Goal: Task Accomplishment & Management: Complete application form

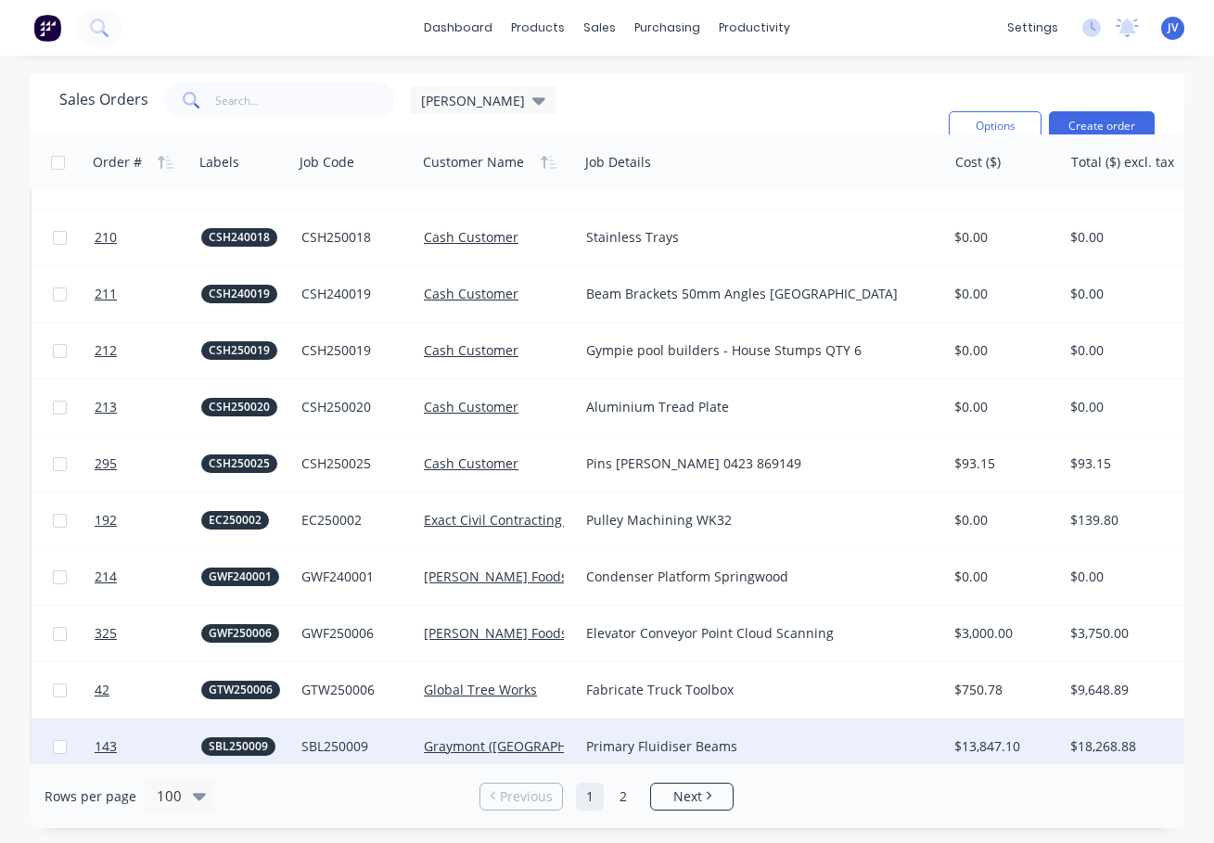
scroll to position [1113, 0]
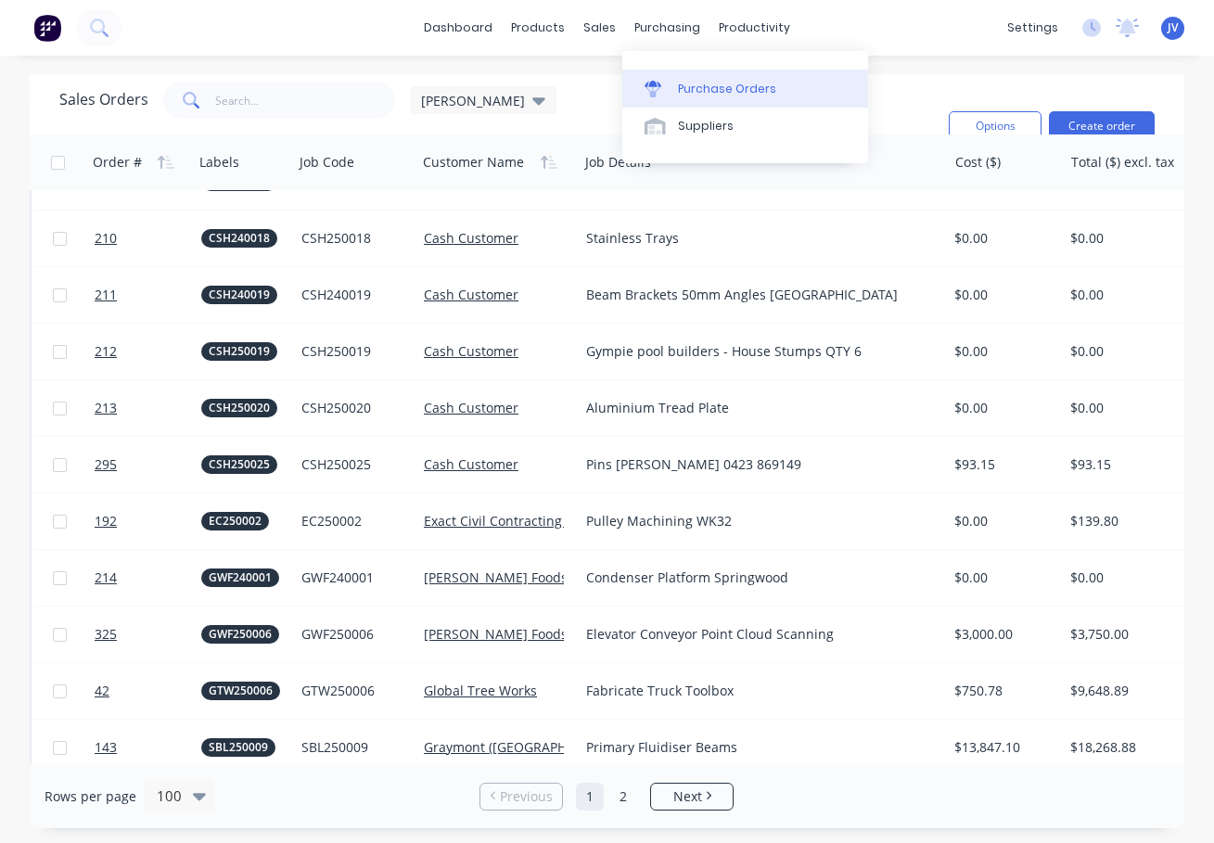
click at [705, 78] on link "Purchase Orders" at bounding box center [745, 88] width 246 height 37
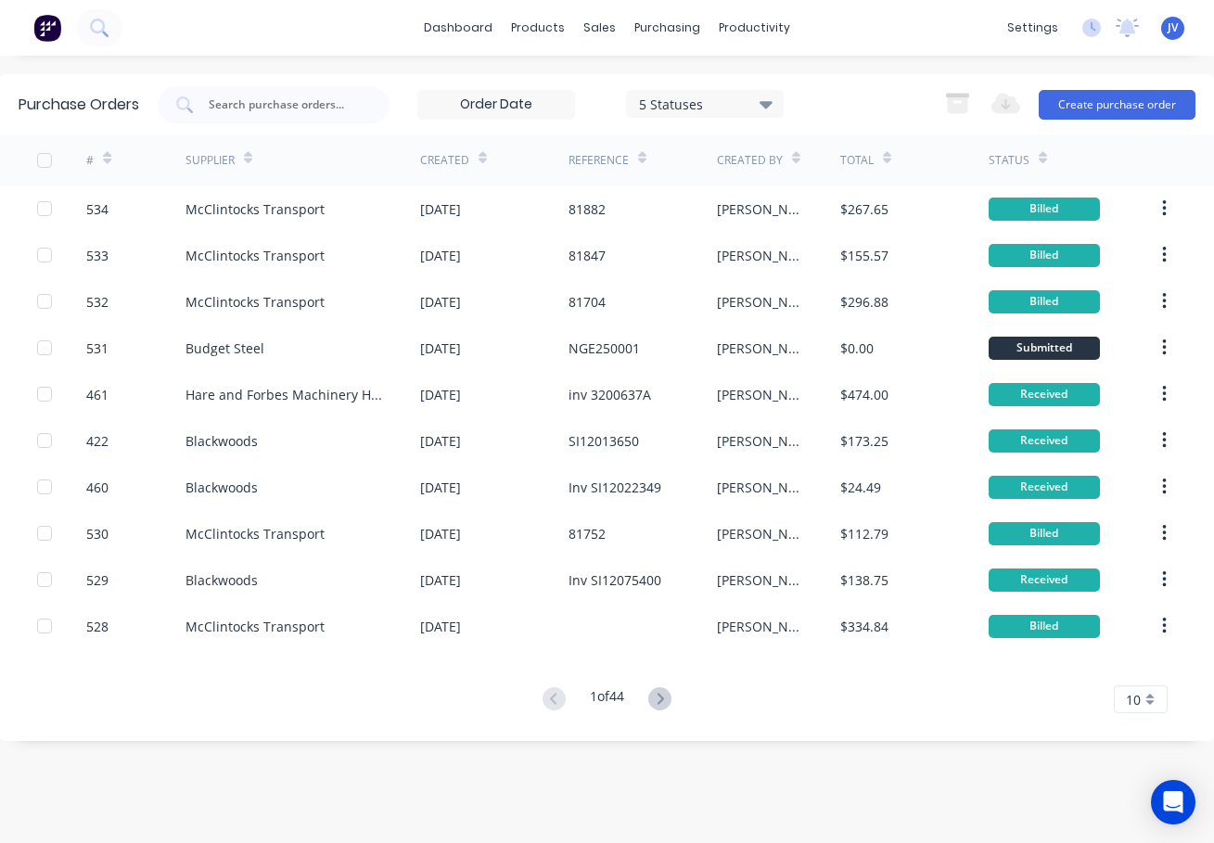
click at [663, 700] on icon at bounding box center [659, 698] width 23 height 23
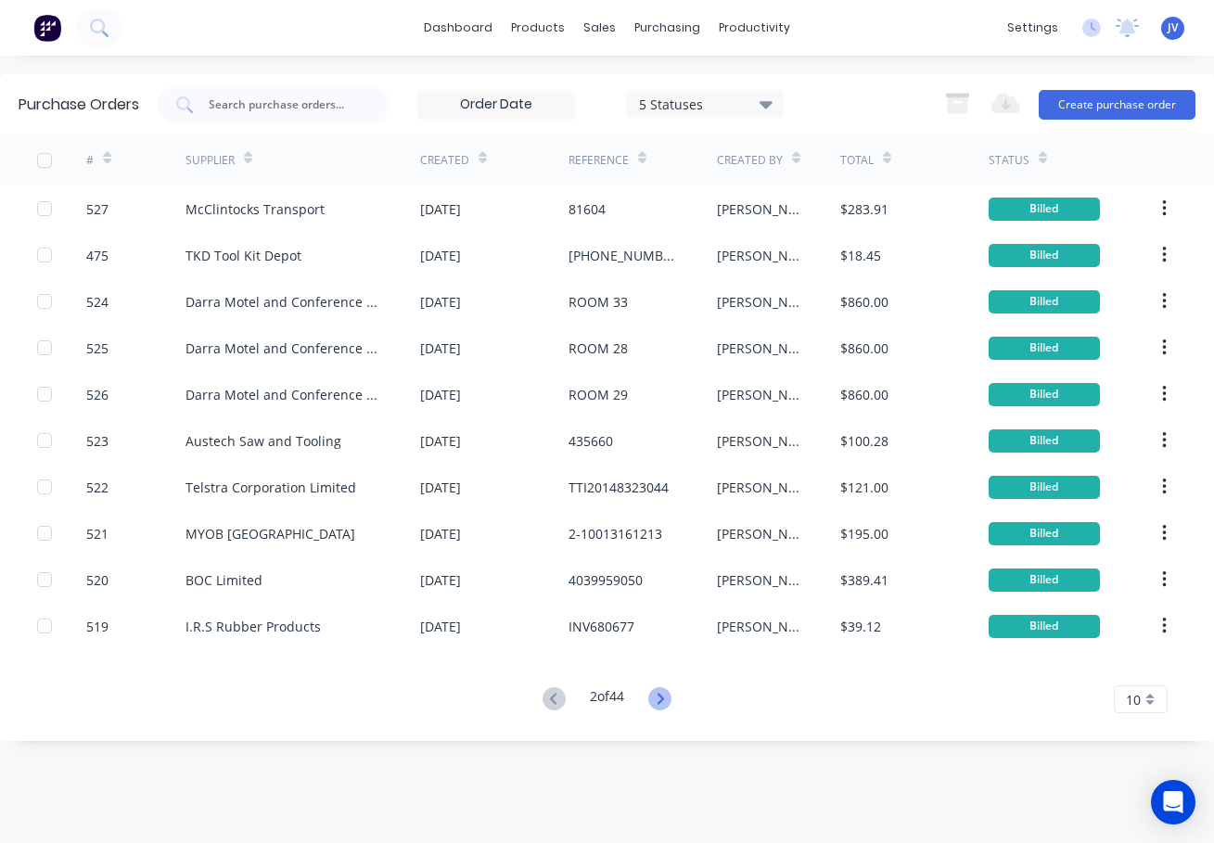
click at [664, 697] on icon at bounding box center [661, 698] width 6 height 11
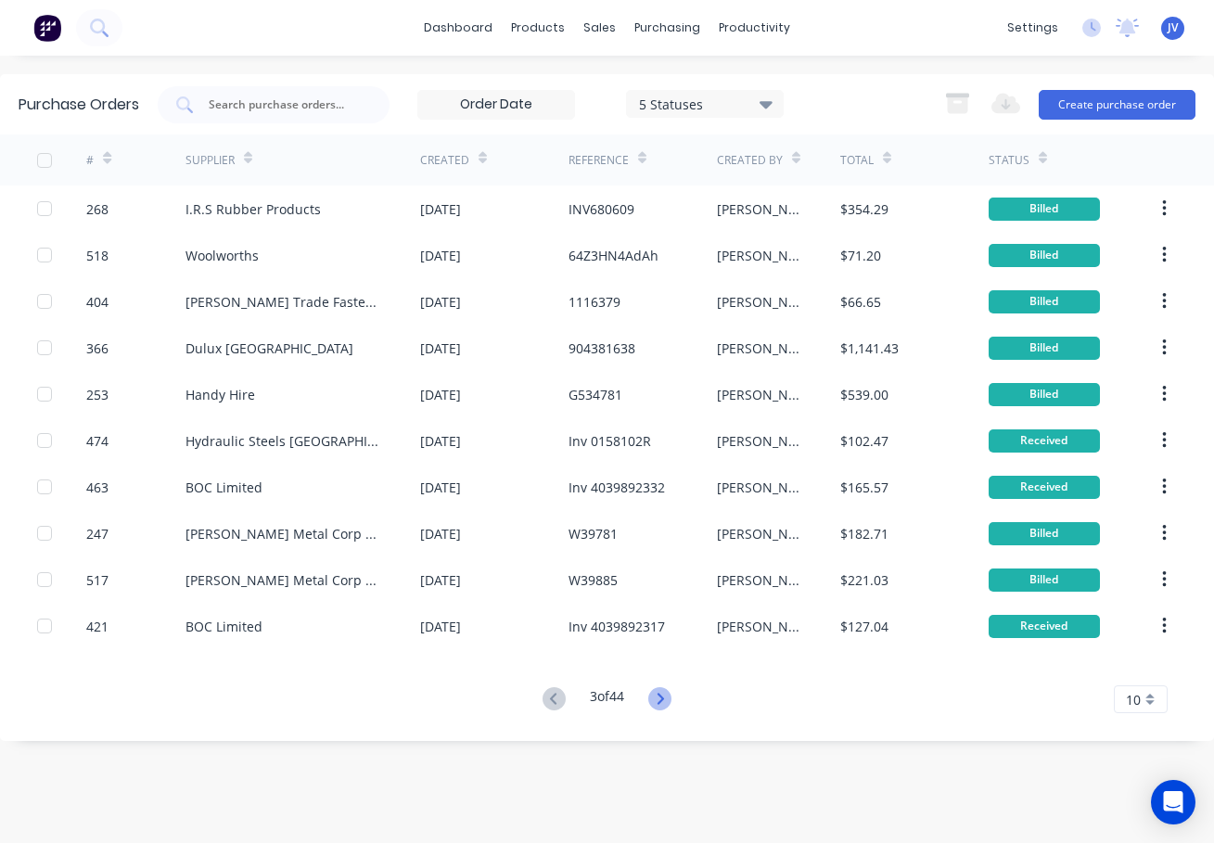
click at [664, 697] on icon at bounding box center [661, 698] width 6 height 11
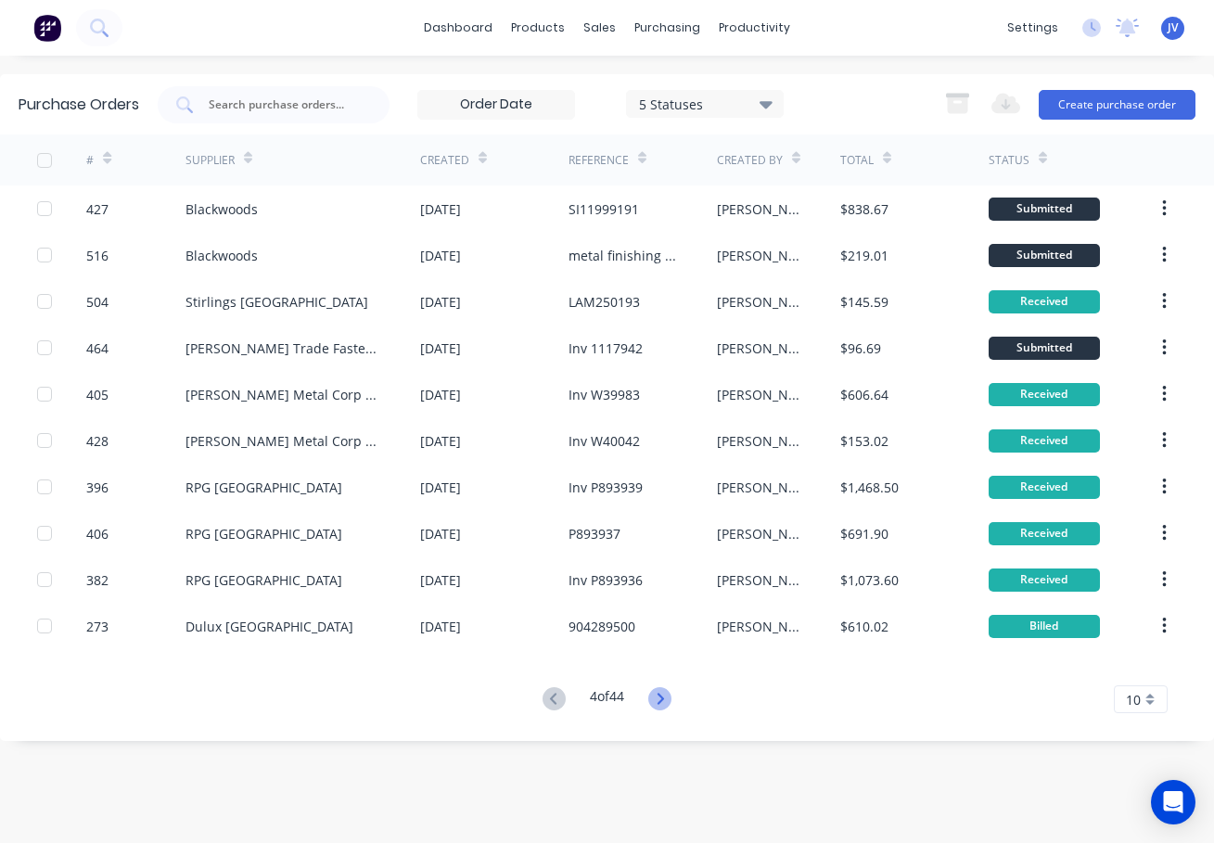
click at [663, 696] on icon at bounding box center [661, 698] width 6 height 11
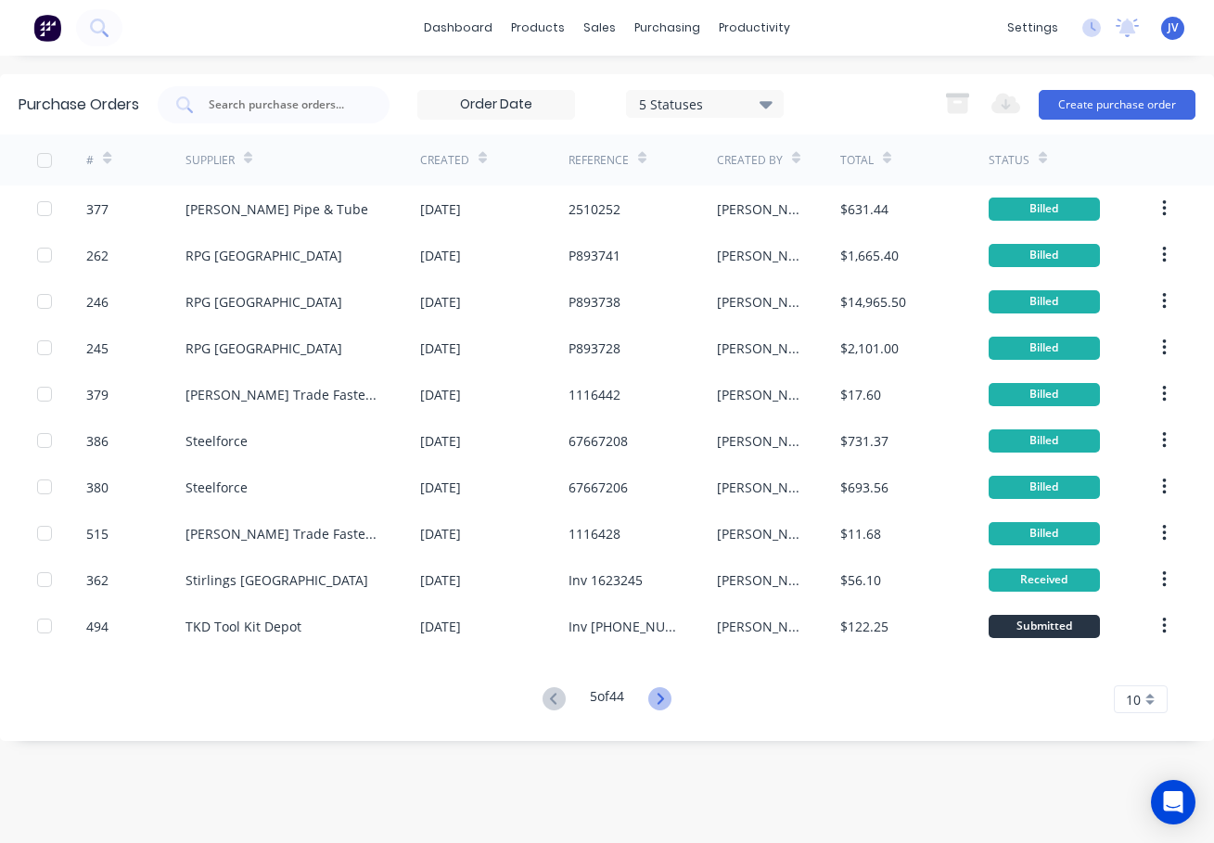
click at [671, 697] on icon at bounding box center [659, 698] width 23 height 23
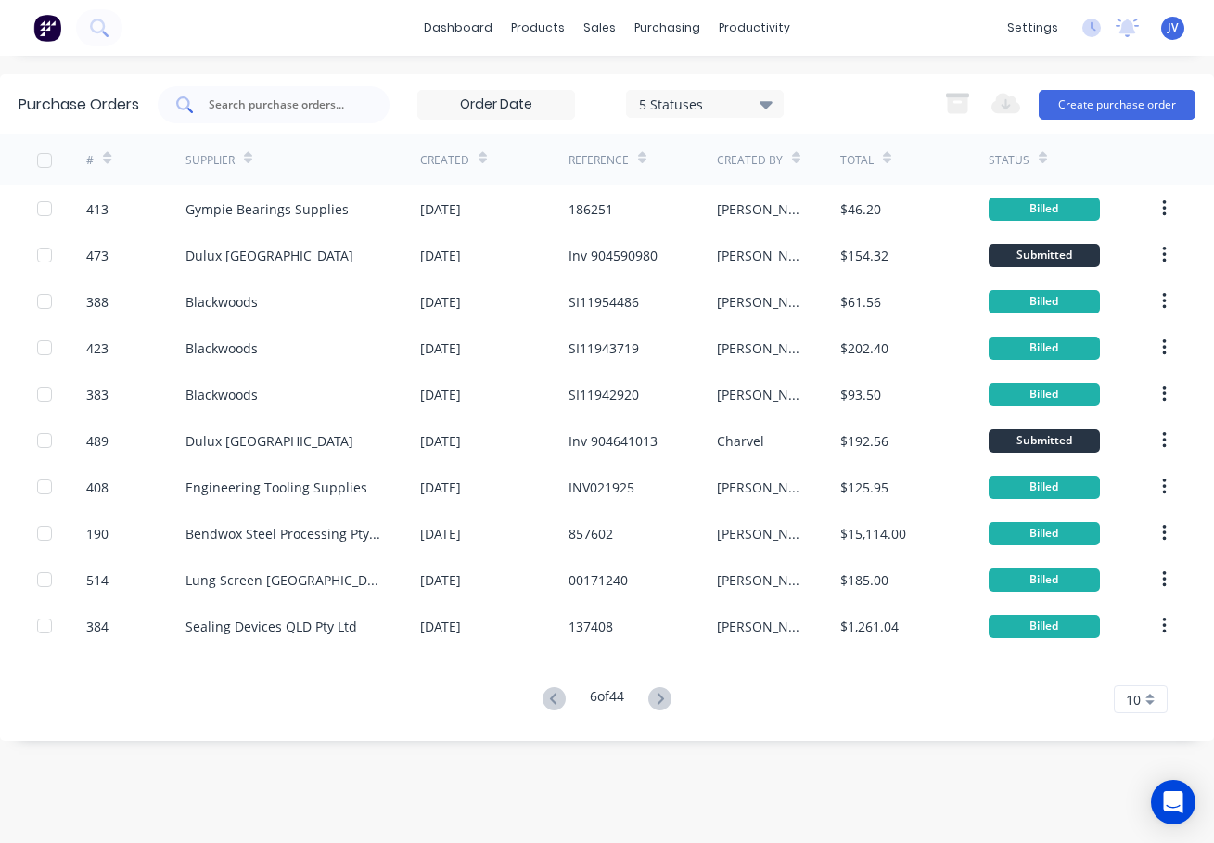
click at [236, 113] on input "text" at bounding box center [284, 105] width 154 height 19
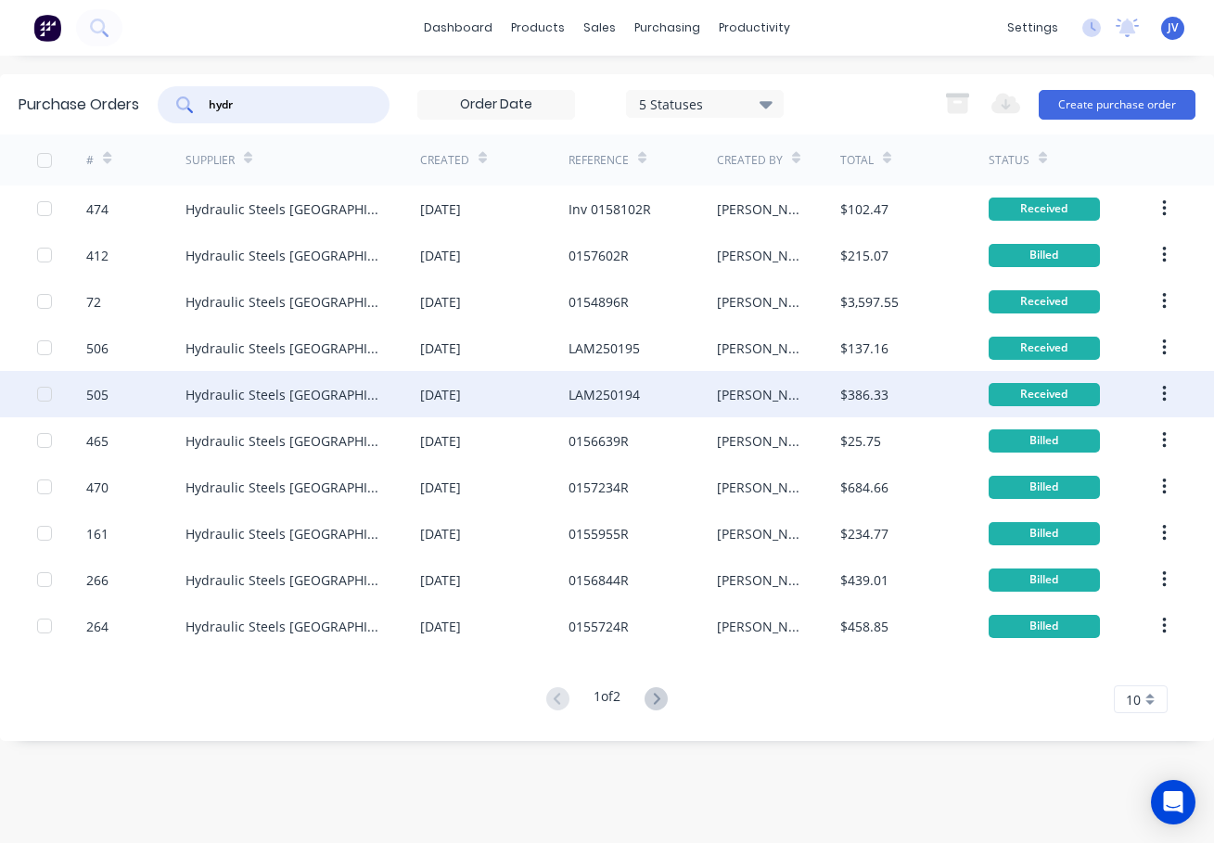
type input "hydr"
click at [100, 400] on div "505" at bounding box center [97, 394] width 22 height 19
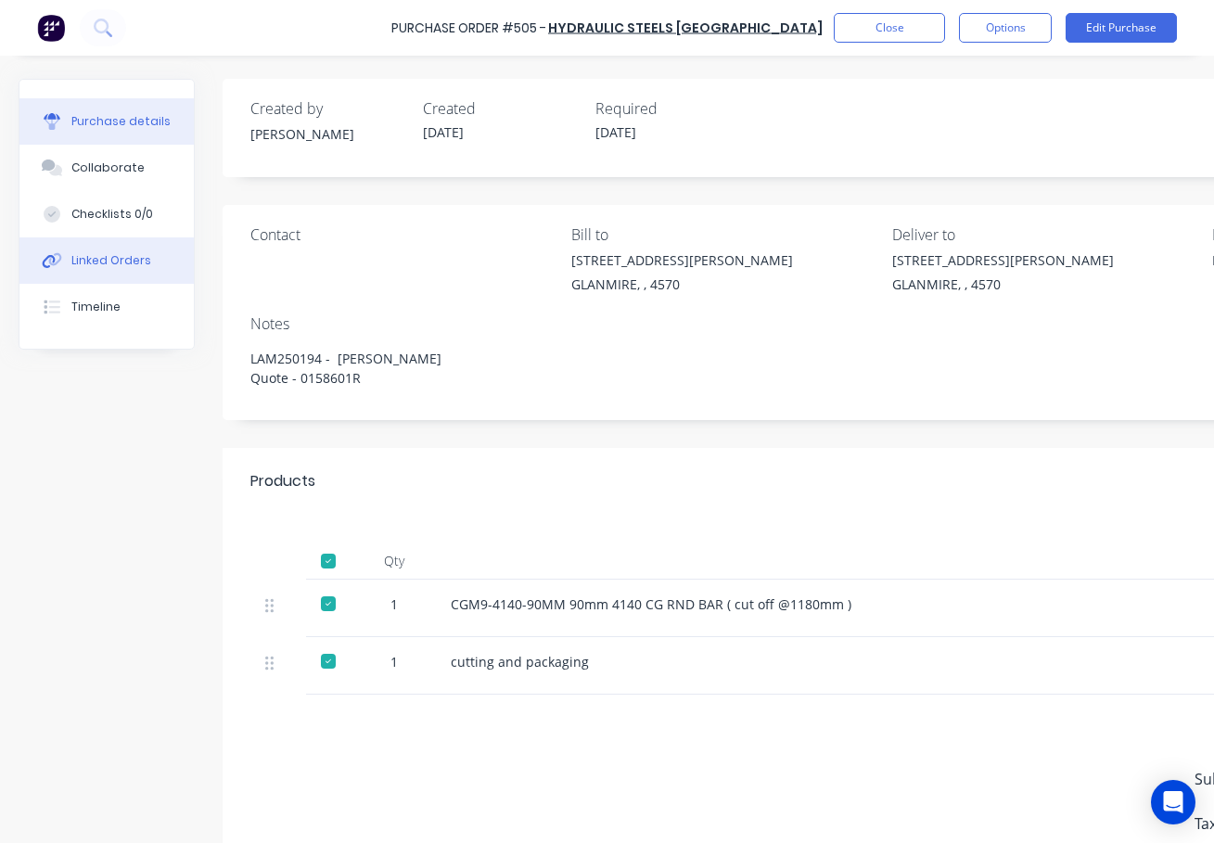
click at [70, 260] on button "Linked Orders" at bounding box center [106, 260] width 174 height 46
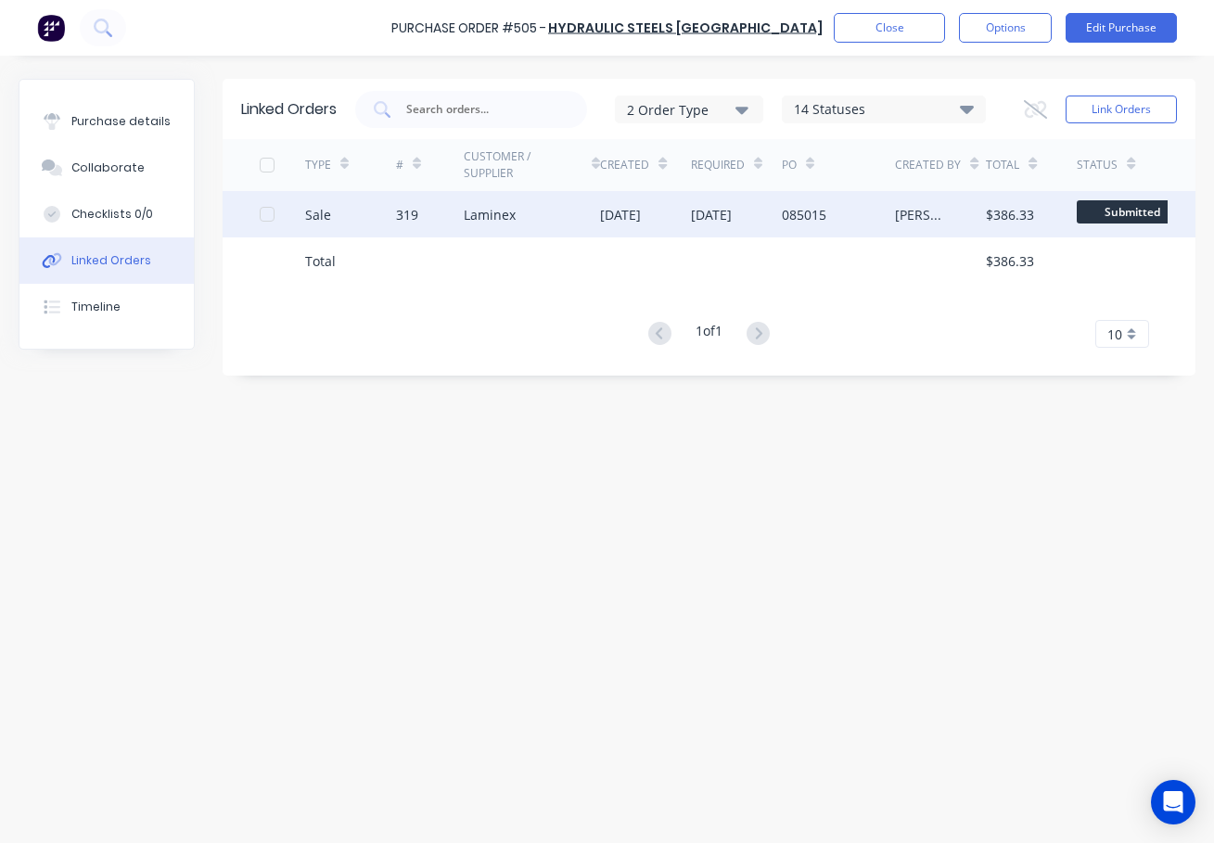
click at [403, 209] on div "319" at bounding box center [407, 214] width 22 height 19
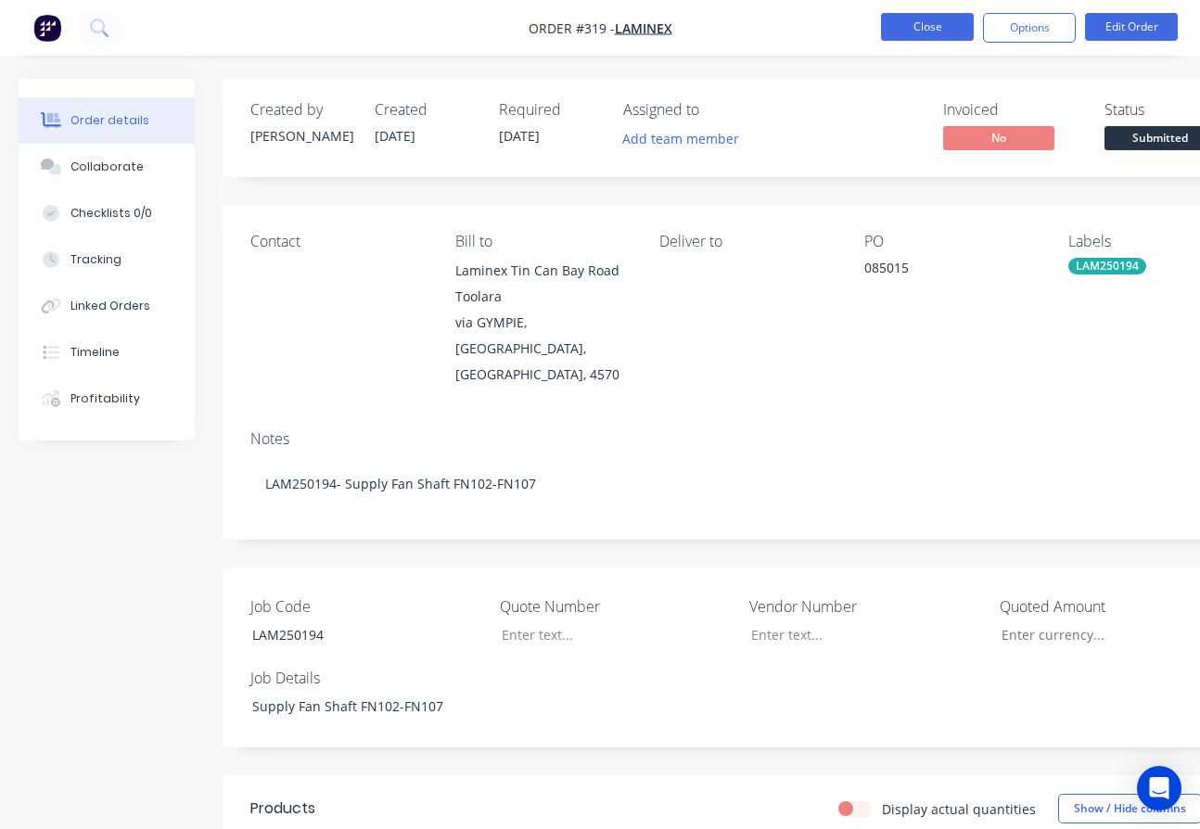
click at [970, 32] on button "Close" at bounding box center [927, 27] width 93 height 28
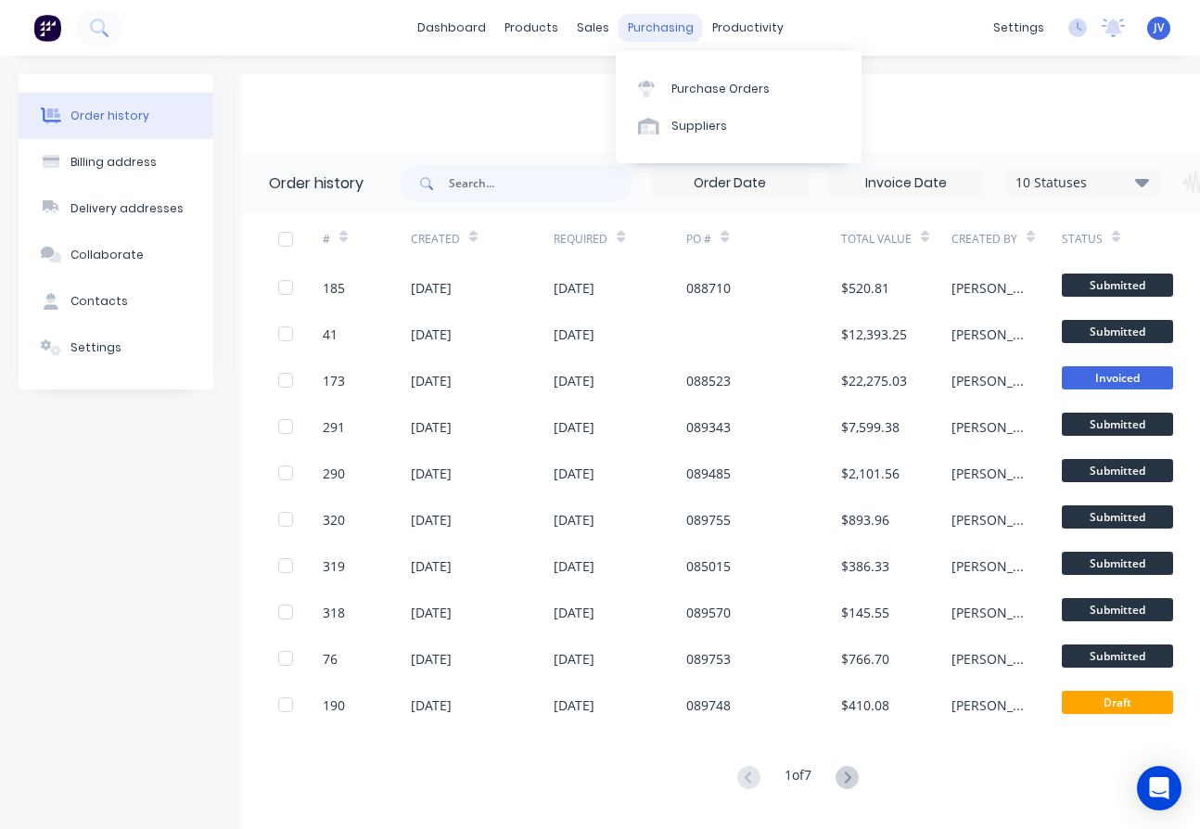
click at [633, 29] on div "purchasing" at bounding box center [661, 28] width 84 height 28
click at [682, 87] on div "Purchase Orders" at bounding box center [720, 89] width 98 height 17
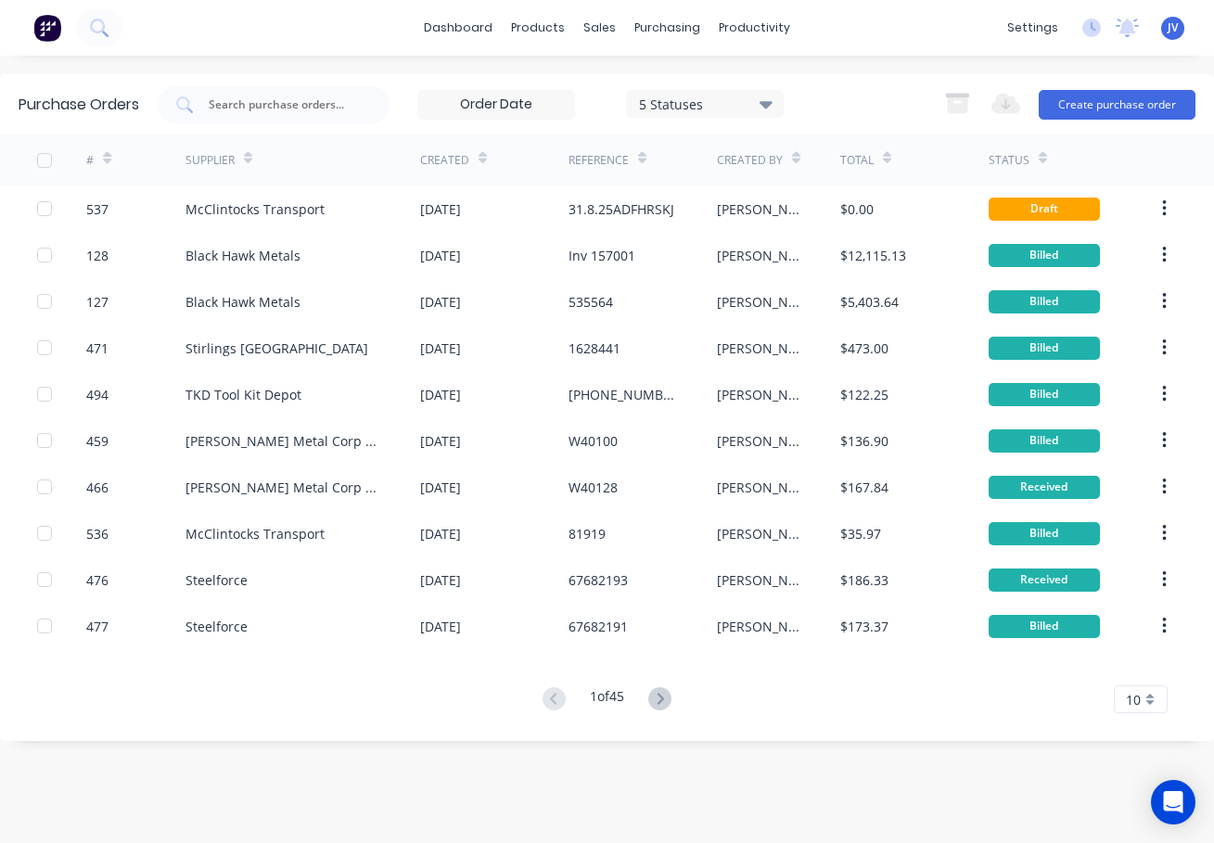
click at [765, 103] on icon at bounding box center [766, 104] width 13 height 7
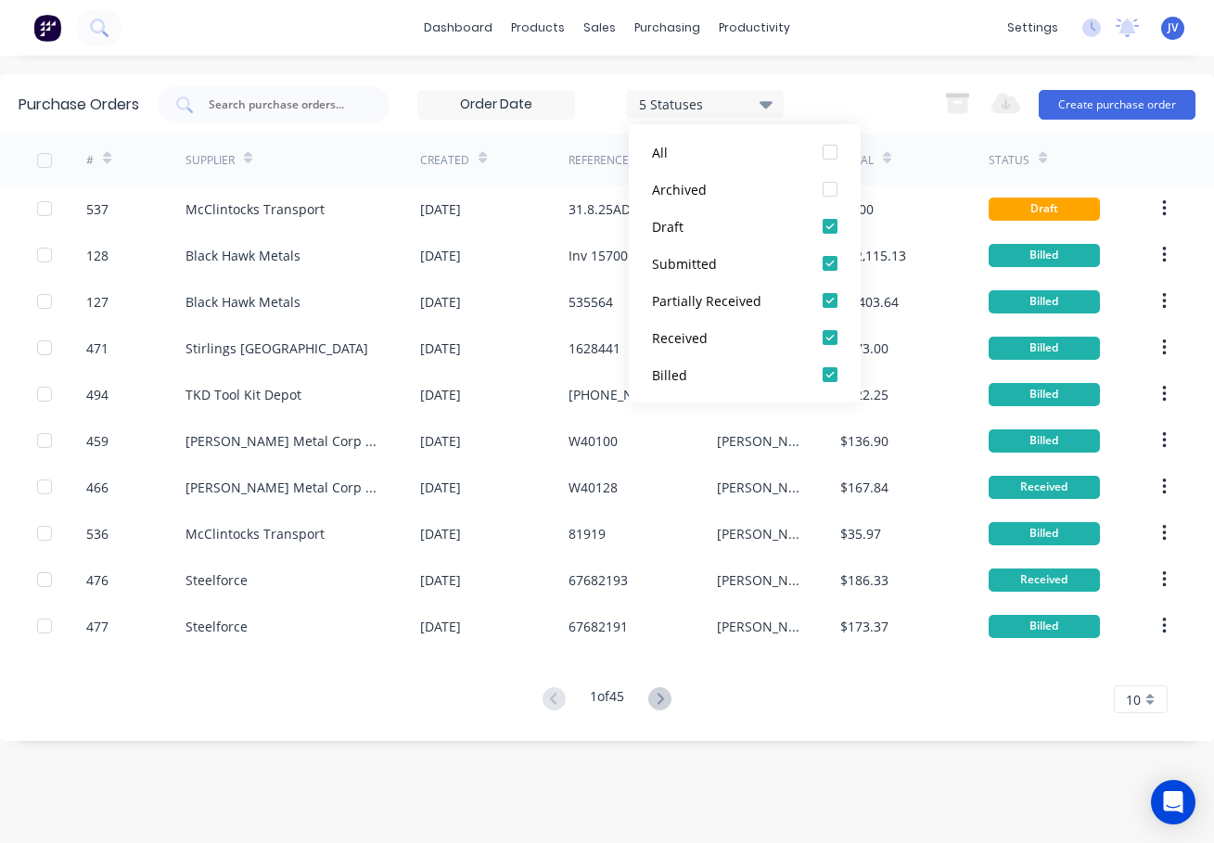
click at [769, 103] on icon at bounding box center [766, 104] width 13 height 7
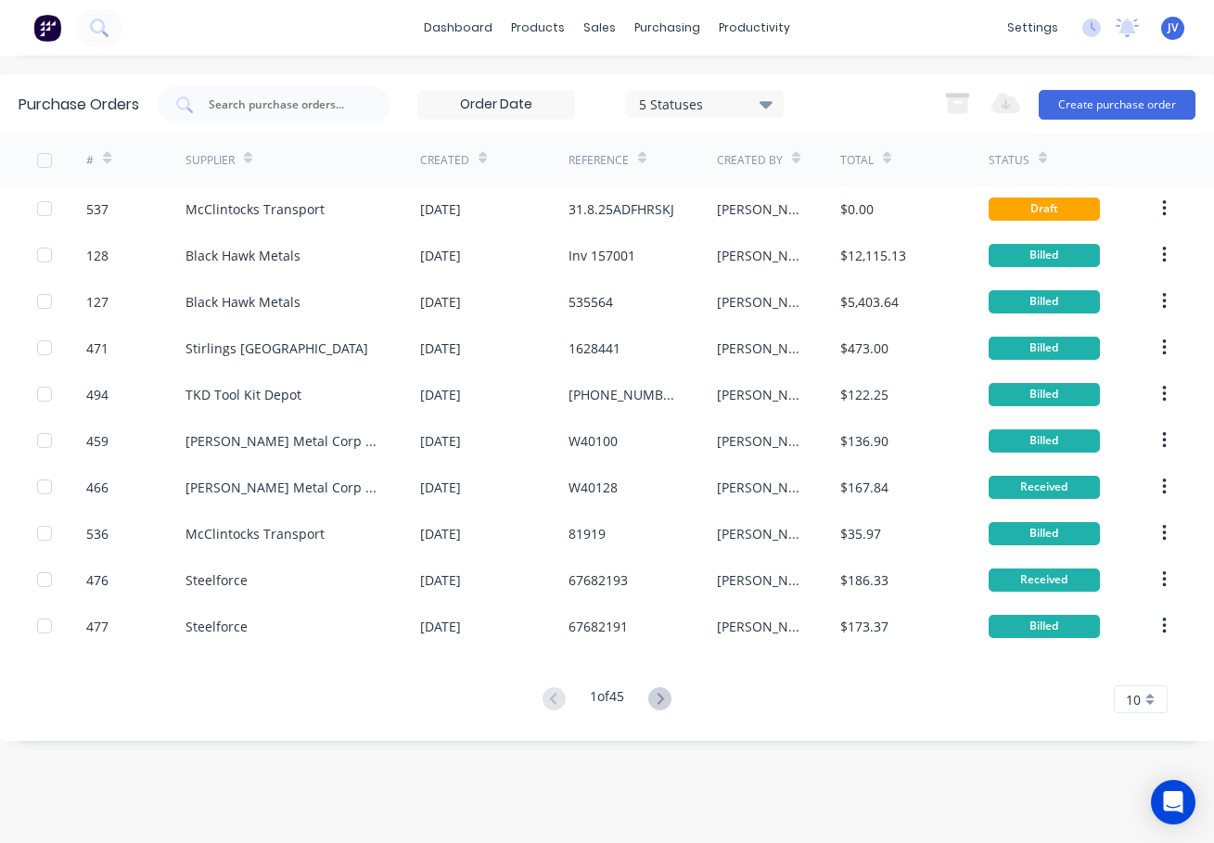
click at [515, 107] on input at bounding box center [496, 105] width 156 height 28
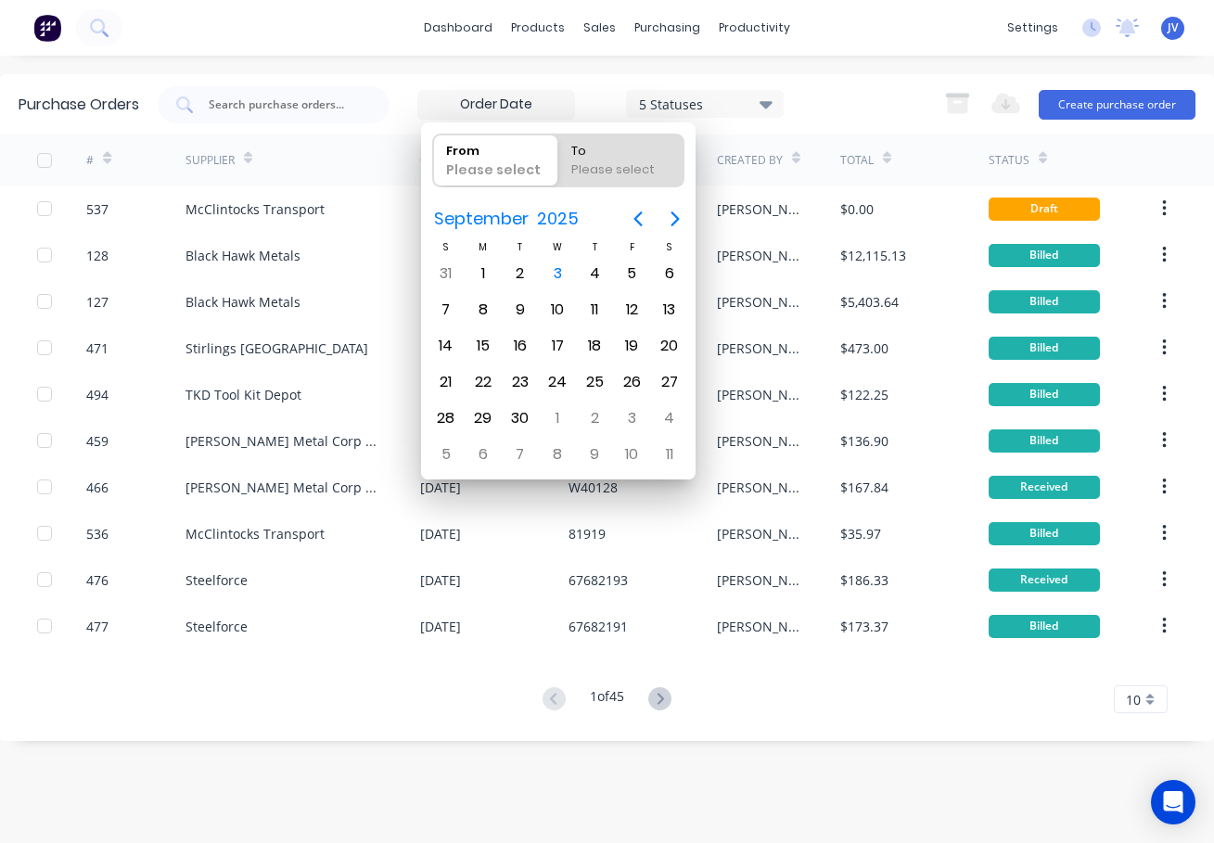
click at [846, 96] on div "5 Statuses 5 Statuses Export to Excel (XLSX) Create purchase order" at bounding box center [677, 104] width 1038 height 37
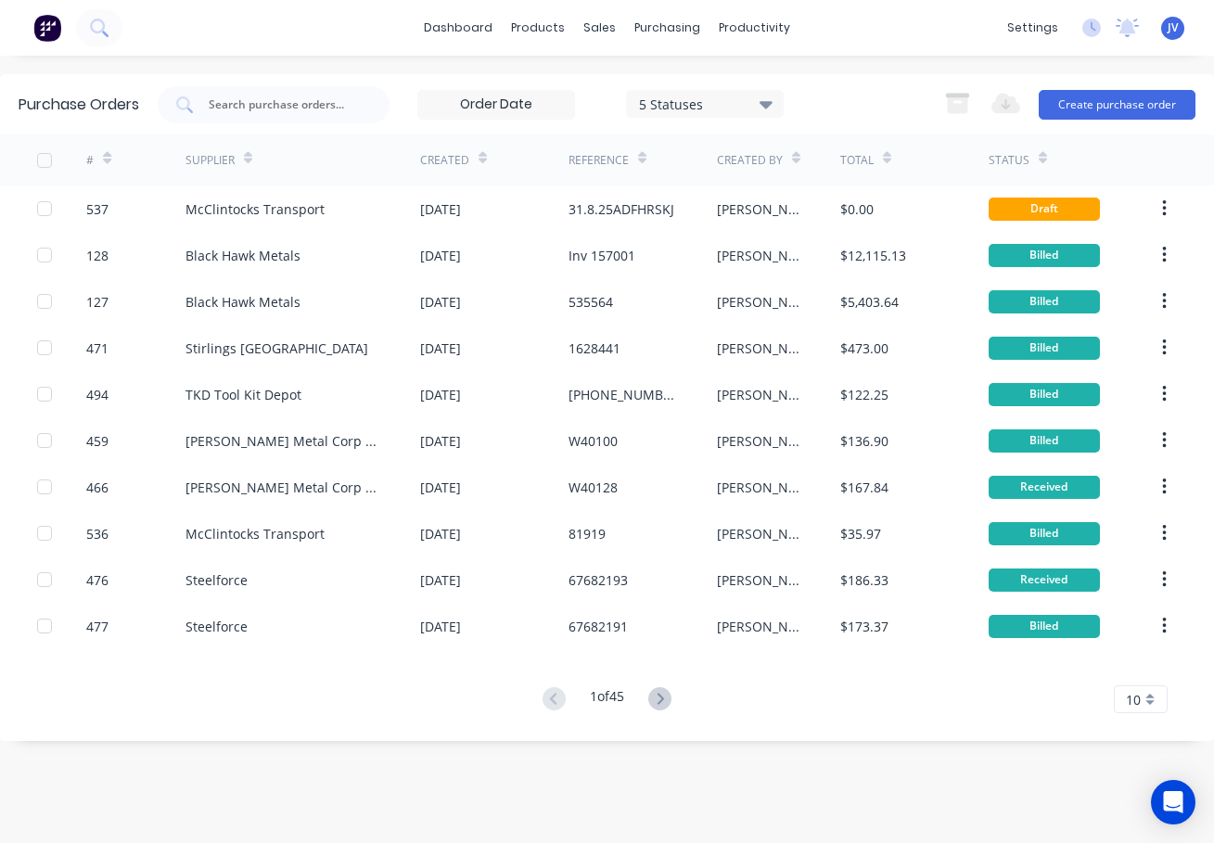
click at [105, 154] on icon at bounding box center [107, 158] width 8 height 14
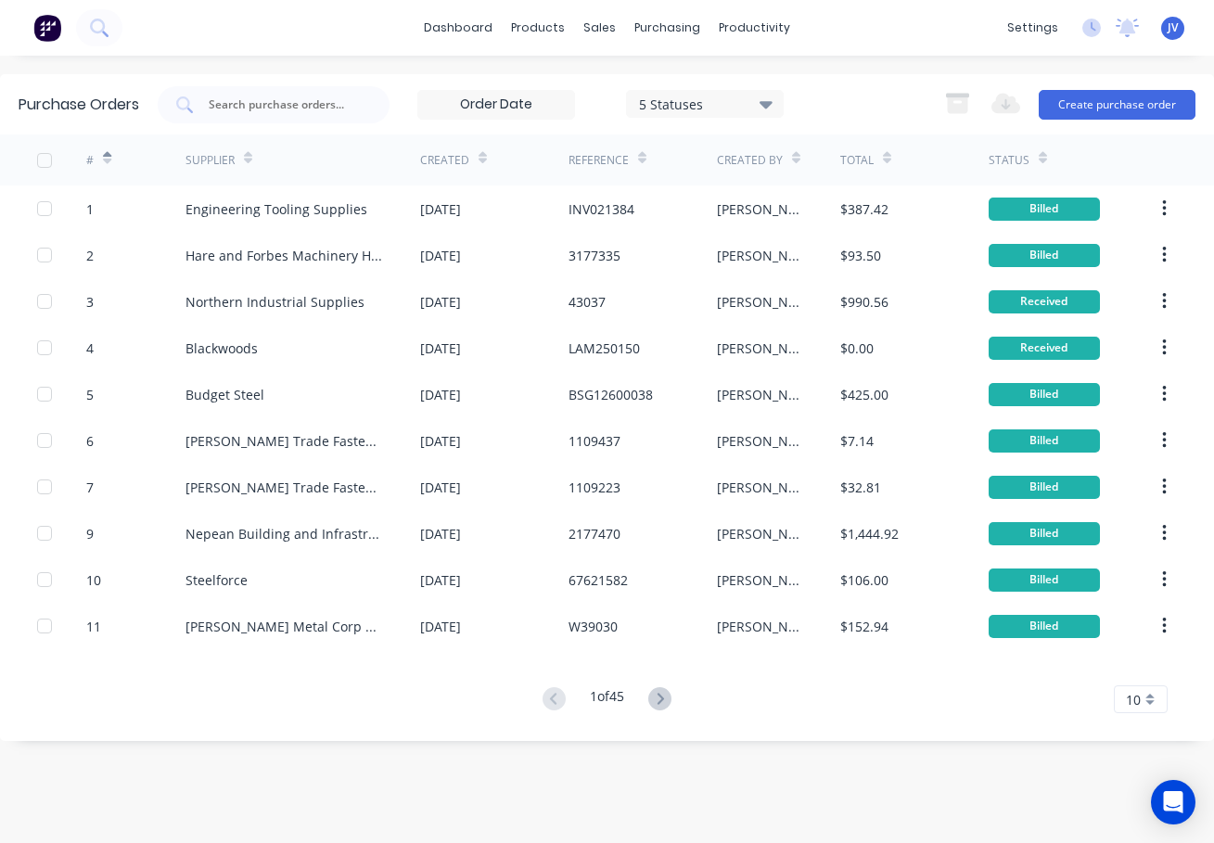
click at [106, 166] on div at bounding box center [107, 158] width 8 height 28
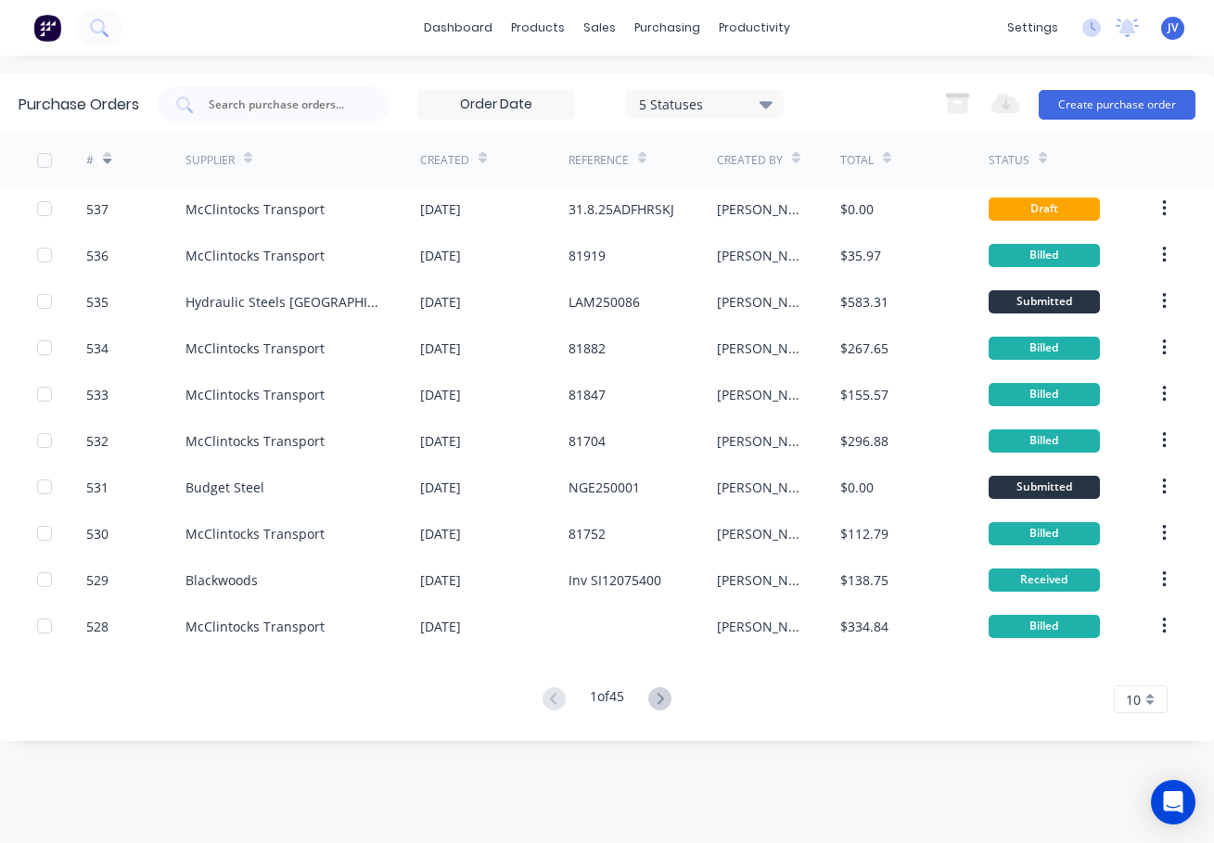
click at [107, 155] on icon at bounding box center [107, 158] width 8 height 14
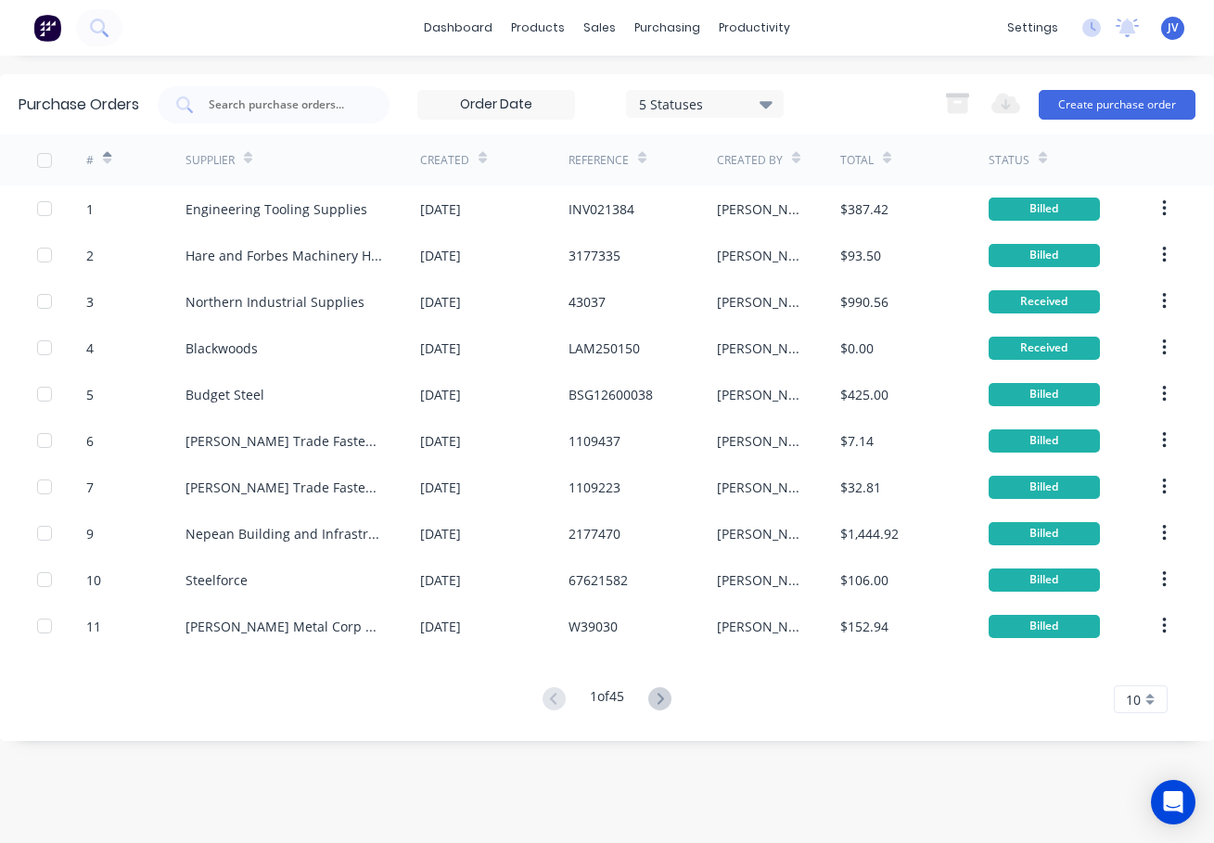
click at [1149, 697] on div "10" at bounding box center [1141, 699] width 54 height 28
click at [1143, 668] on div "35" at bounding box center [1141, 668] width 52 height 32
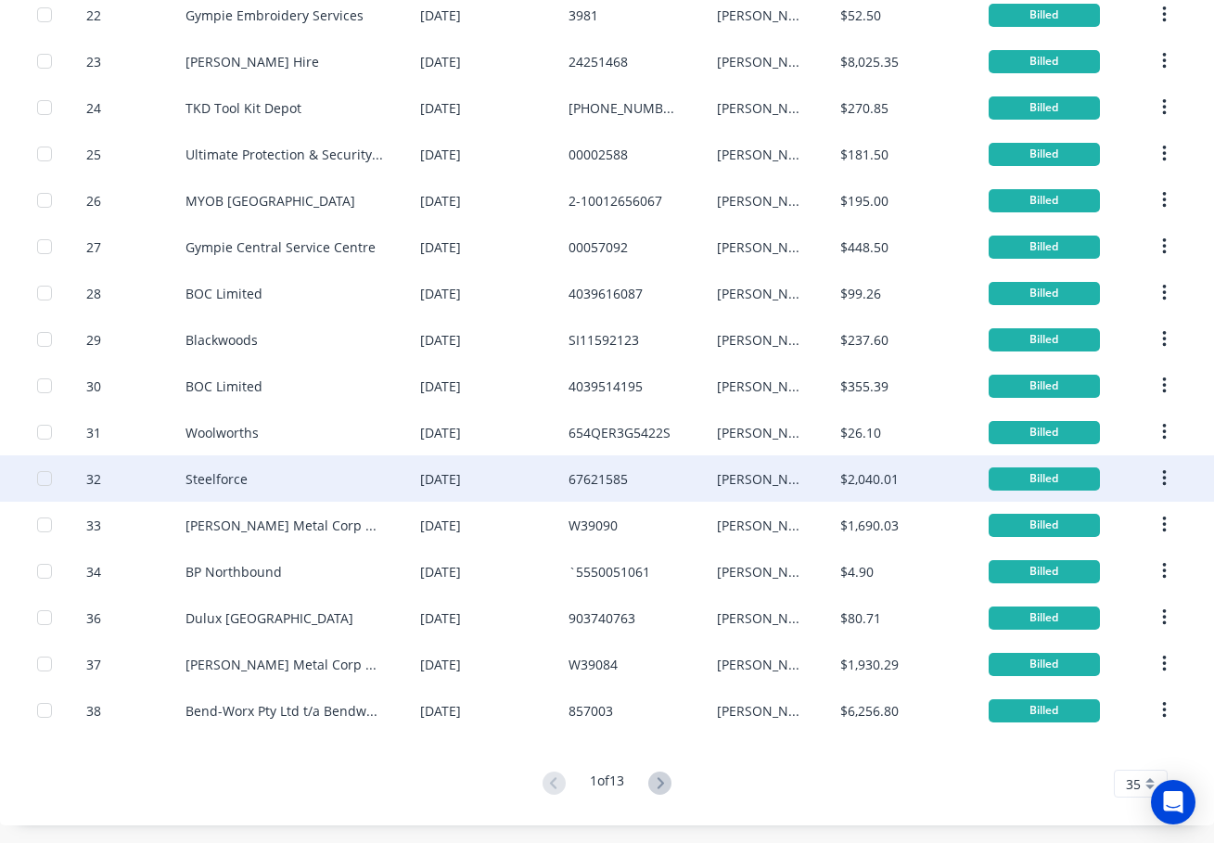
scroll to position [1076, 0]
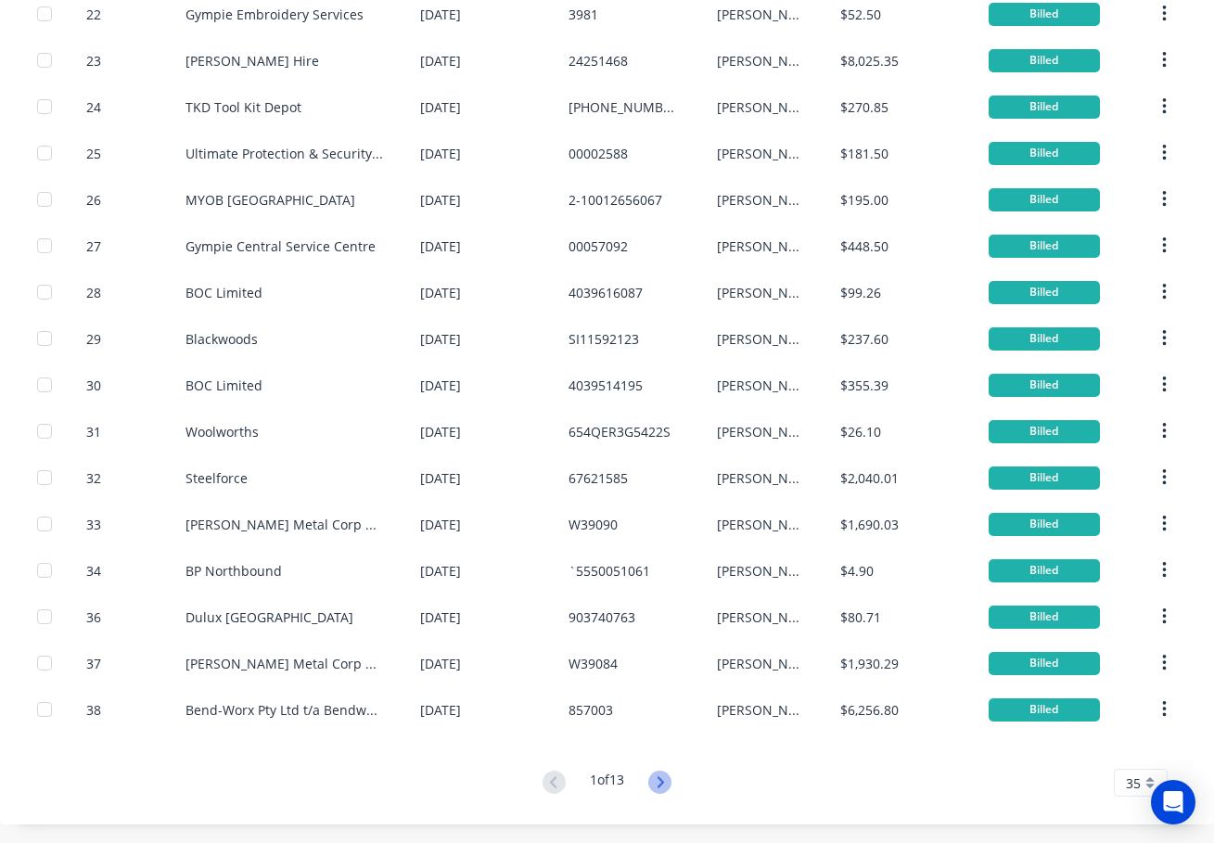
click at [649, 781] on icon at bounding box center [659, 782] width 23 height 23
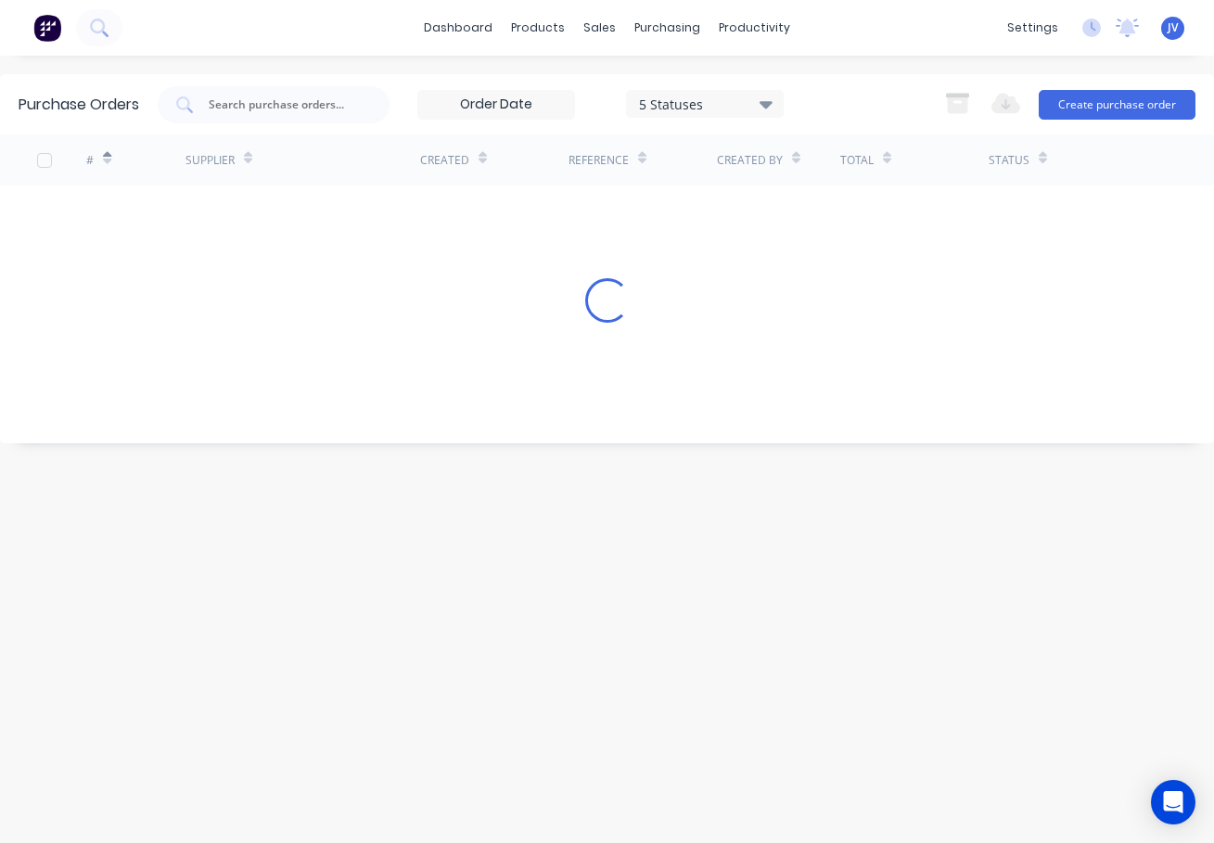
scroll to position [0, 0]
click at [649, 781] on div "Purchase Orders 5 Statuses 5 Statuses Export to Excel (XLSX) Create purchase or…" at bounding box center [607, 449] width 1214 height 750
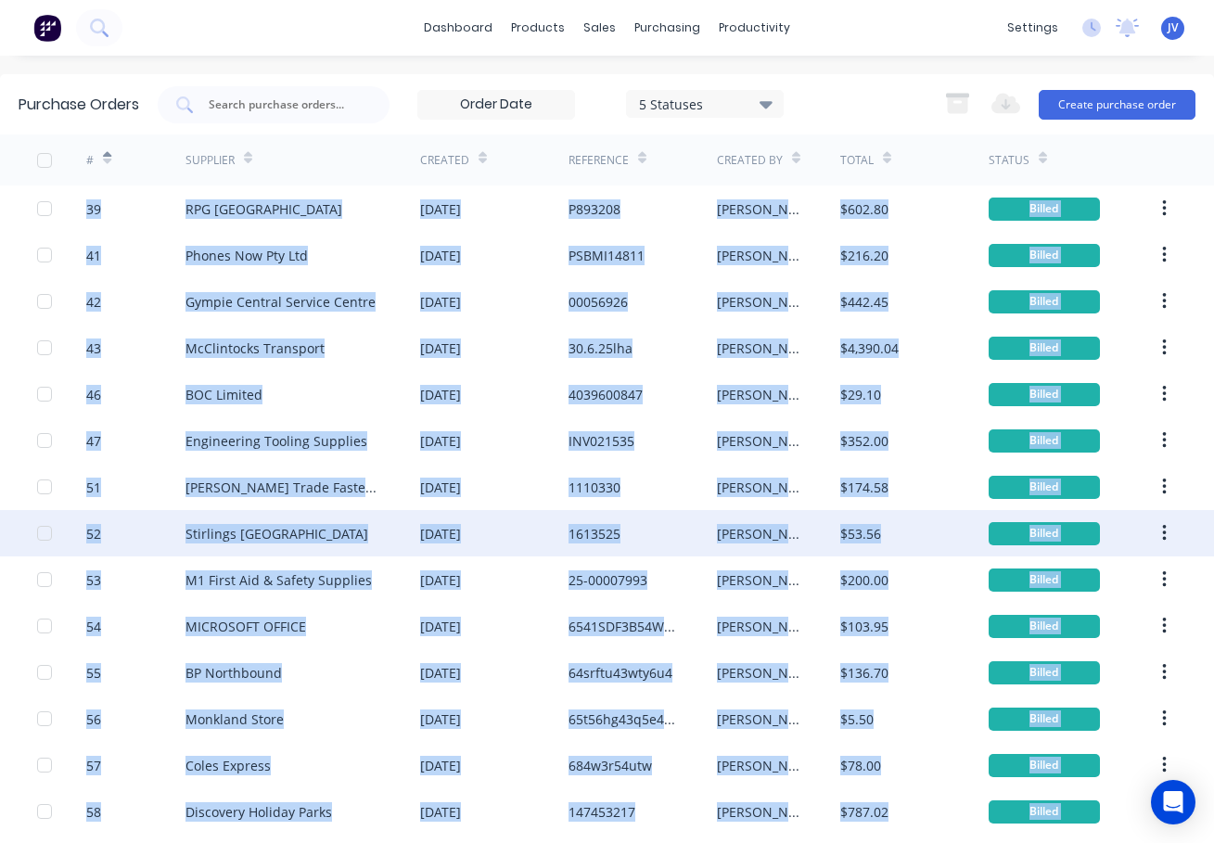
click at [1184, 554] on div "52 Stirlings Australia 09 Jul 2025 1613525 neil $53.56 Billed" at bounding box center [607, 533] width 1214 height 46
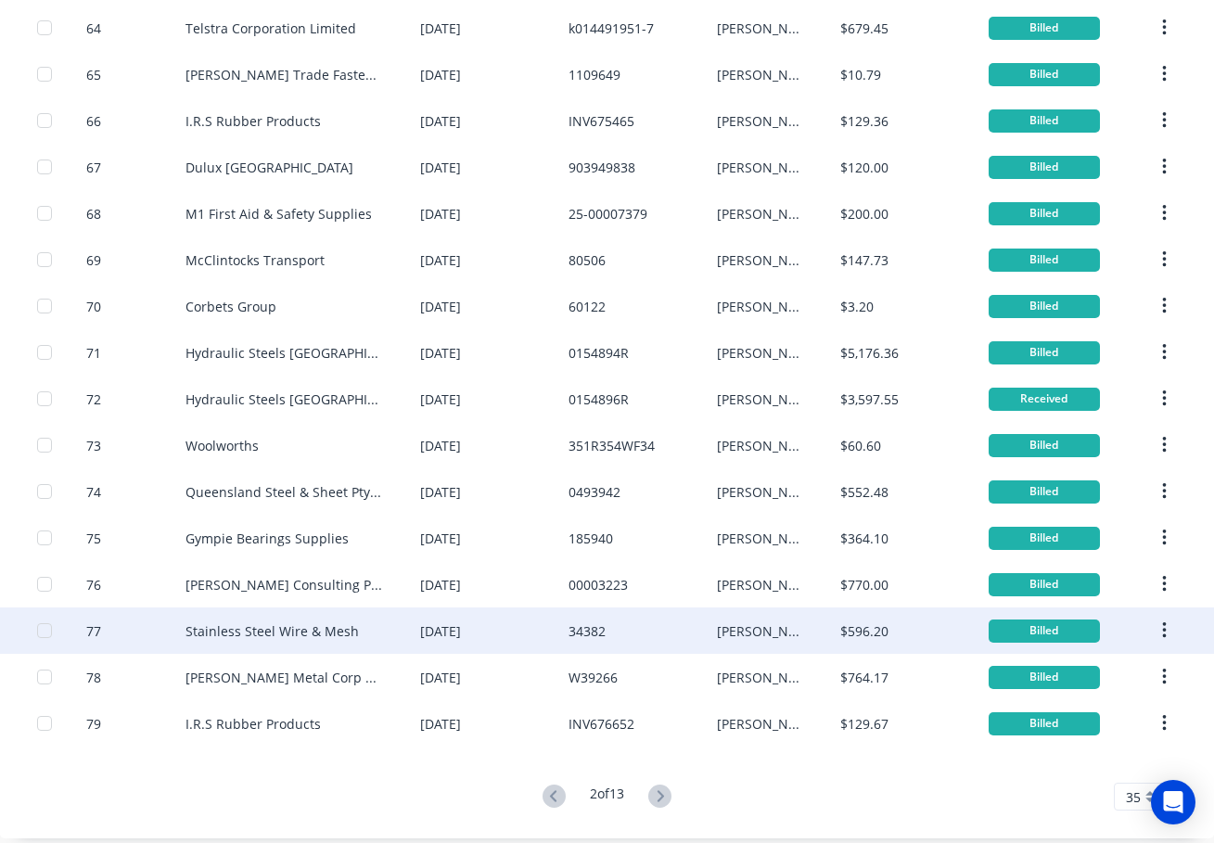
scroll to position [1076, 0]
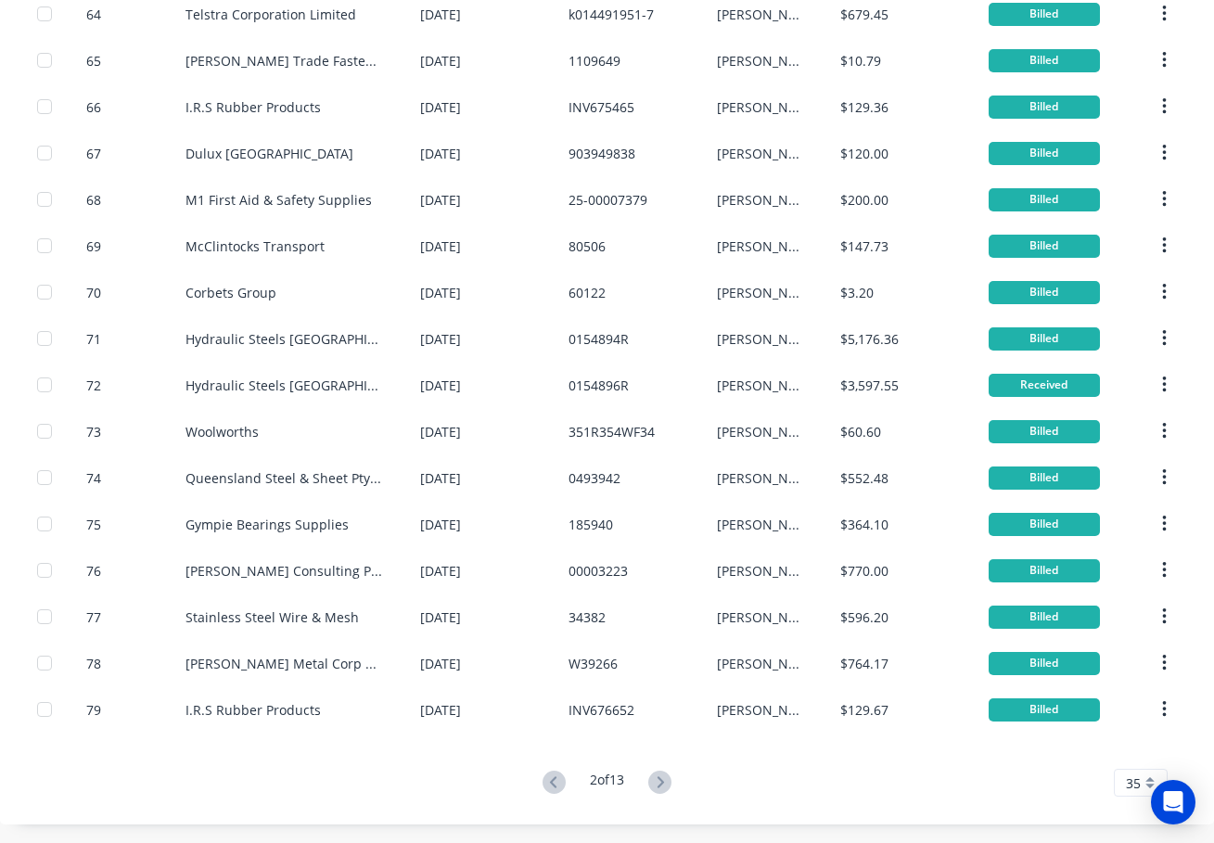
click at [1135, 785] on div "35" at bounding box center [1141, 783] width 54 height 28
click at [1126, 780] on span "35" at bounding box center [1133, 783] width 15 height 19
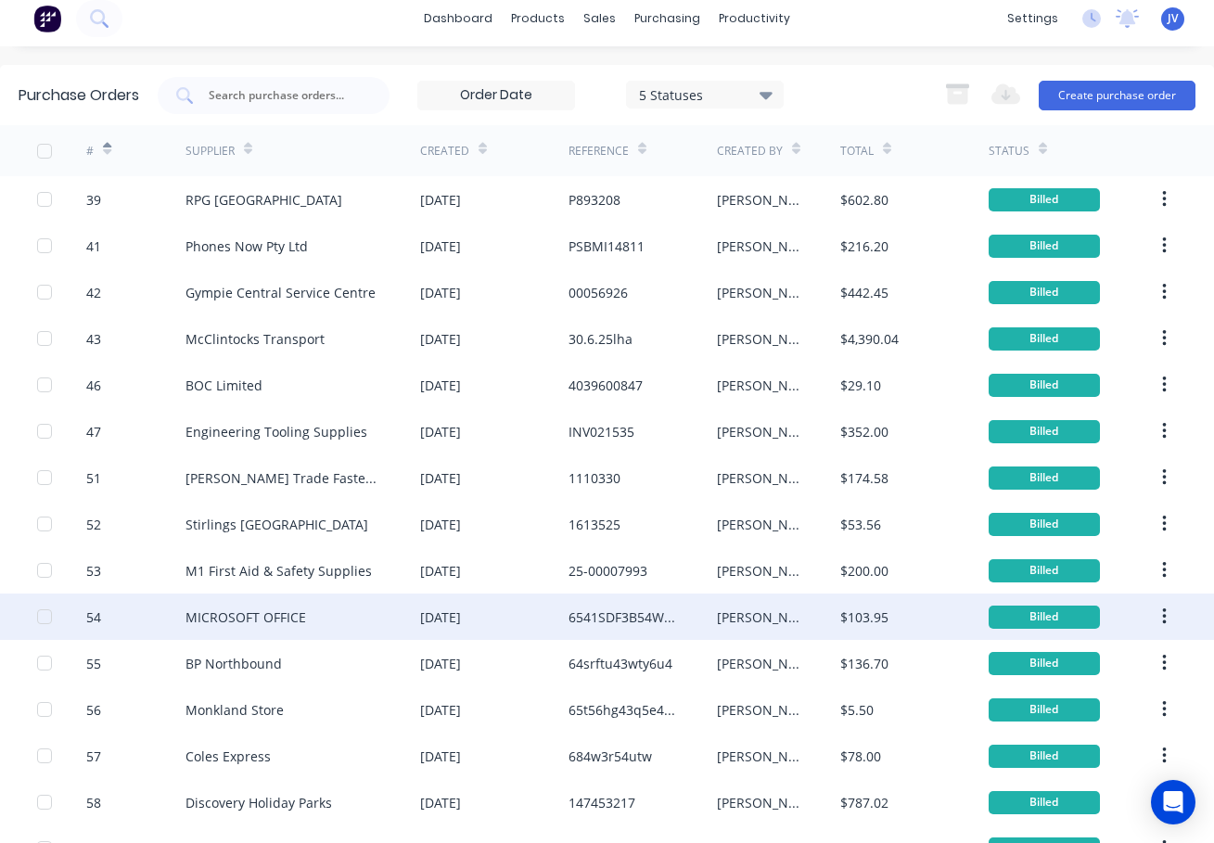
scroll to position [0, 0]
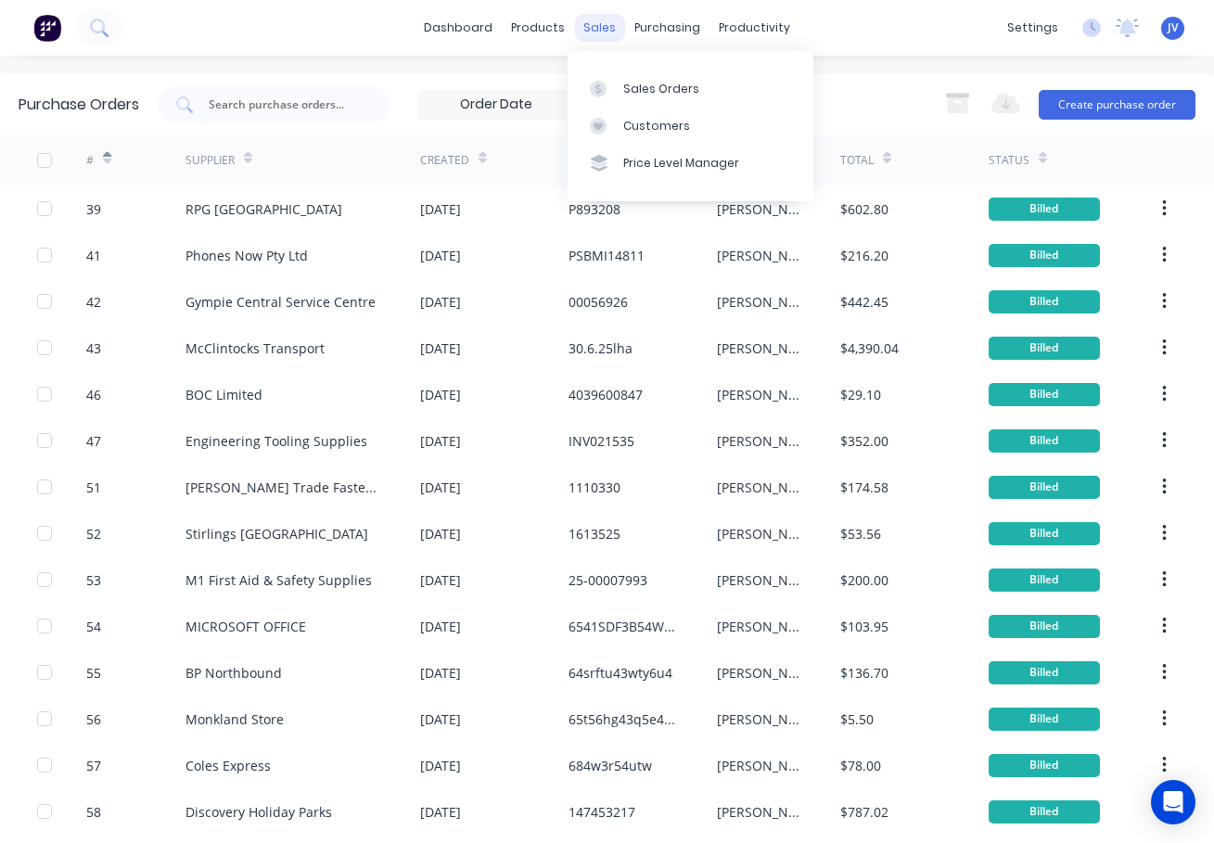
click at [594, 21] on div "sales" at bounding box center [599, 28] width 51 height 28
click at [635, 88] on div "Sales Orders" at bounding box center [661, 89] width 76 height 17
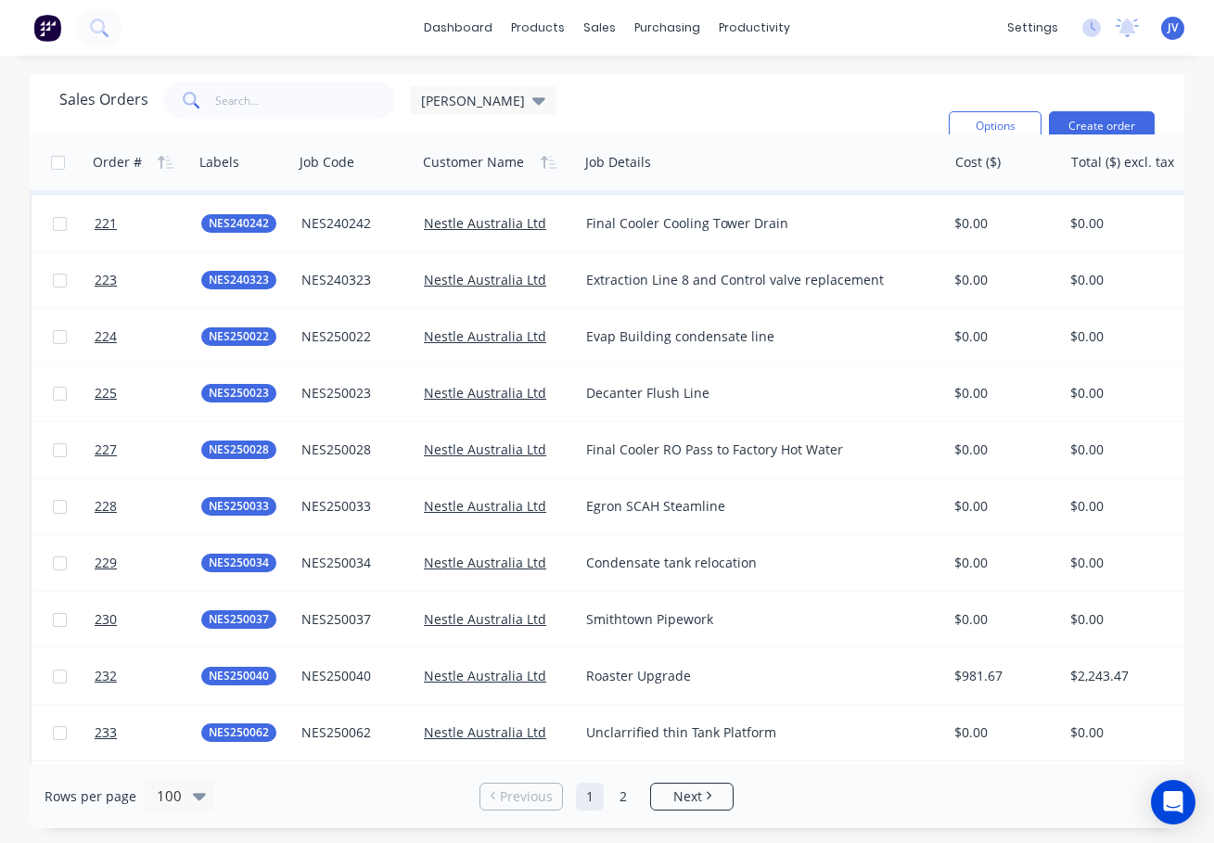
scroll to position [5093, 0]
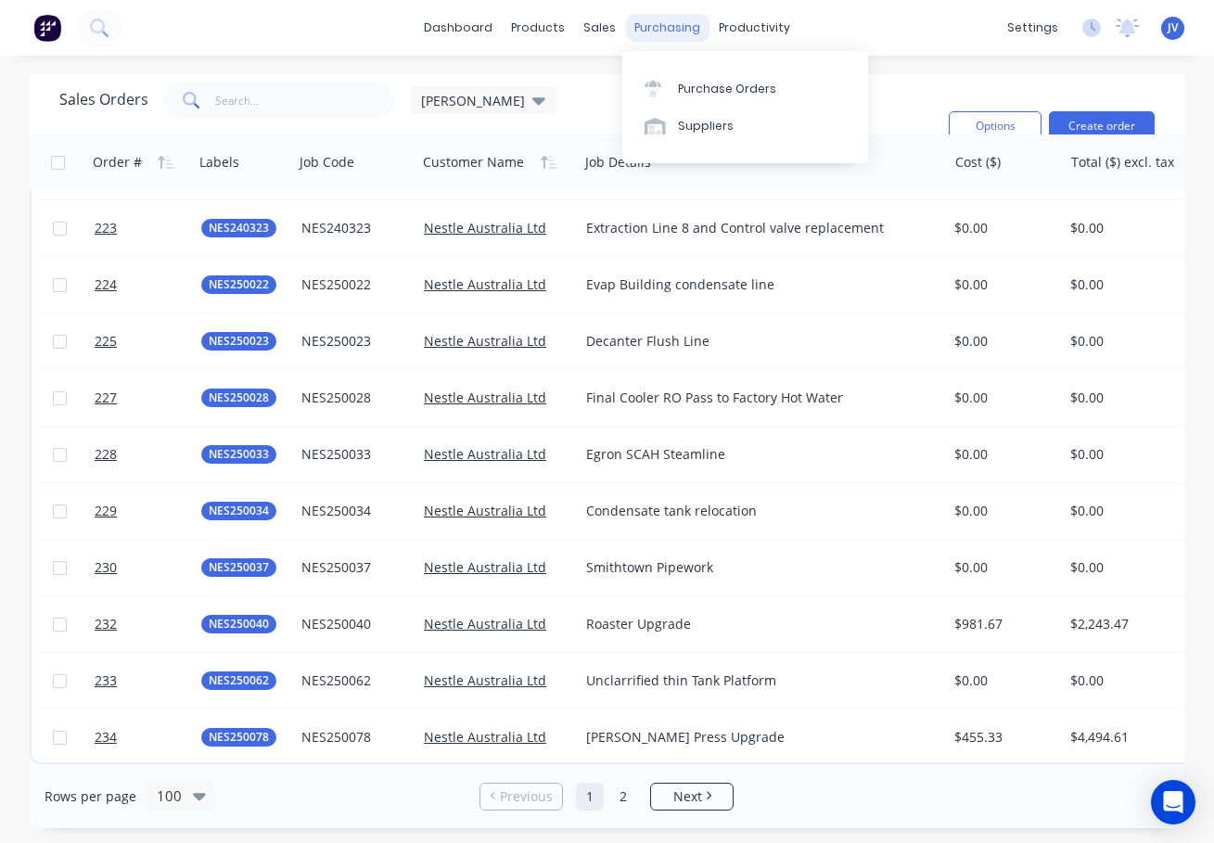
click at [643, 25] on div "purchasing" at bounding box center [667, 28] width 84 height 28
click at [707, 84] on div "Purchase Orders" at bounding box center [727, 89] width 98 height 17
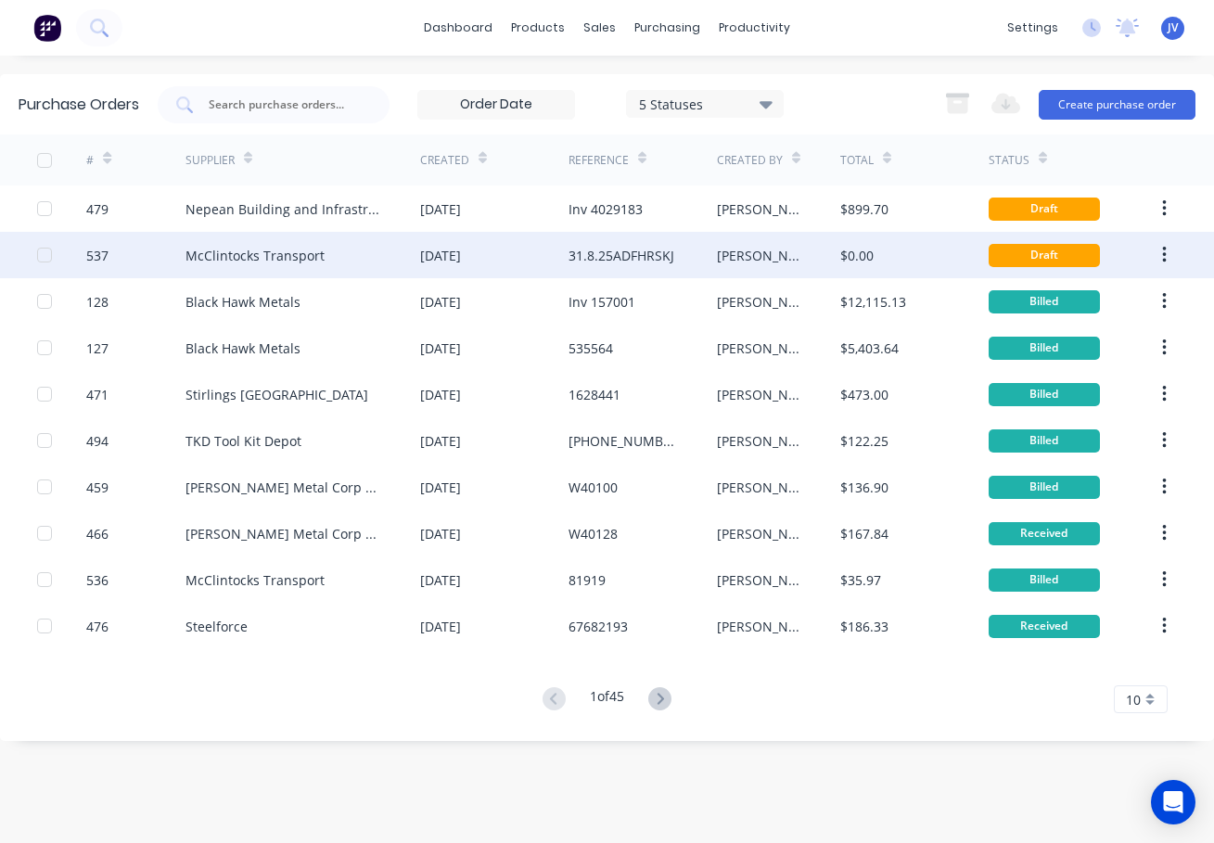
click at [103, 258] on div "537" at bounding box center [97, 255] width 22 height 19
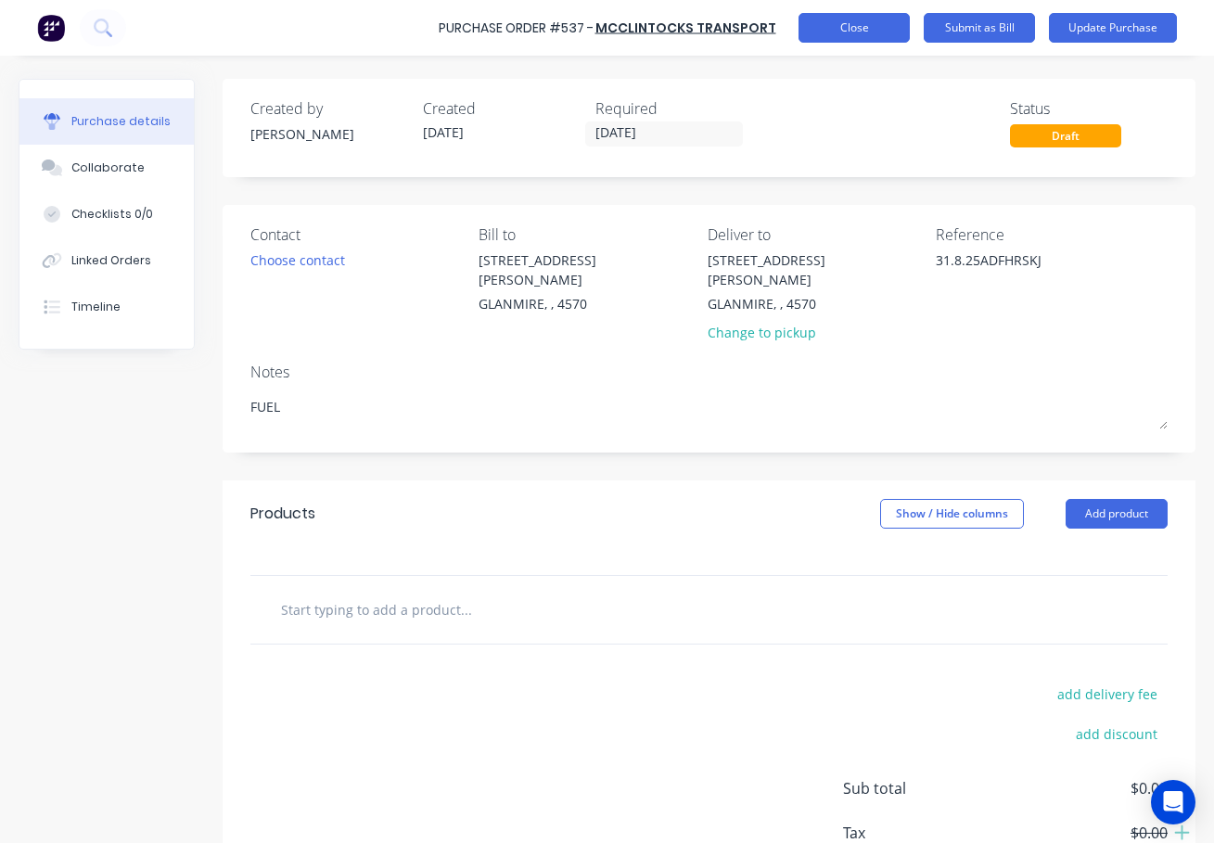
click at [849, 26] on button "Close" at bounding box center [854, 28] width 111 height 30
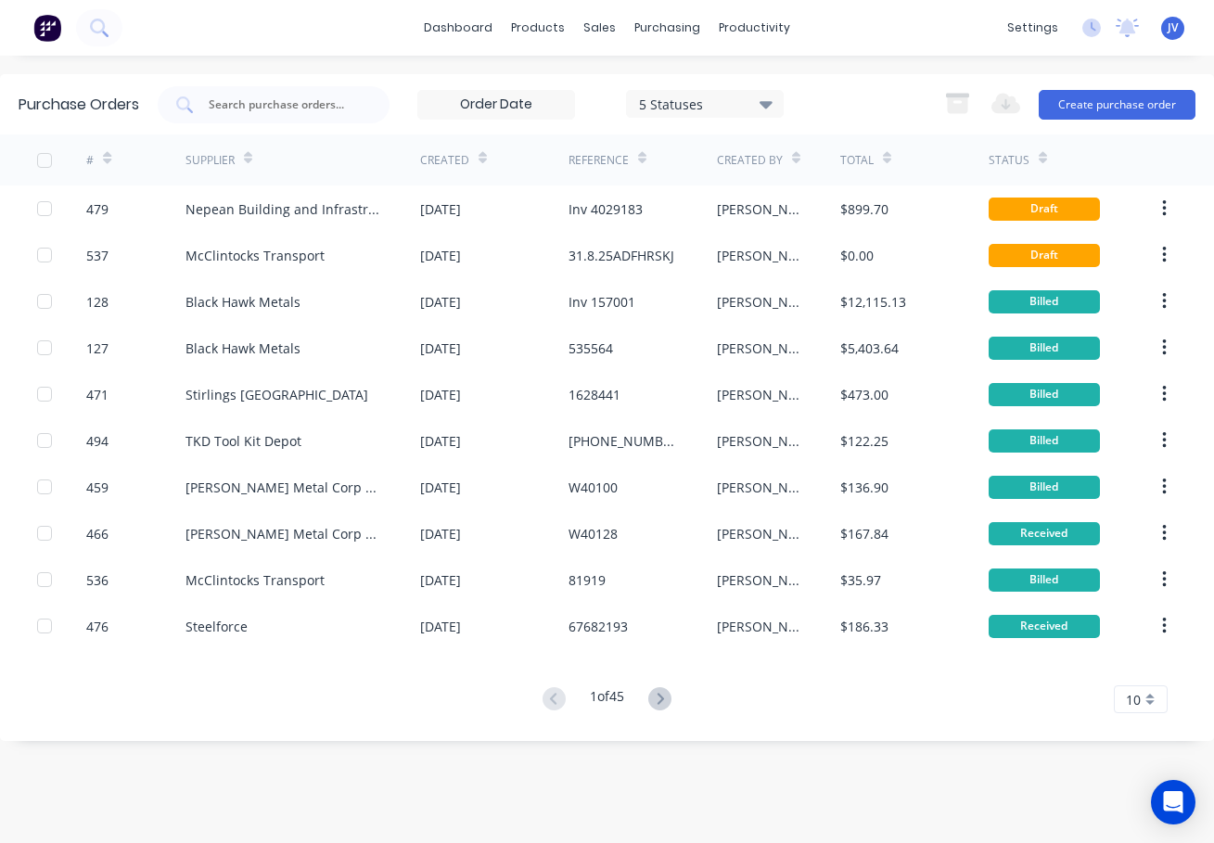
click at [479, 151] on icon at bounding box center [483, 158] width 8 height 14
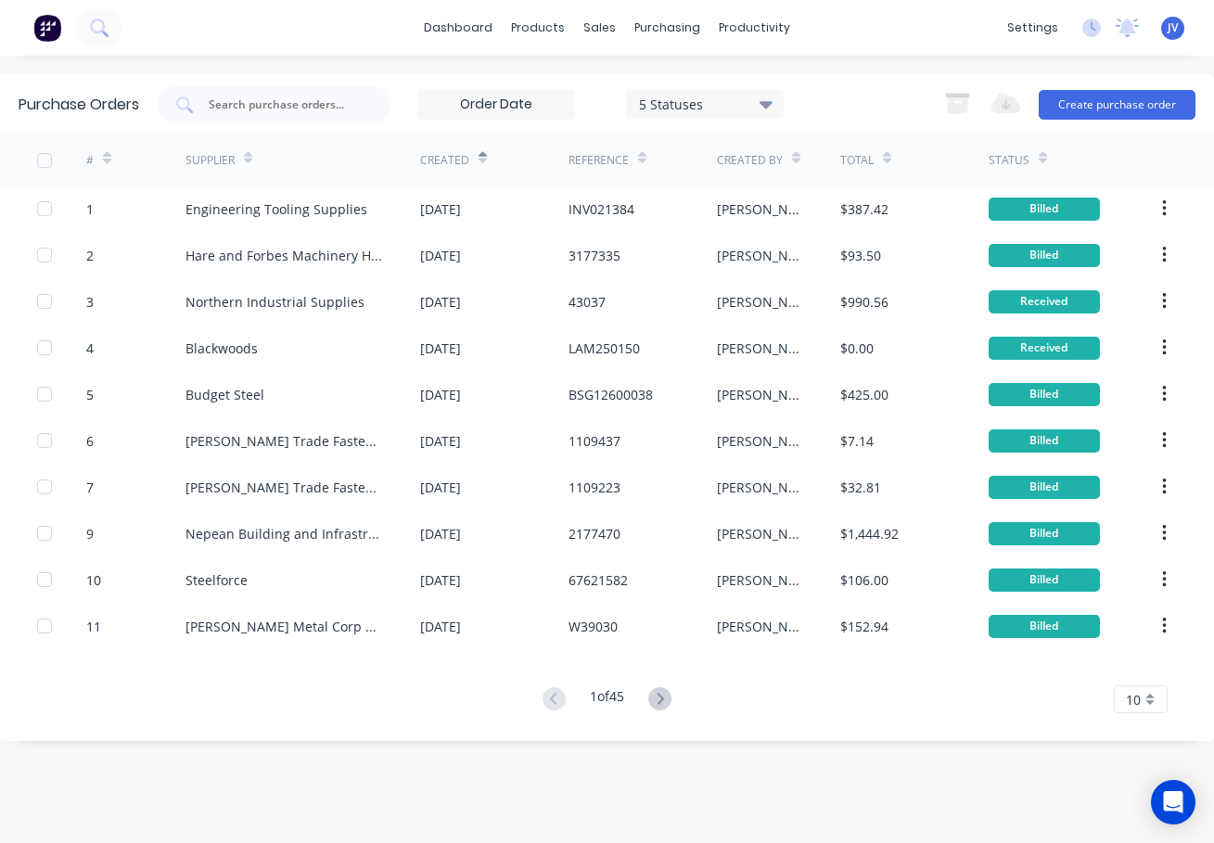
click at [482, 161] on icon at bounding box center [483, 162] width 8 height 6
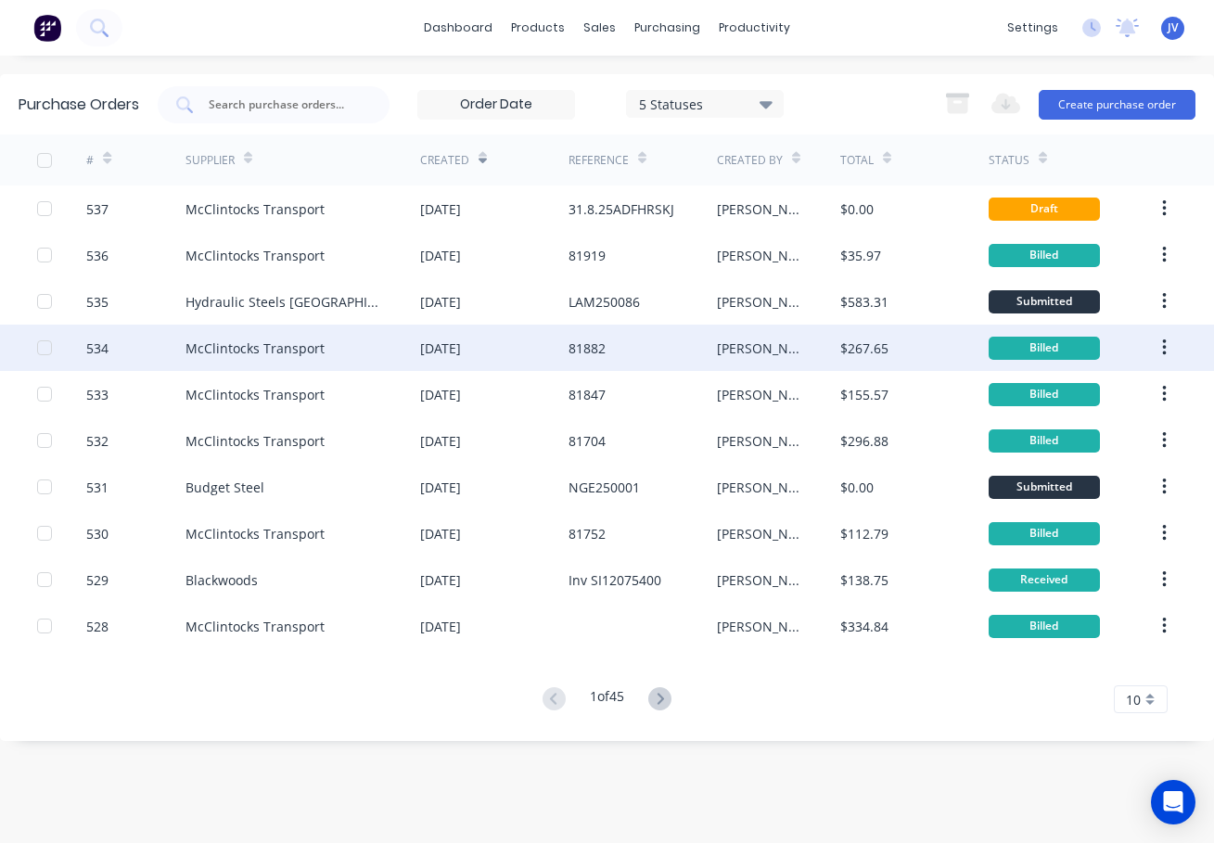
click at [96, 346] on div "534" at bounding box center [97, 348] width 22 height 19
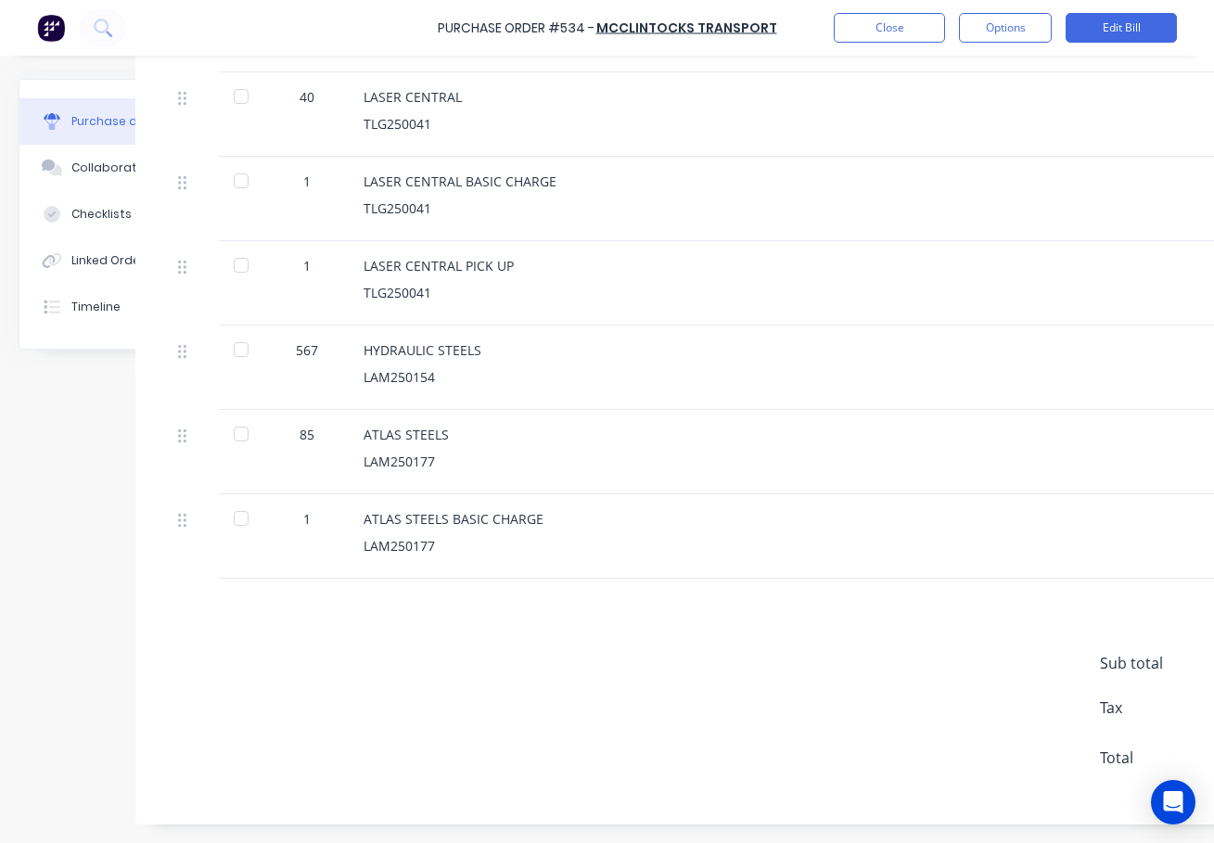
scroll to position [729, 81]
click at [871, 23] on button "Close" at bounding box center [889, 28] width 111 height 30
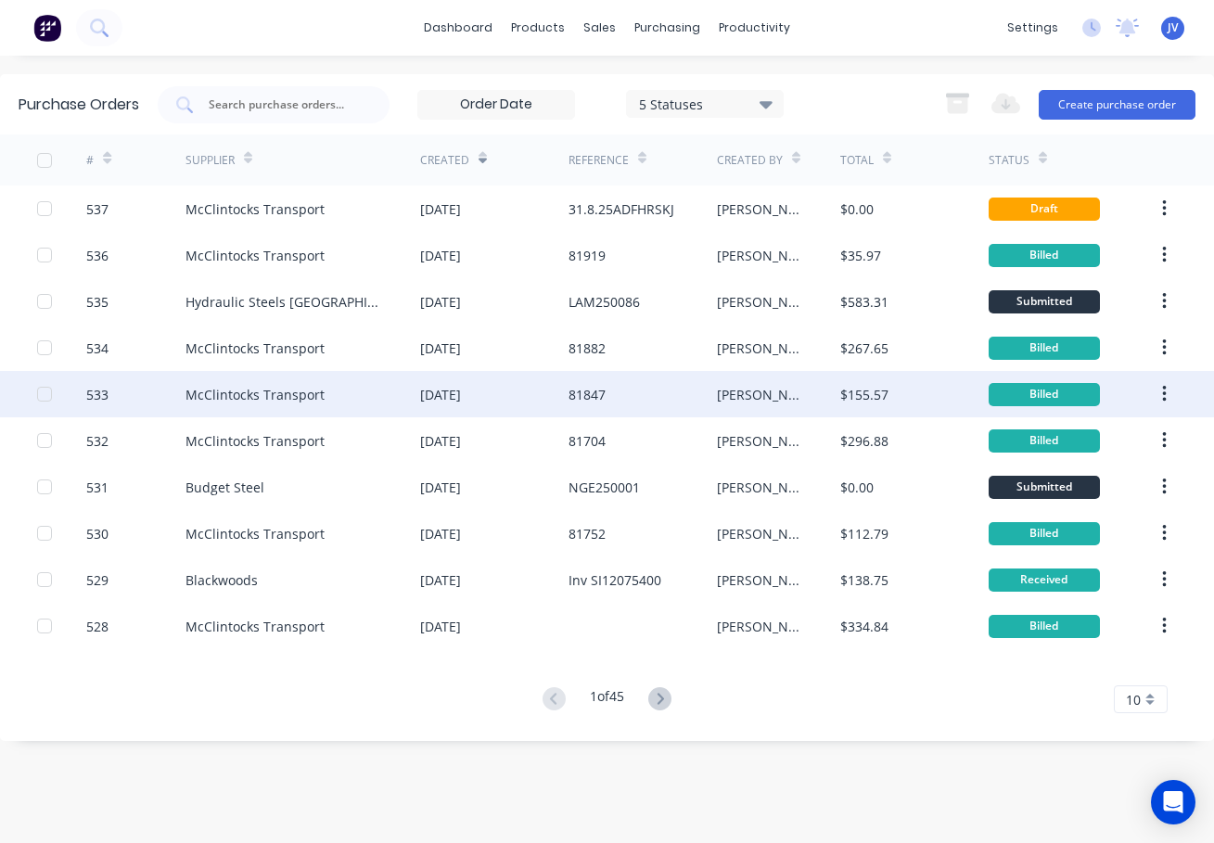
click at [90, 389] on div "533" at bounding box center [97, 394] width 22 height 19
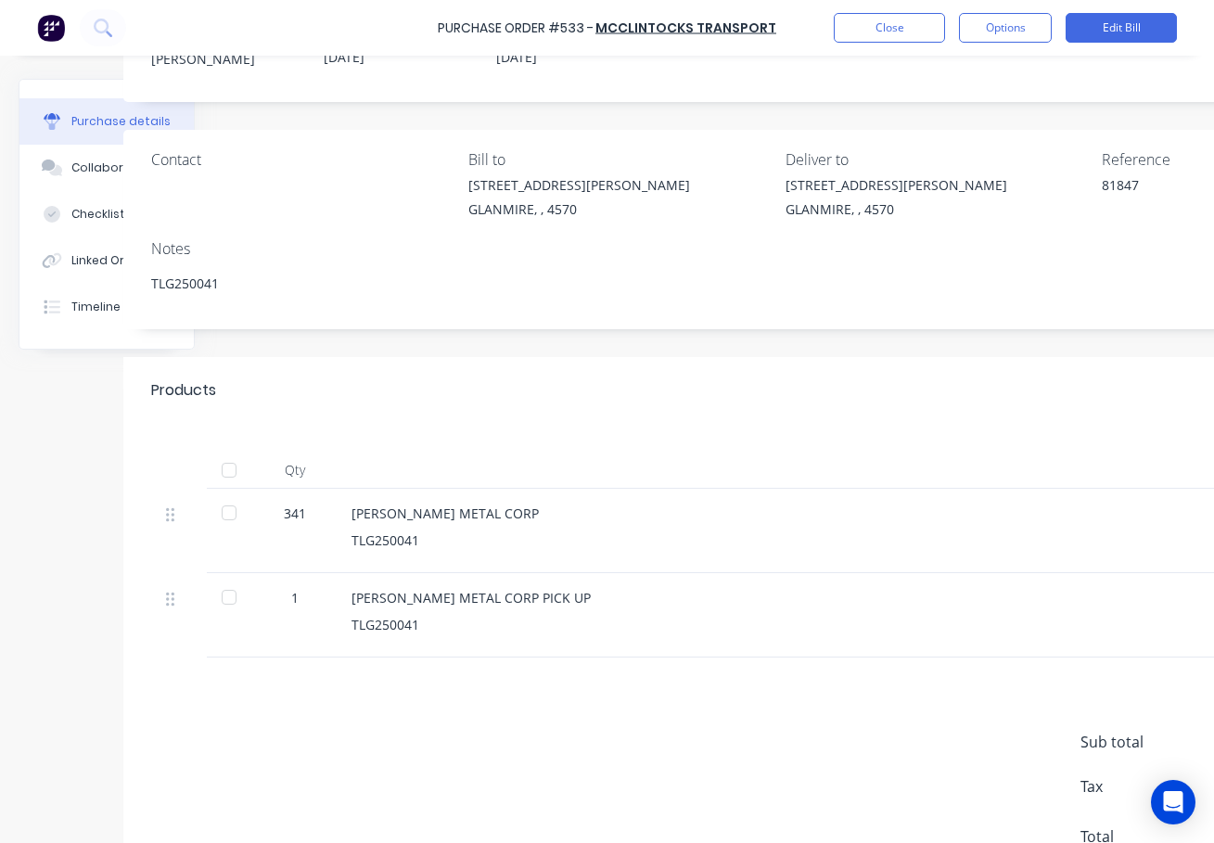
scroll to position [75, 0]
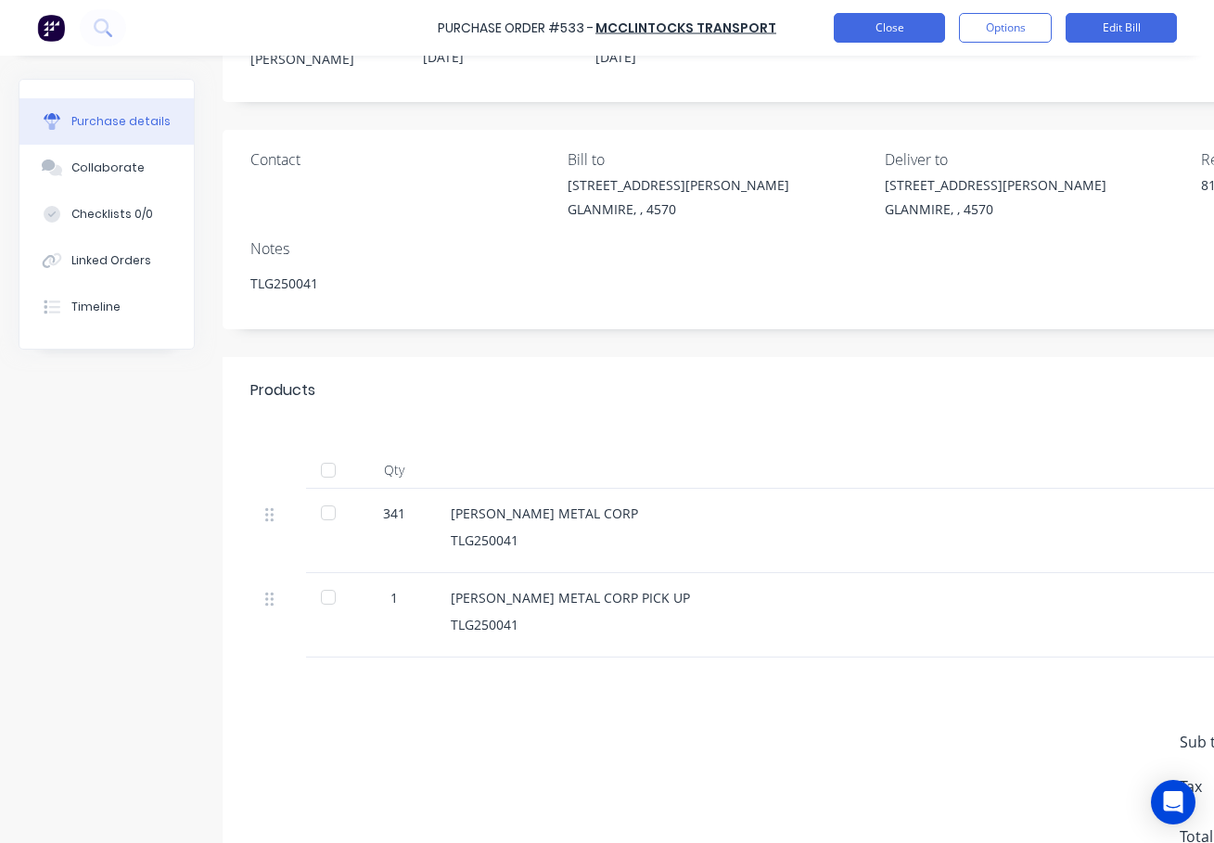
click at [884, 27] on button "Close" at bounding box center [889, 28] width 111 height 30
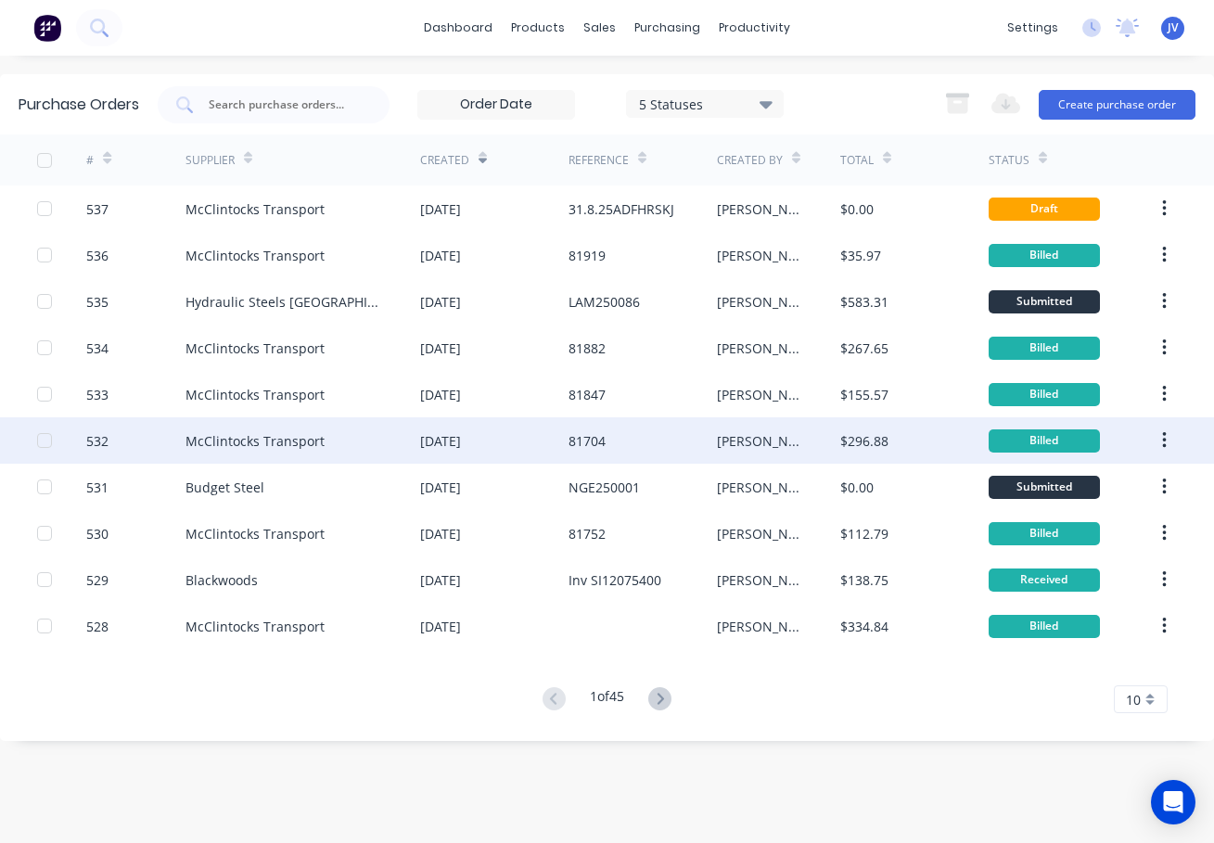
click at [97, 441] on div "532" at bounding box center [97, 440] width 22 height 19
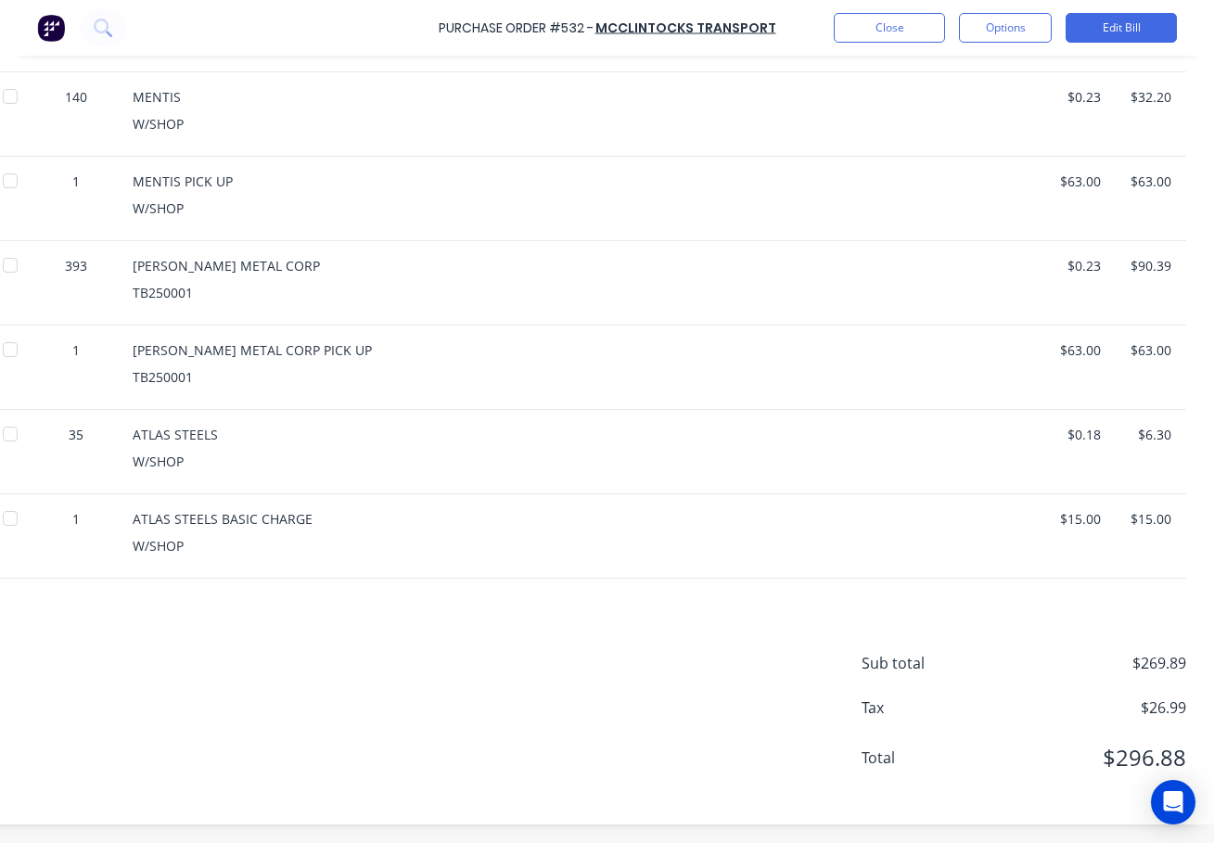
scroll to position [521, 0]
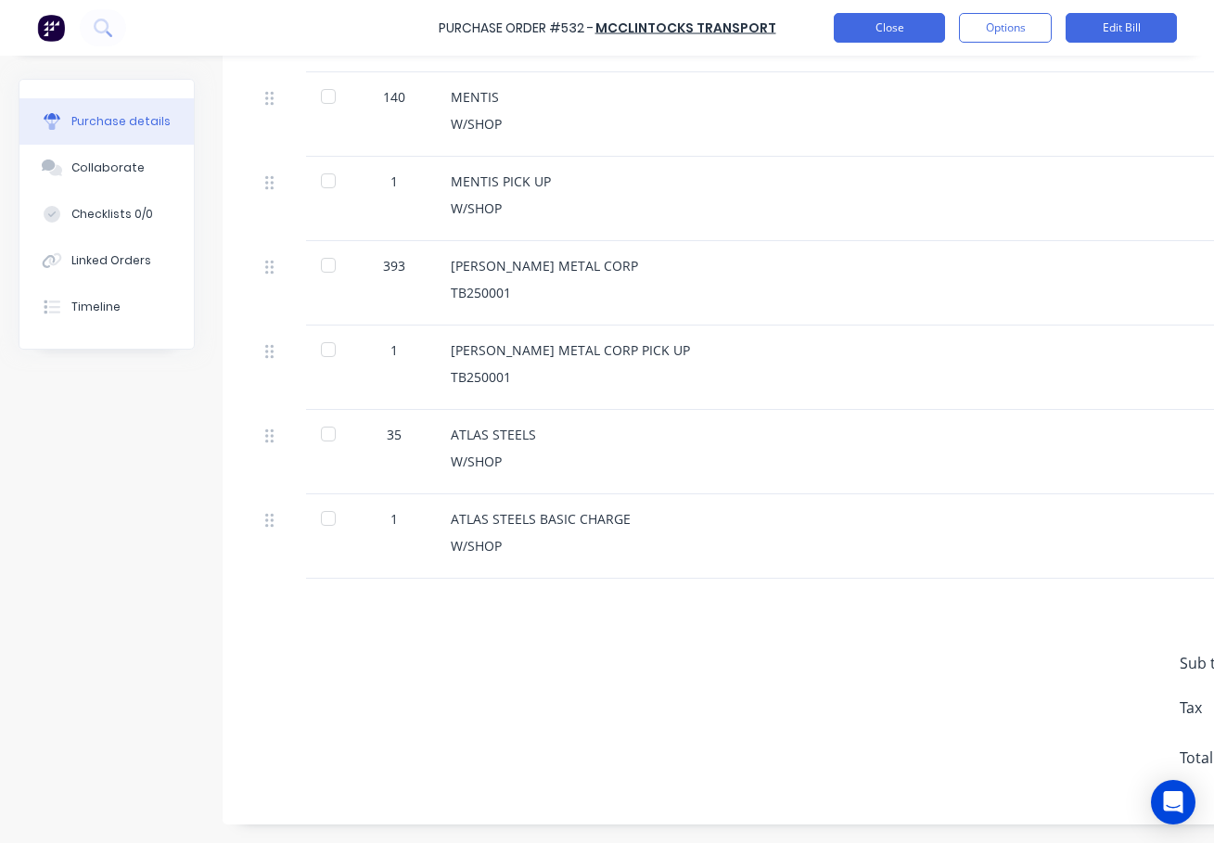
click at [850, 30] on button "Close" at bounding box center [889, 28] width 111 height 30
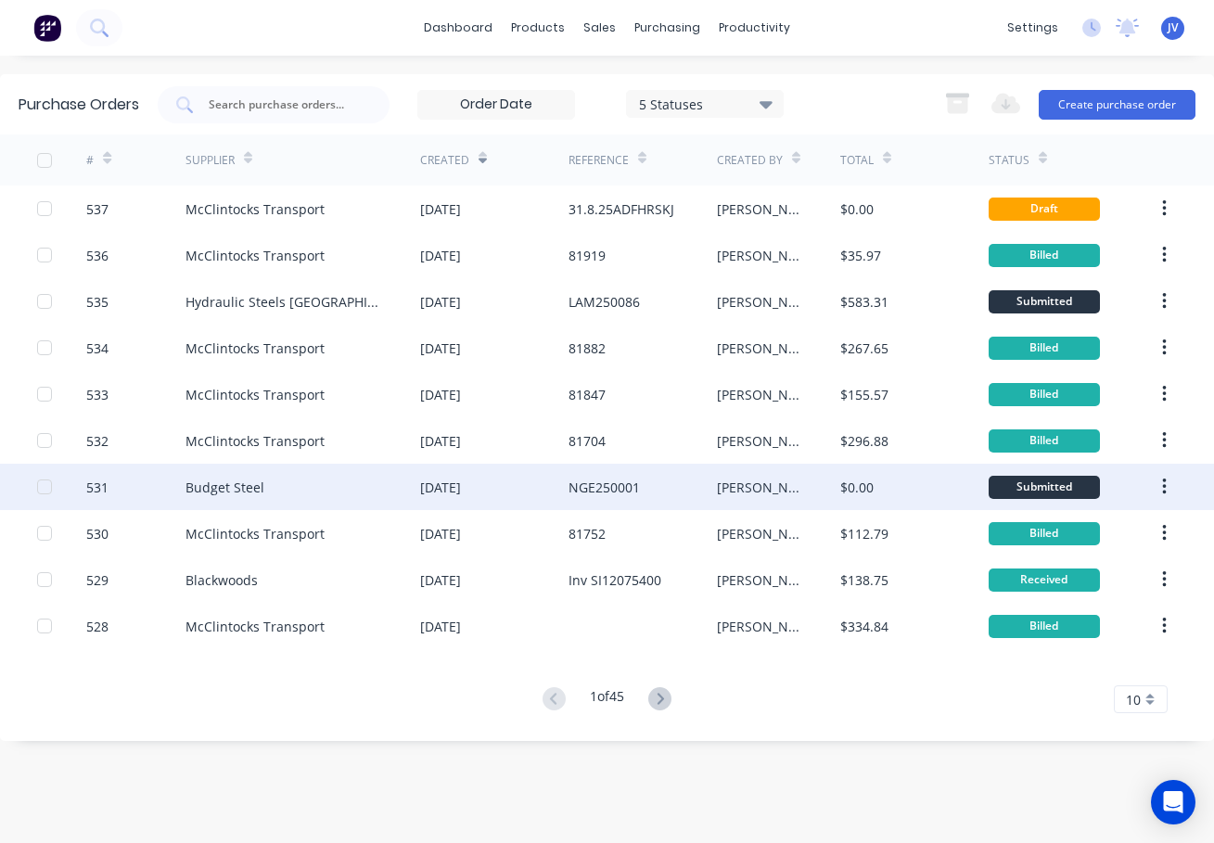
click at [91, 484] on div "531" at bounding box center [97, 487] width 22 height 19
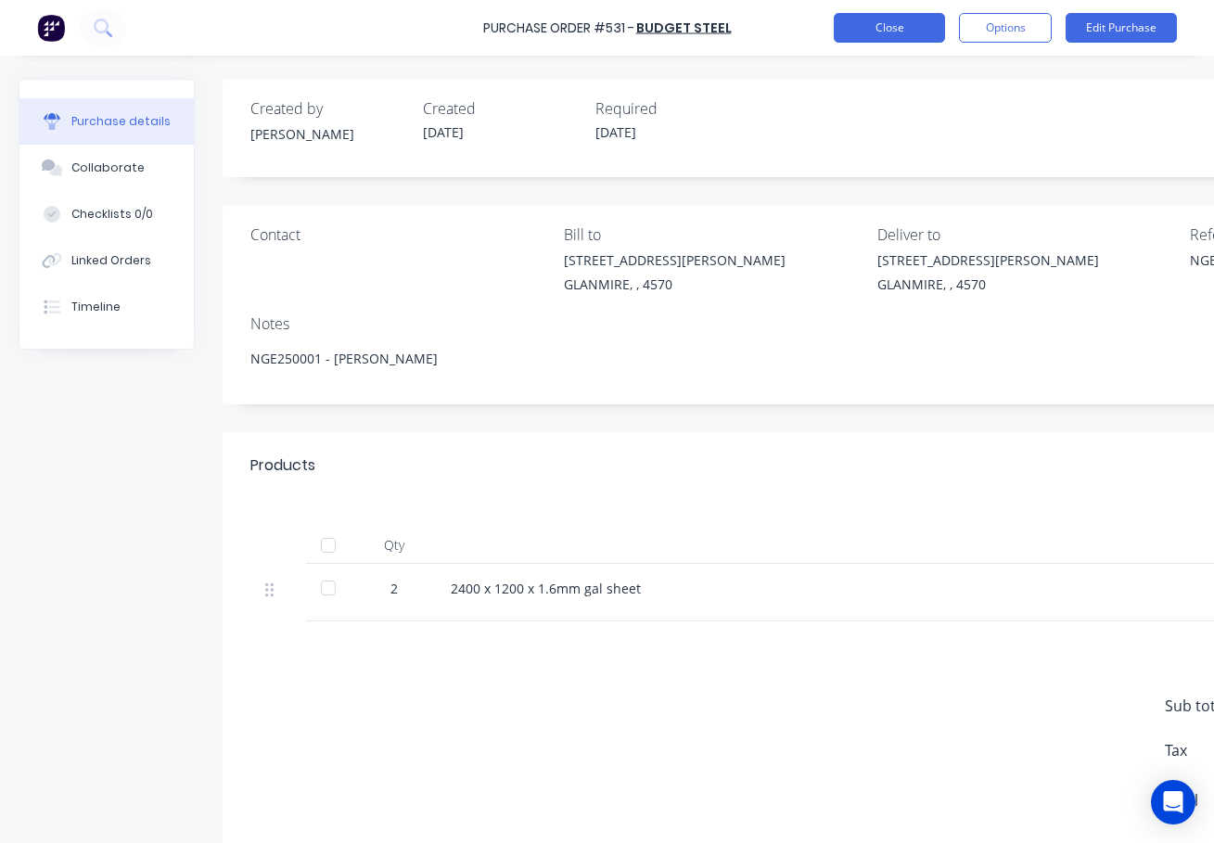
click at [882, 32] on button "Close" at bounding box center [889, 28] width 111 height 30
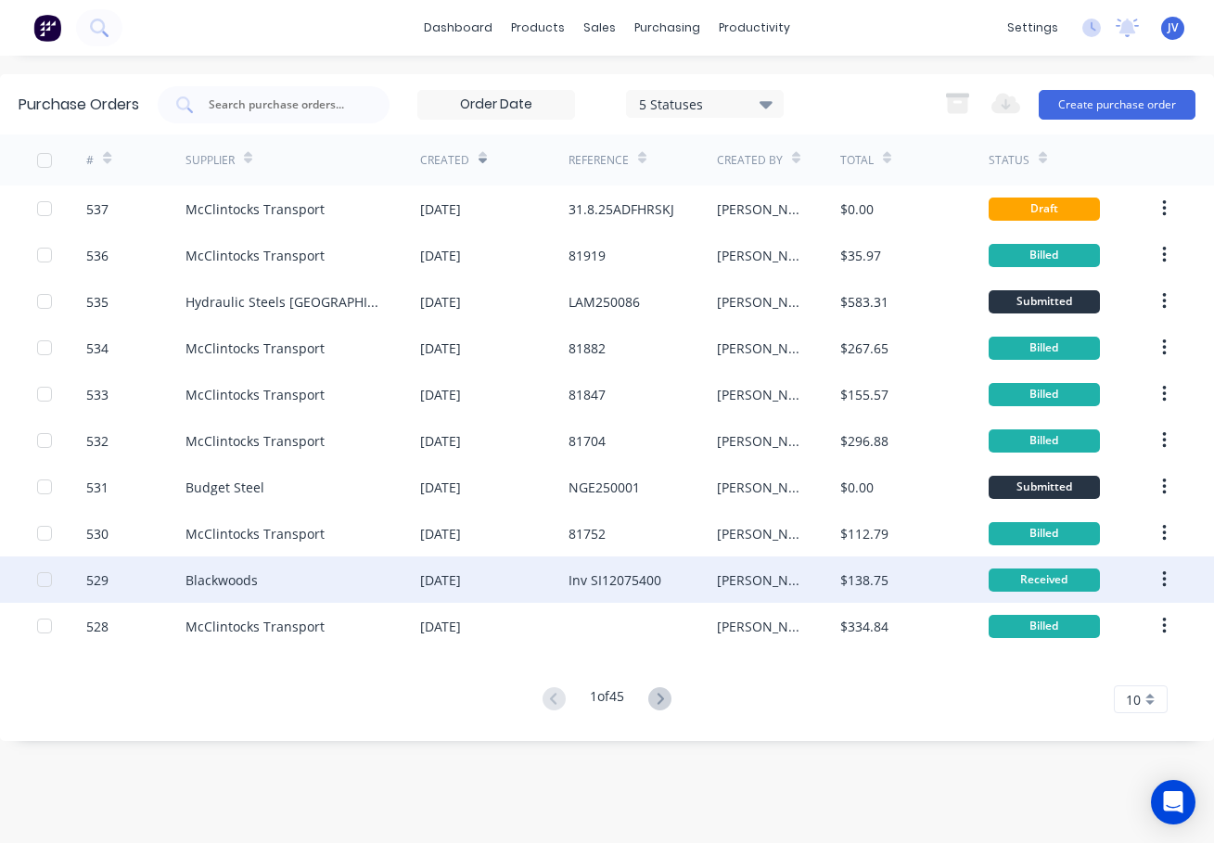
click at [91, 580] on div "529" at bounding box center [97, 579] width 22 height 19
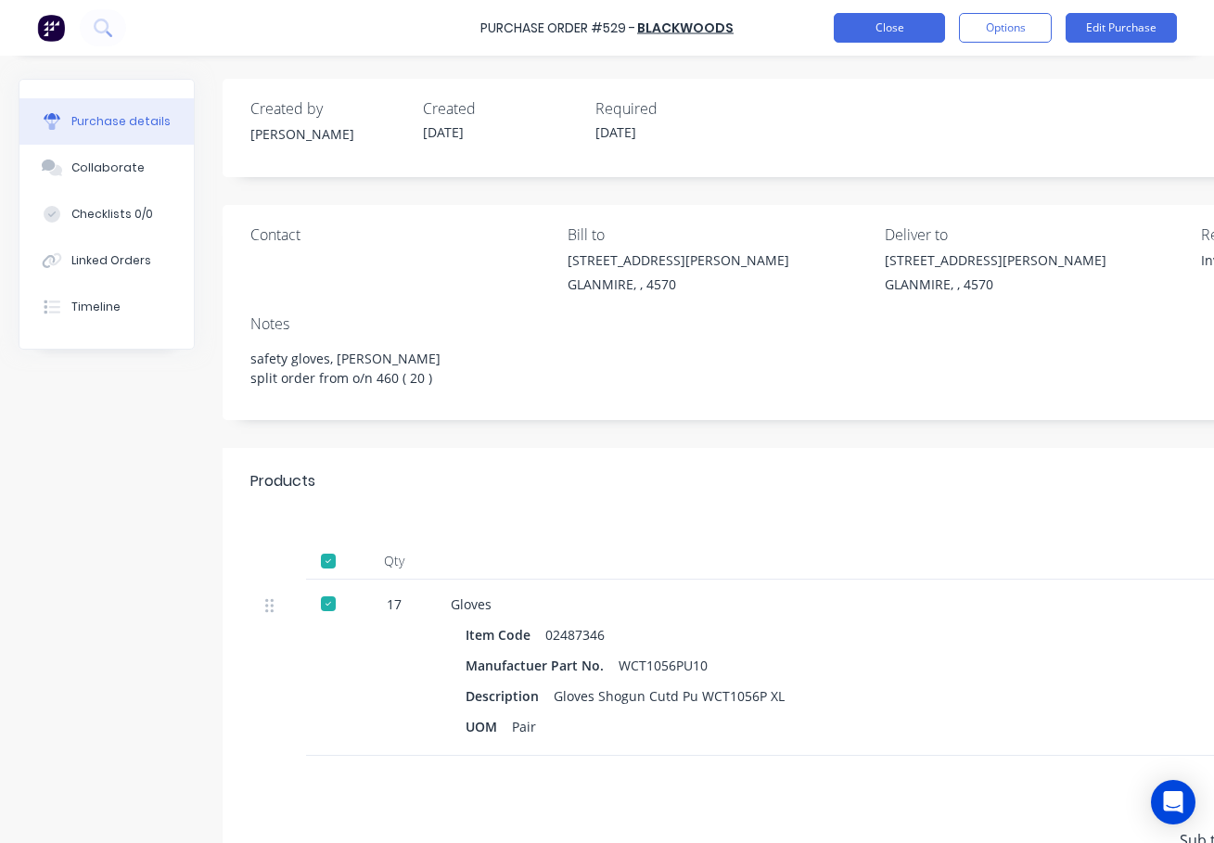
click at [915, 30] on button "Close" at bounding box center [889, 28] width 111 height 30
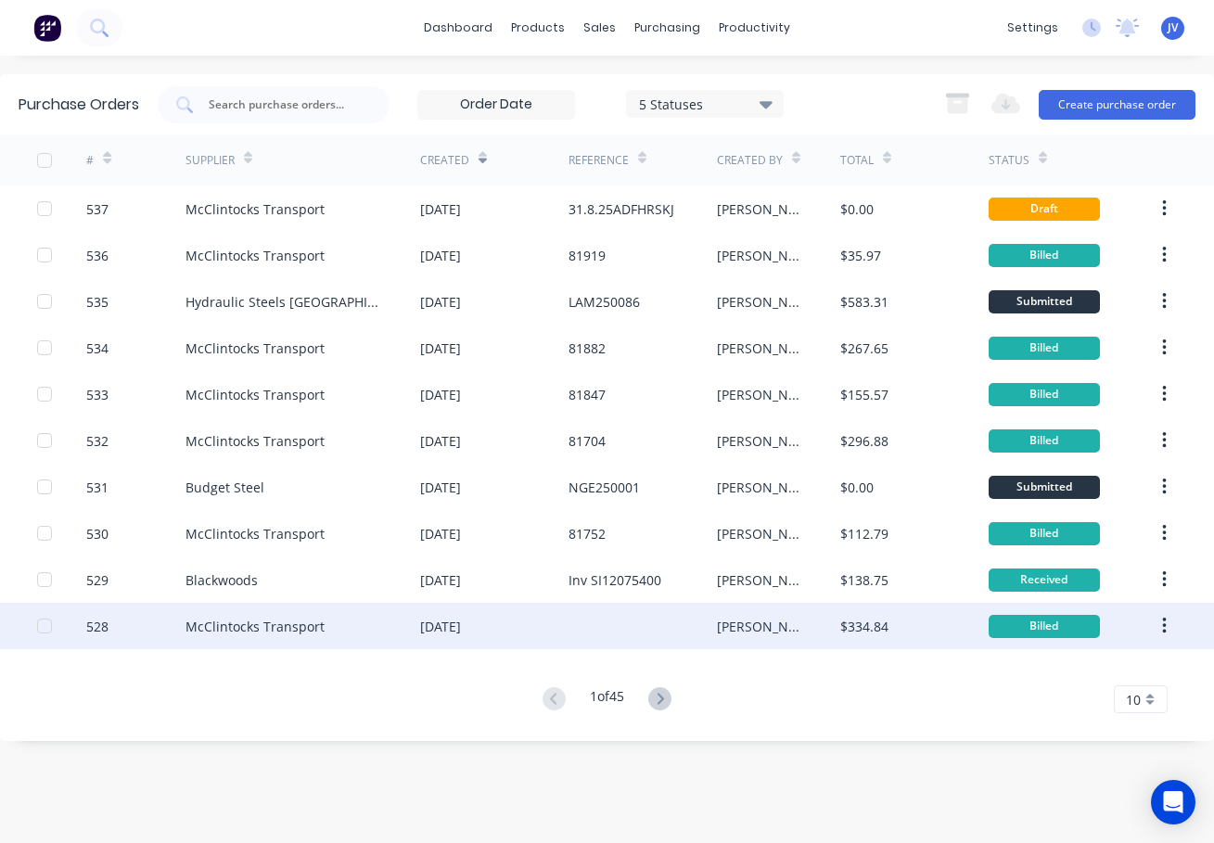
click at [96, 626] on div "528" at bounding box center [97, 626] width 22 height 19
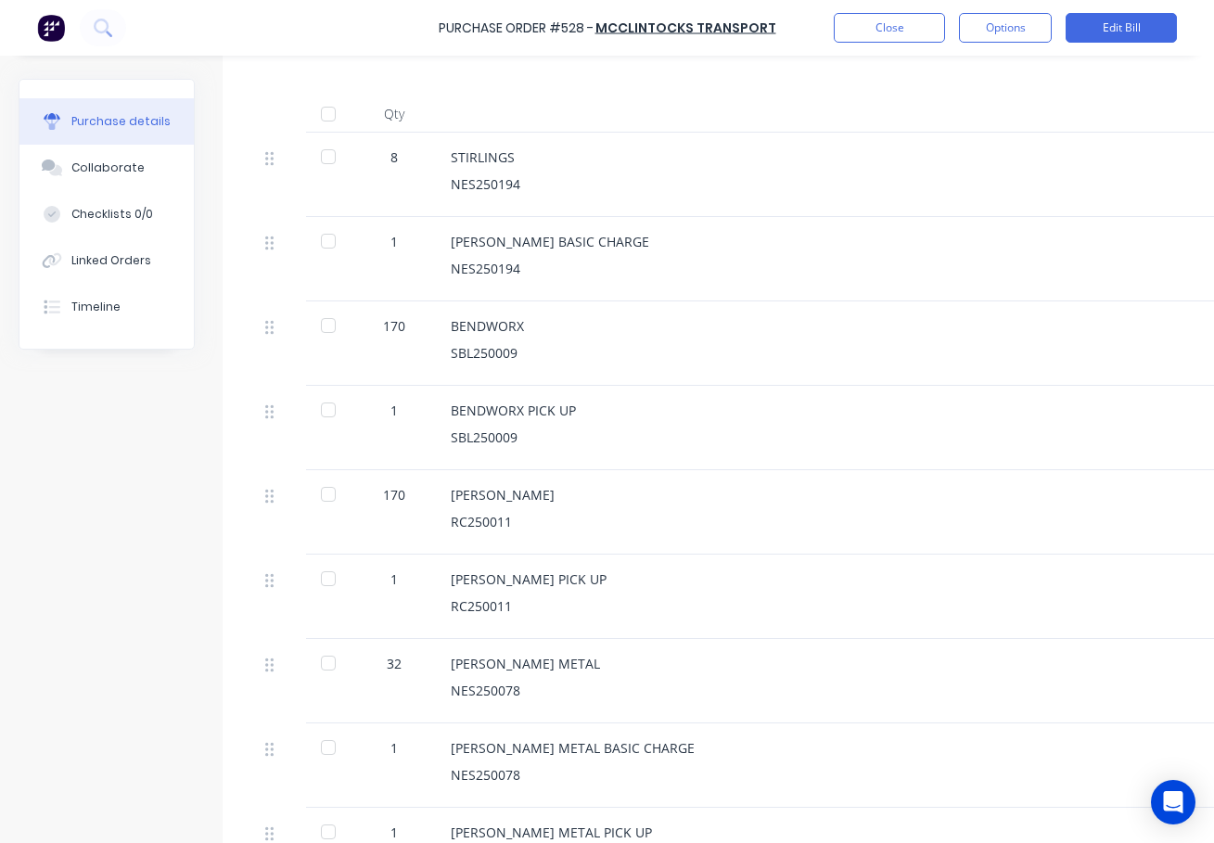
scroll to position [464, 0]
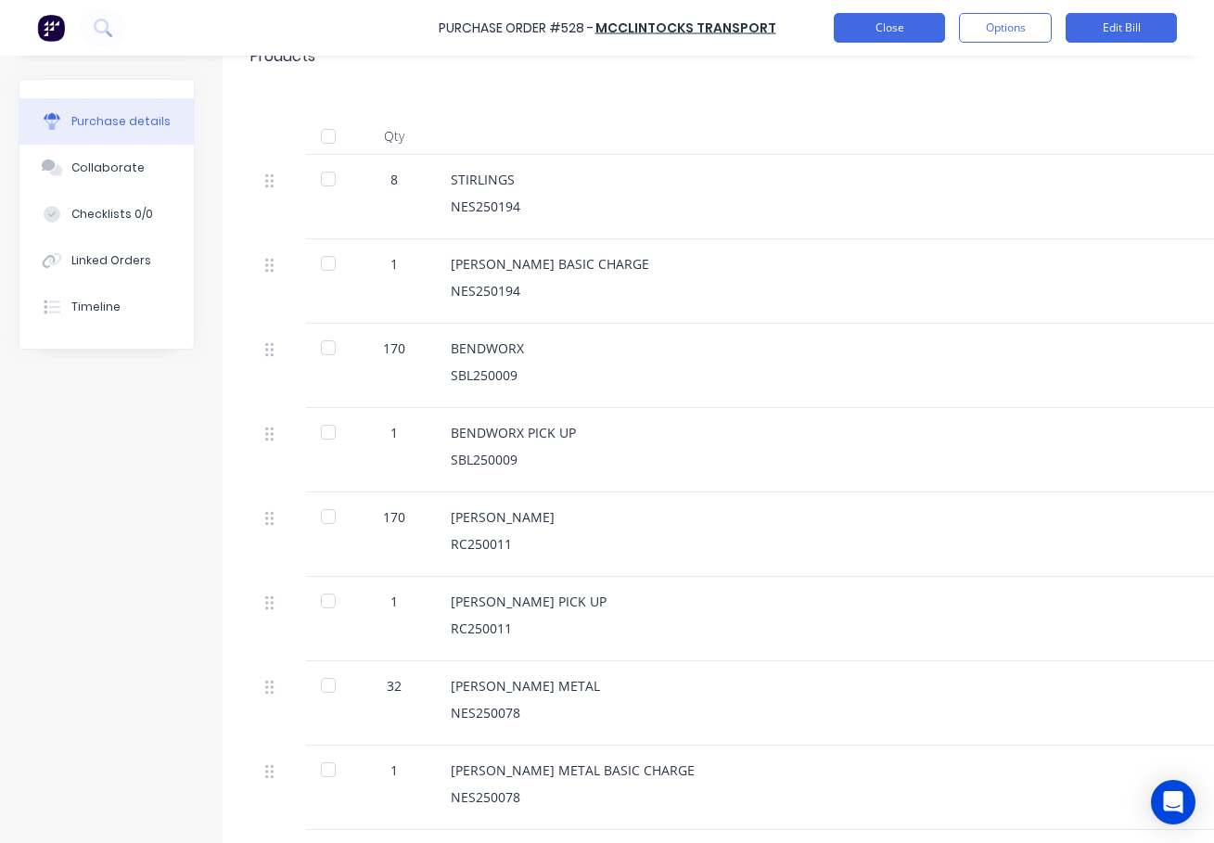
click at [869, 30] on button "Close" at bounding box center [889, 28] width 111 height 30
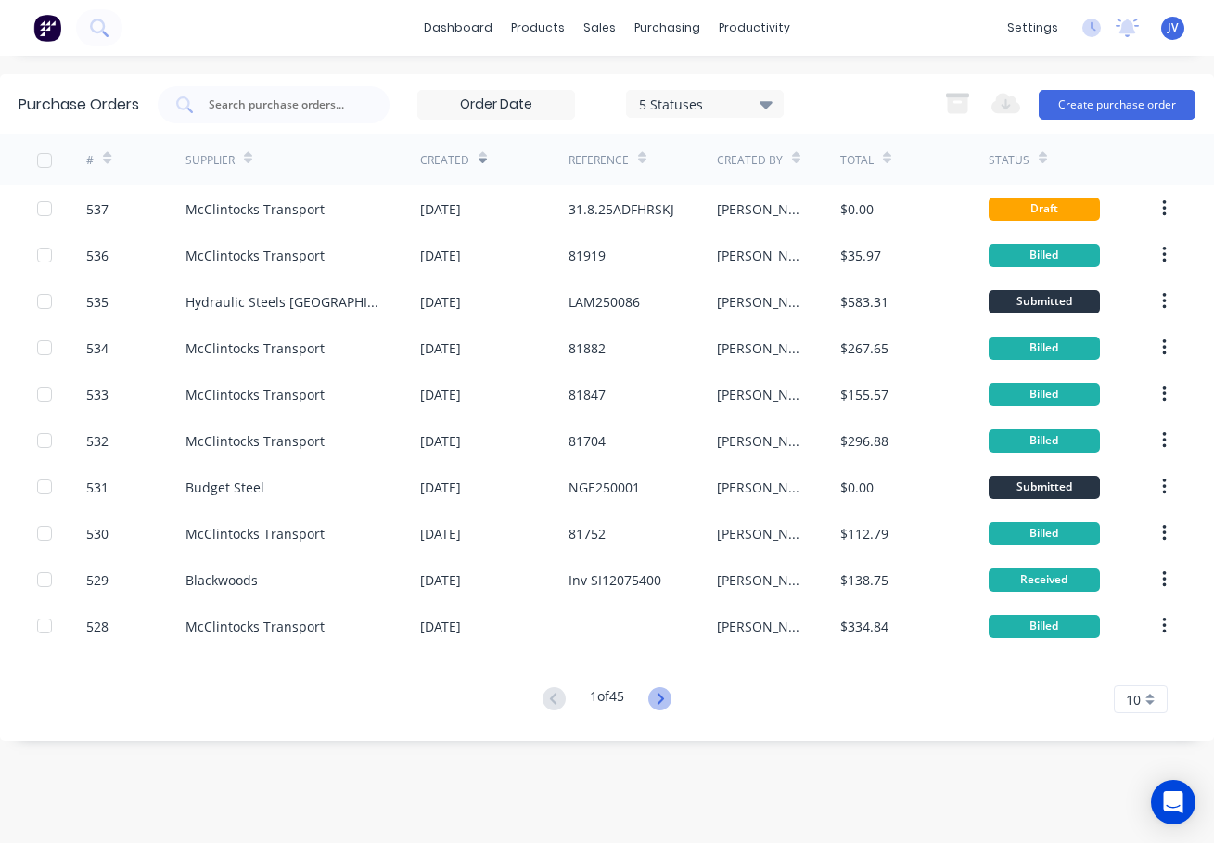
click at [663, 700] on icon at bounding box center [659, 698] width 23 height 23
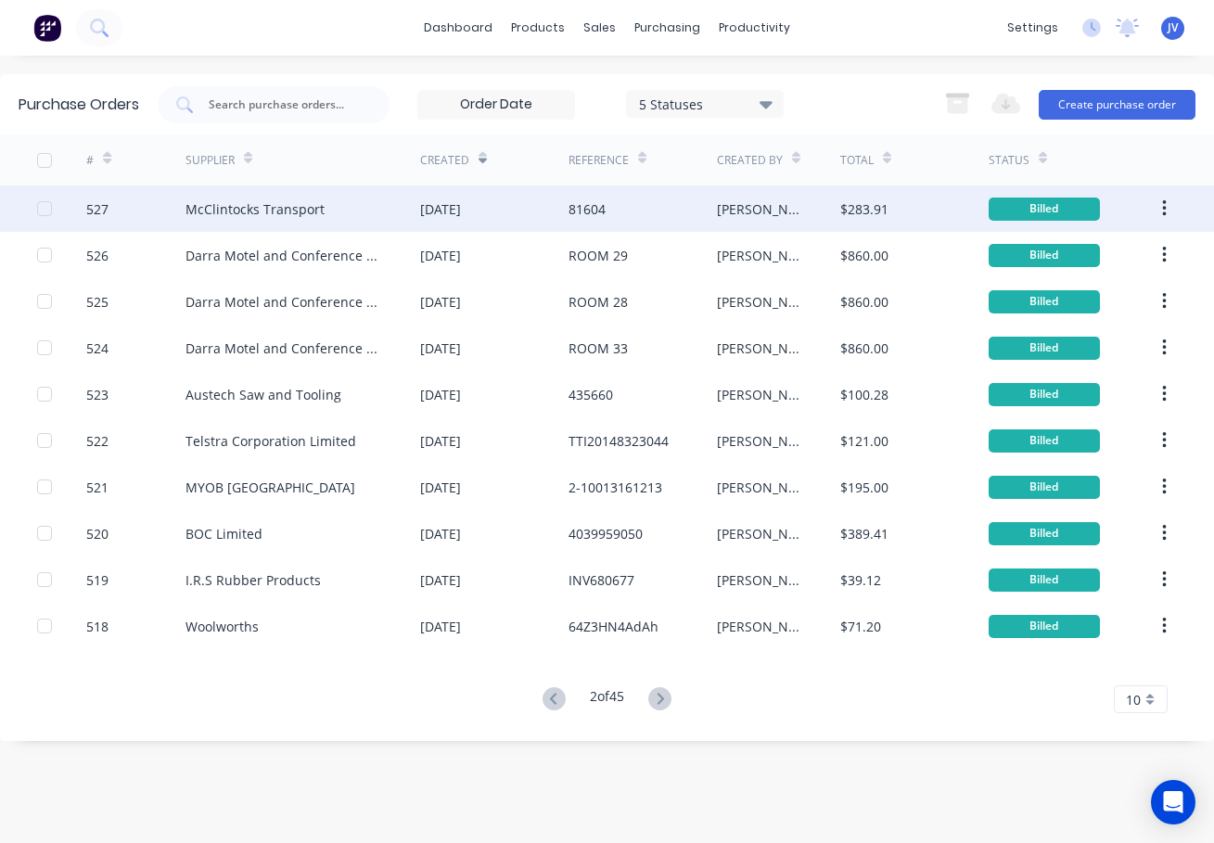
click at [93, 211] on div "527" at bounding box center [97, 208] width 22 height 19
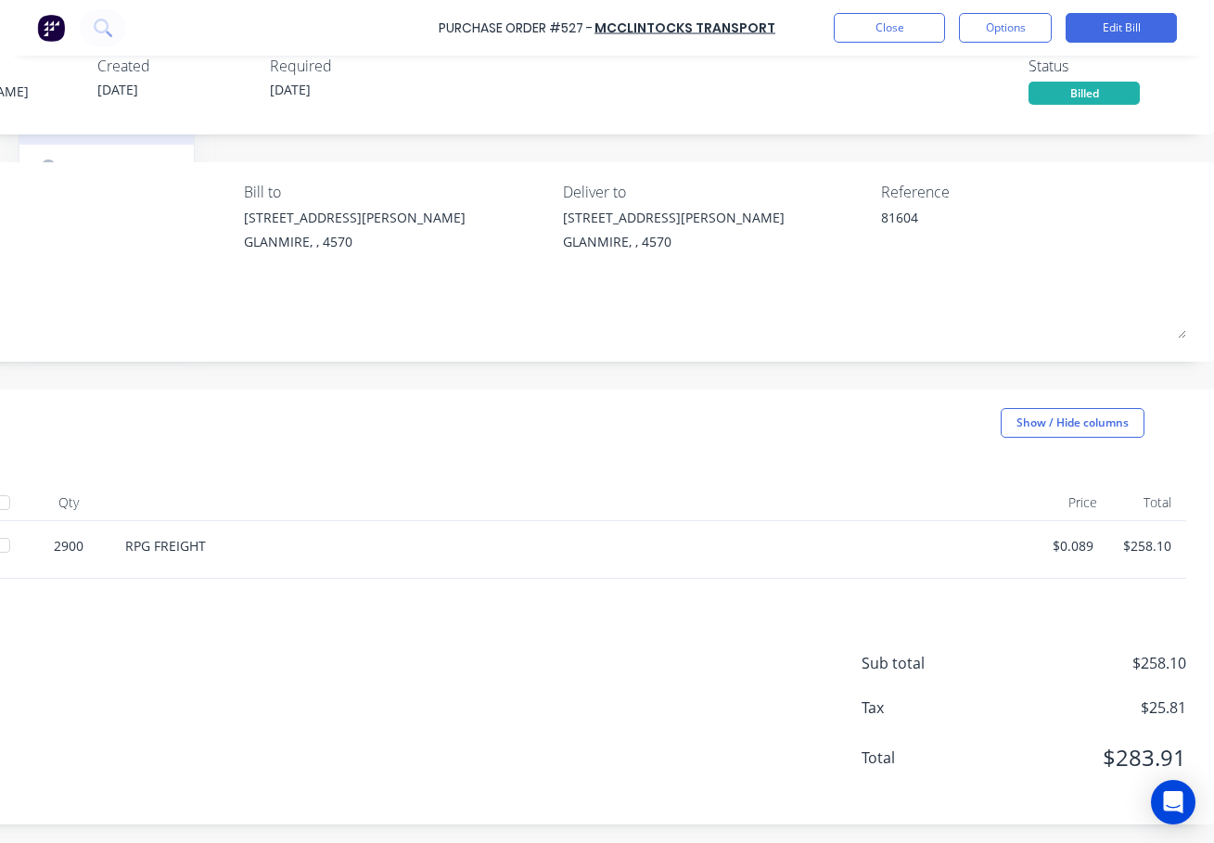
scroll to position [57, 0]
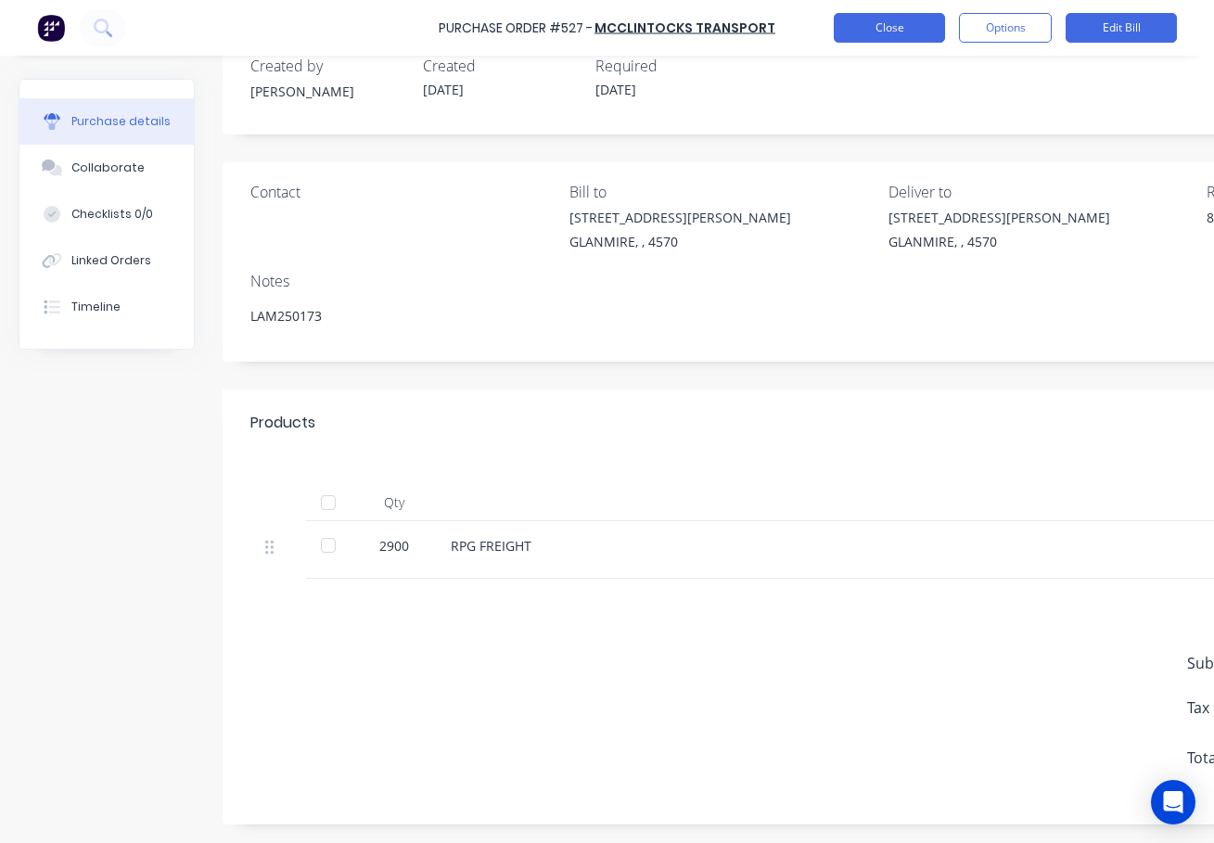
click at [897, 26] on button "Close" at bounding box center [889, 28] width 111 height 30
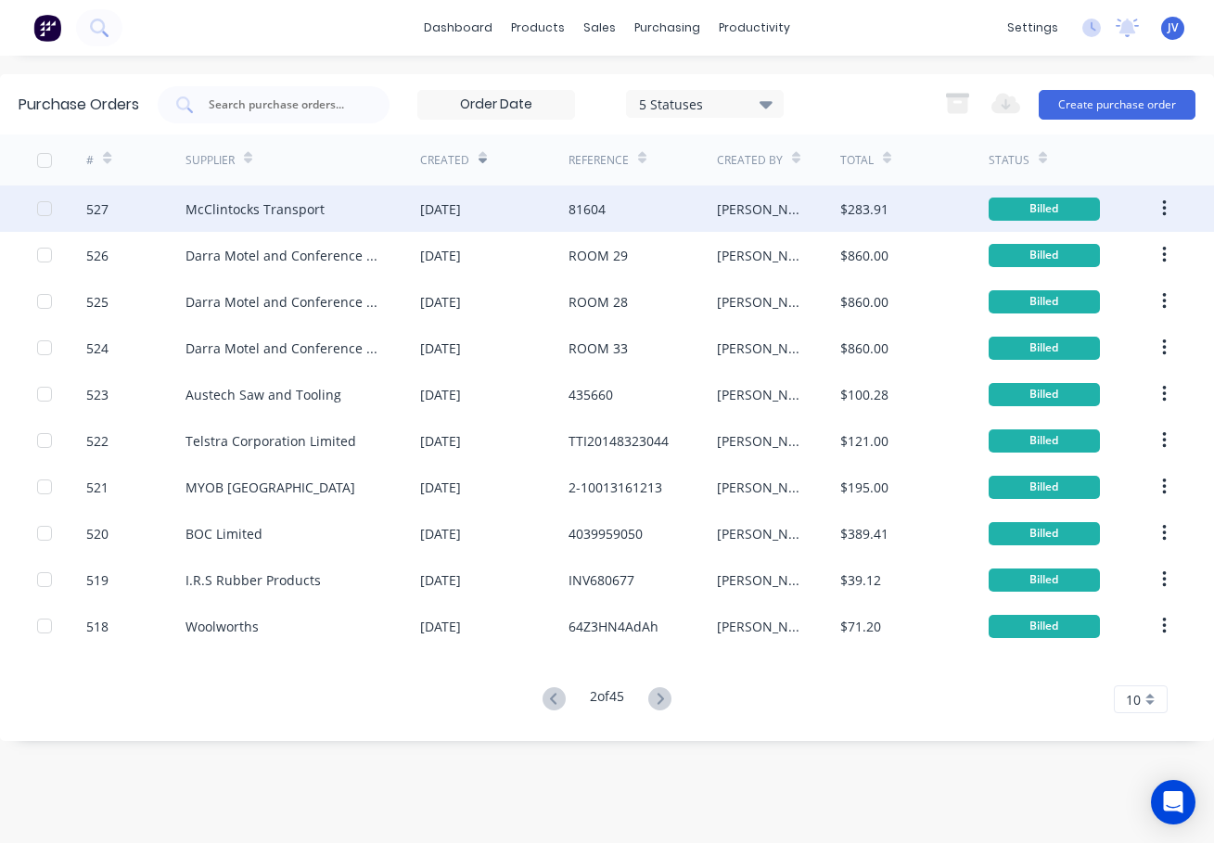
click at [249, 207] on div "McClintocks Transport" at bounding box center [254, 208] width 139 height 19
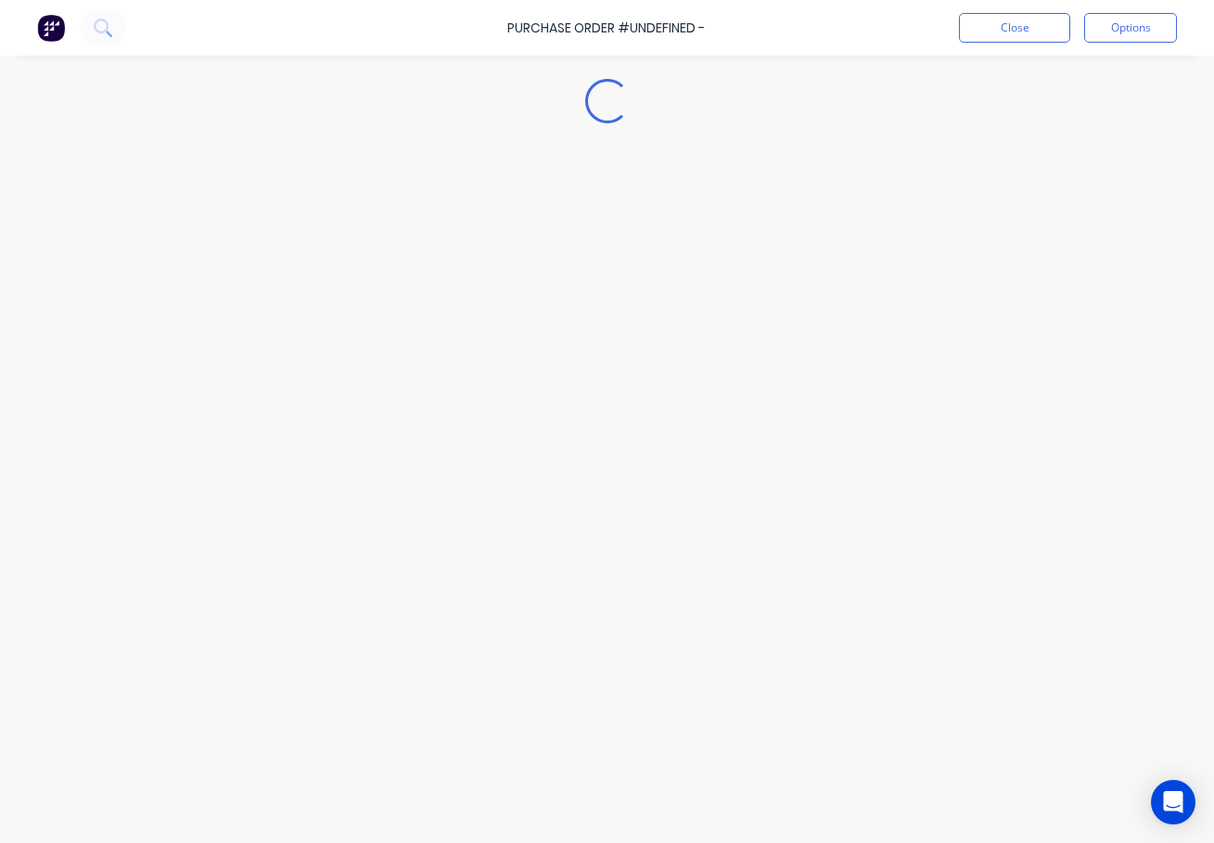
type textarea "x"
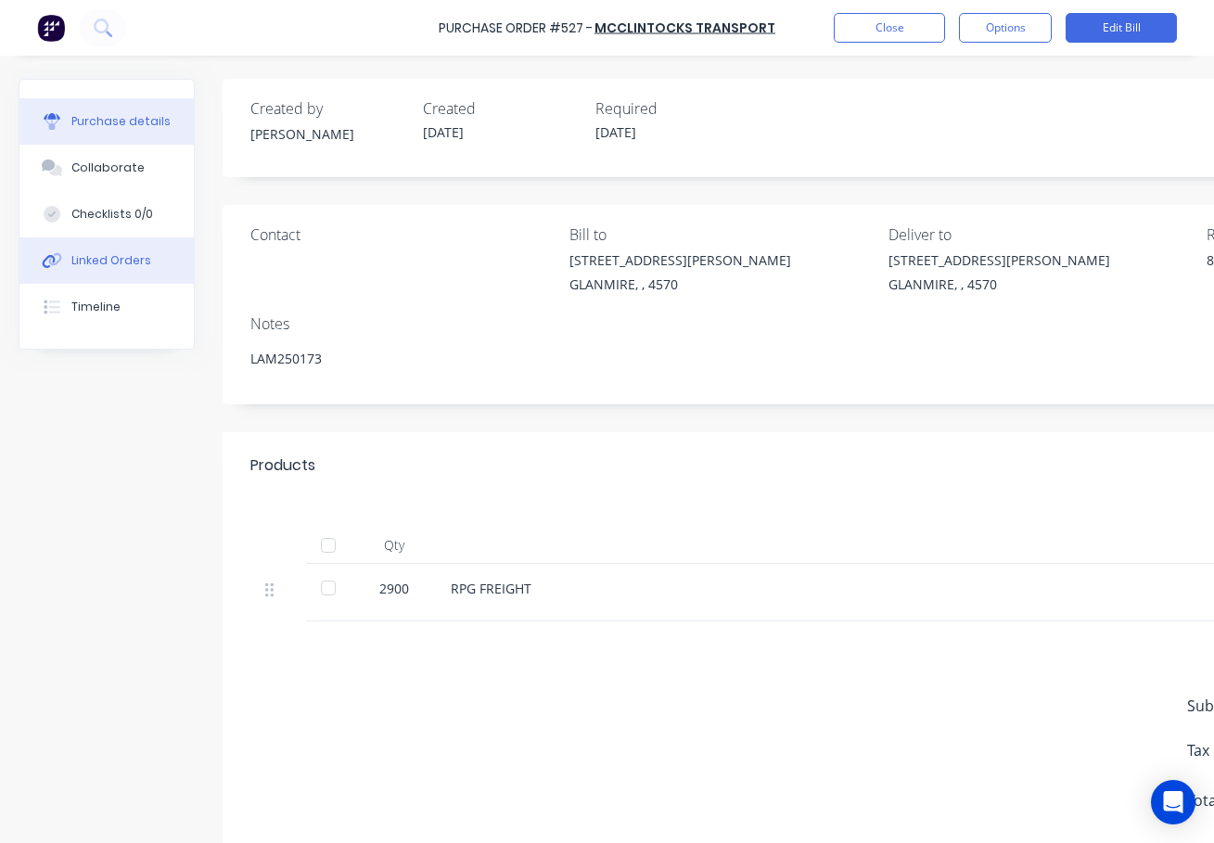
click at [97, 262] on div "Linked Orders" at bounding box center [111, 260] width 80 height 17
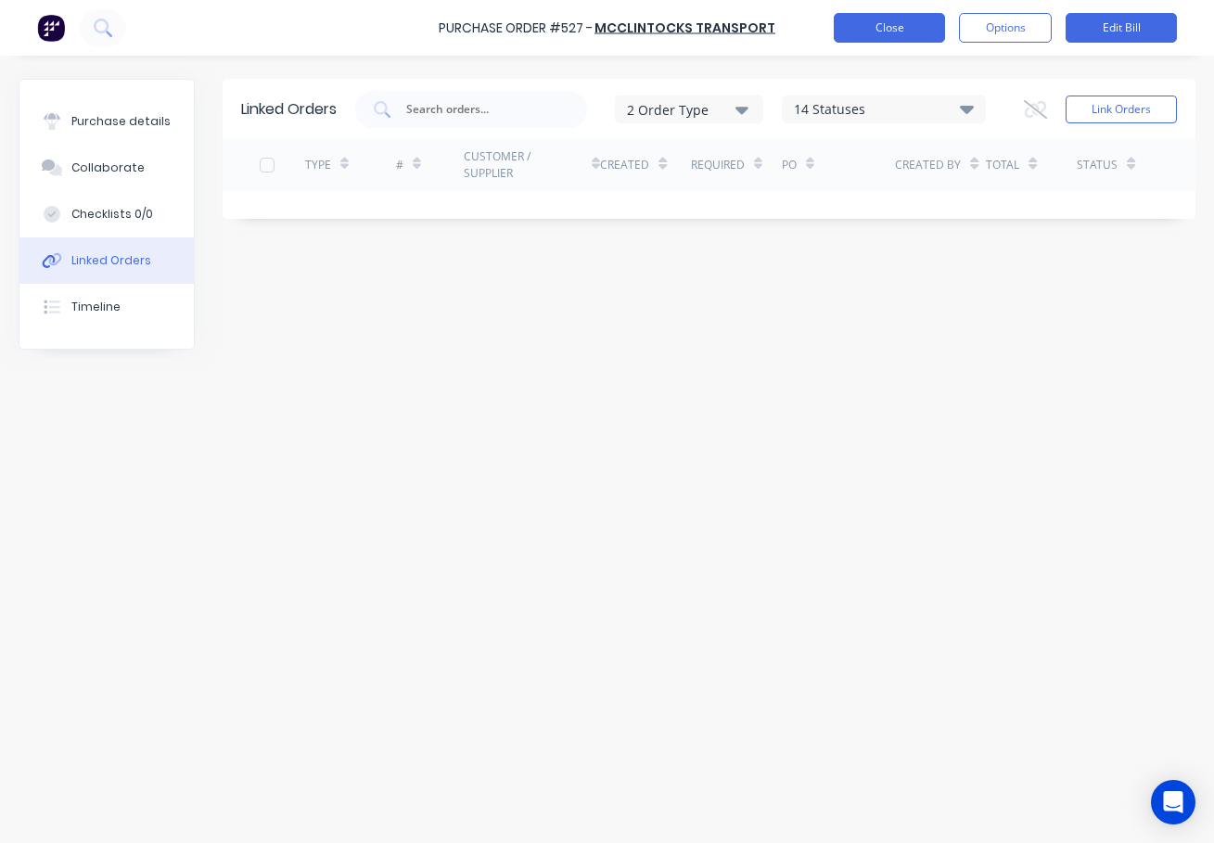
click at [891, 30] on button "Close" at bounding box center [889, 28] width 111 height 30
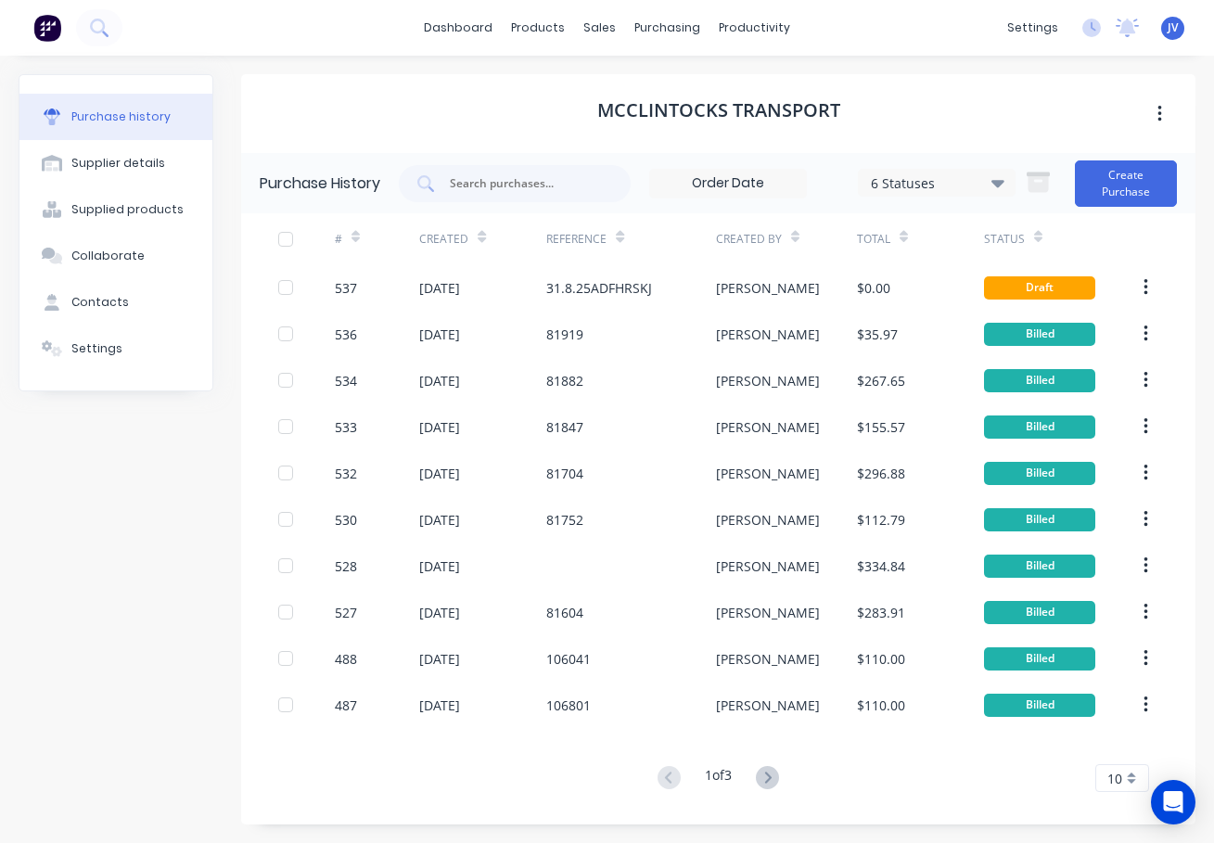
click at [118, 114] on div "Purchase history" at bounding box center [120, 117] width 99 height 17
click at [86, 160] on div "Supplier details" at bounding box center [118, 163] width 94 height 17
select select "AU"
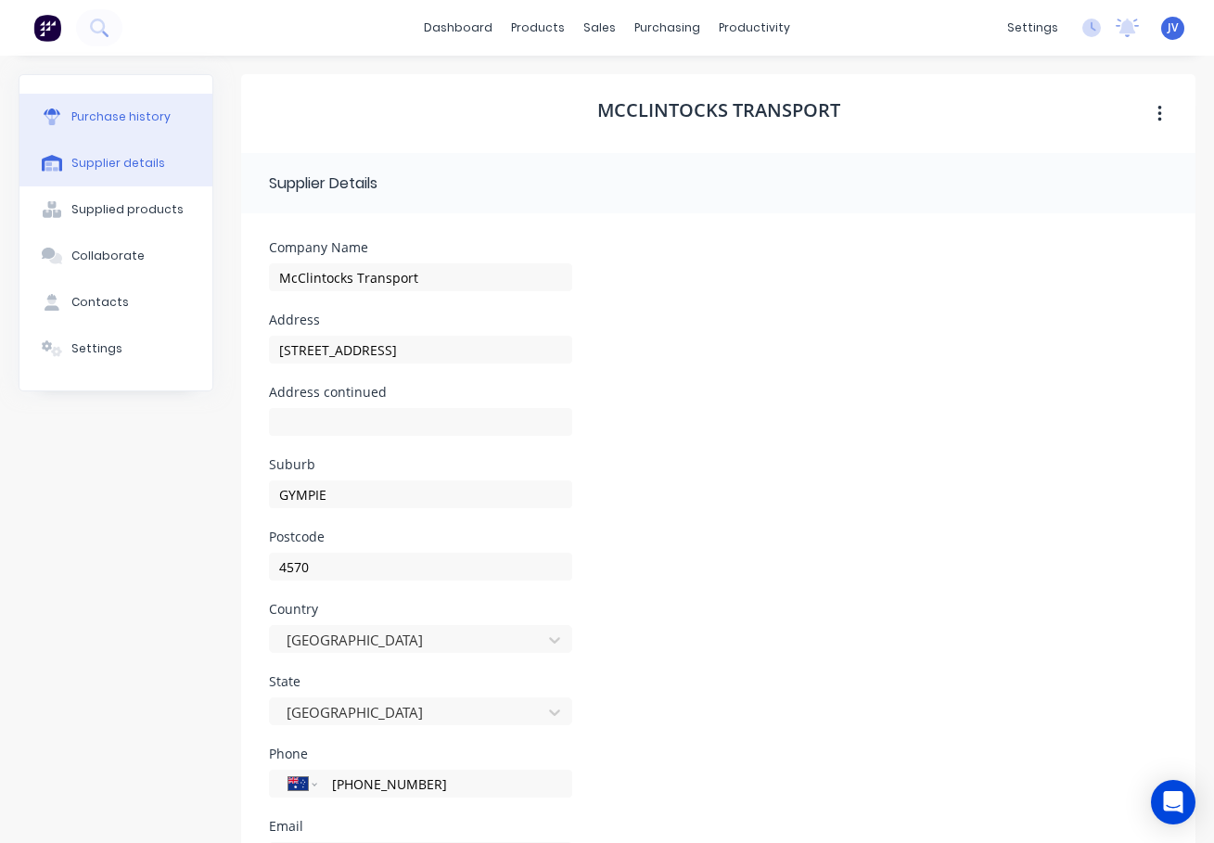
click at [111, 107] on button "Purchase history" at bounding box center [115, 117] width 193 height 46
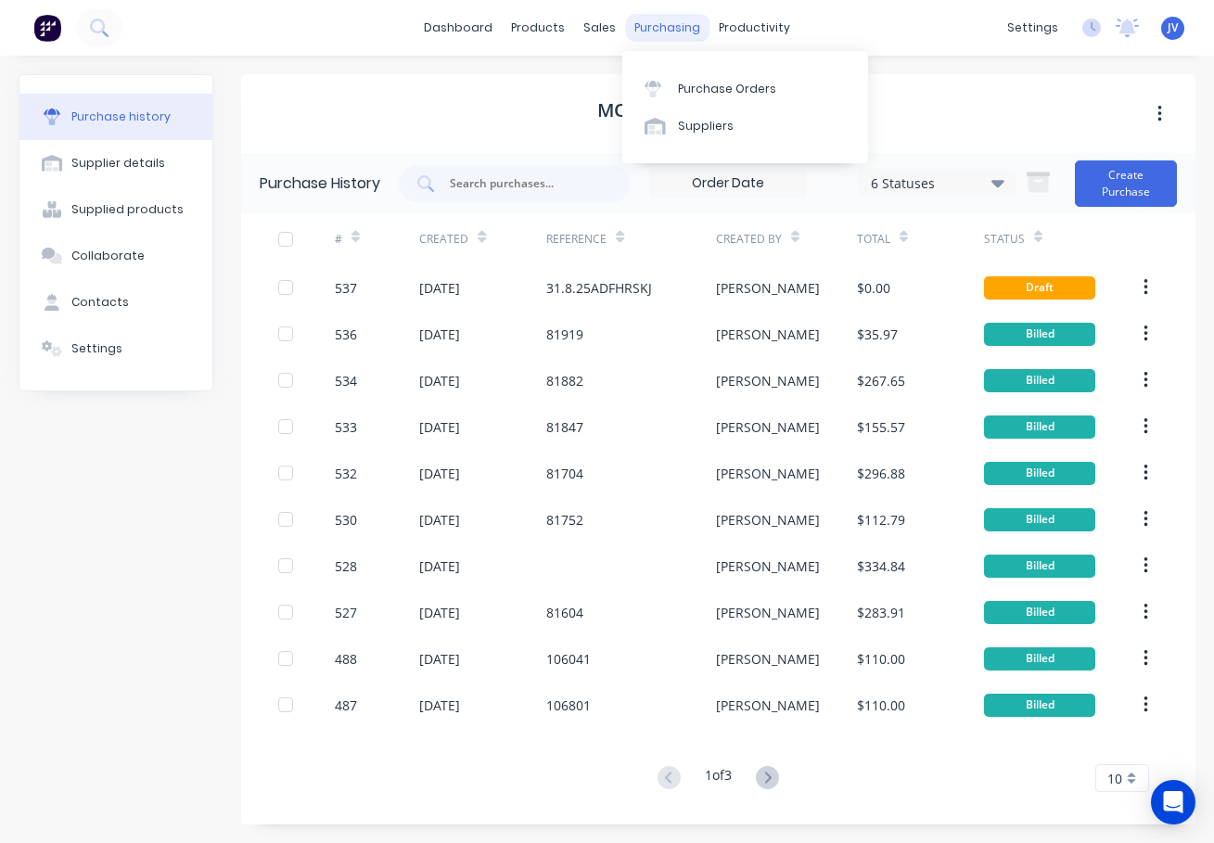
click at [660, 28] on div "purchasing" at bounding box center [667, 28] width 84 height 28
click at [705, 87] on div "Purchase Orders" at bounding box center [727, 89] width 98 height 17
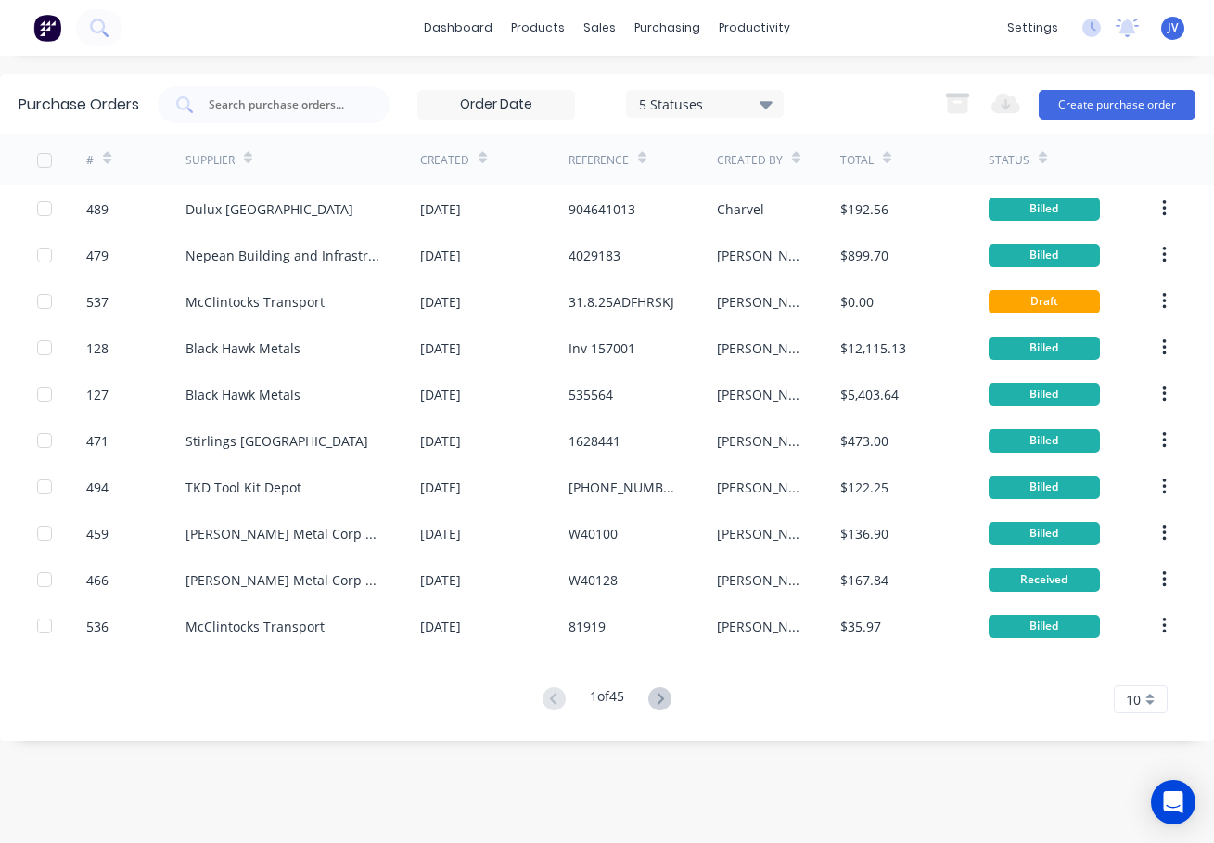
click at [482, 151] on icon at bounding box center [483, 158] width 8 height 14
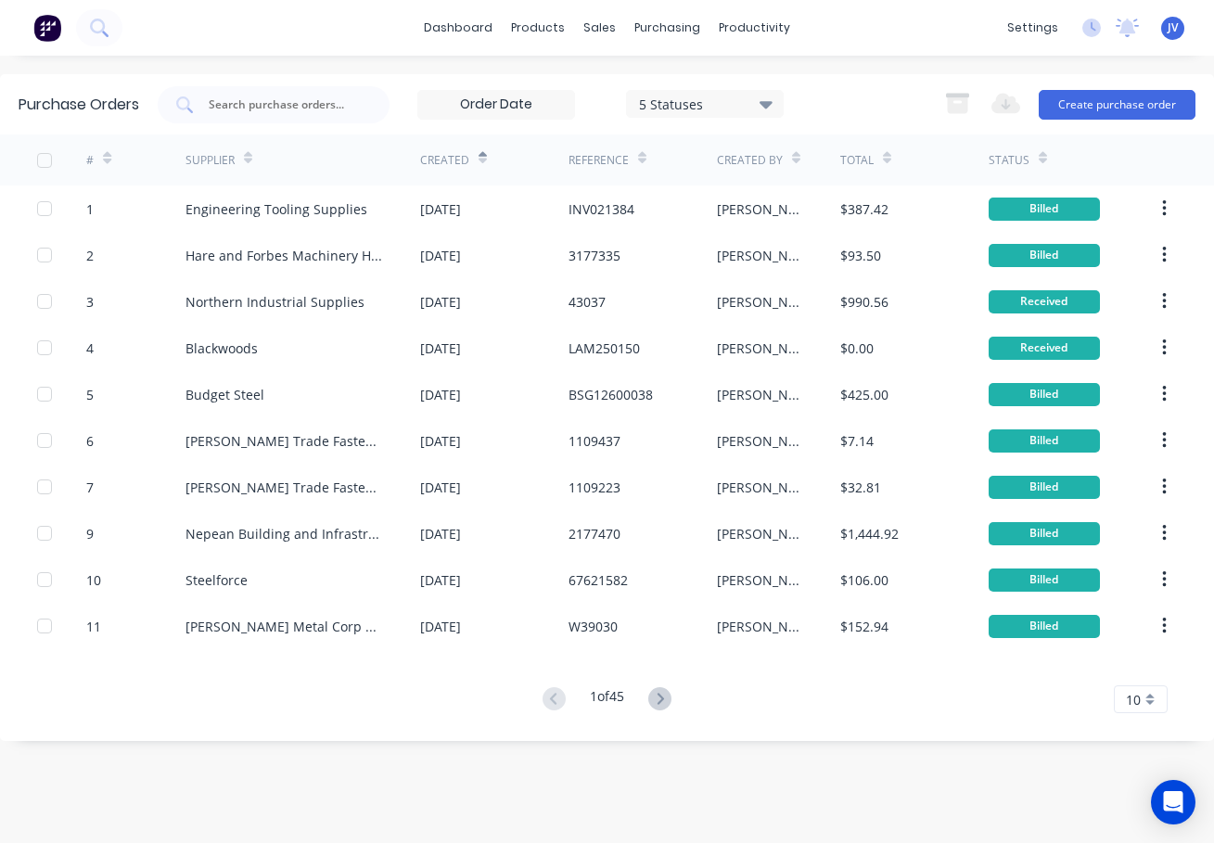
click at [479, 160] on icon at bounding box center [483, 162] width 8 height 6
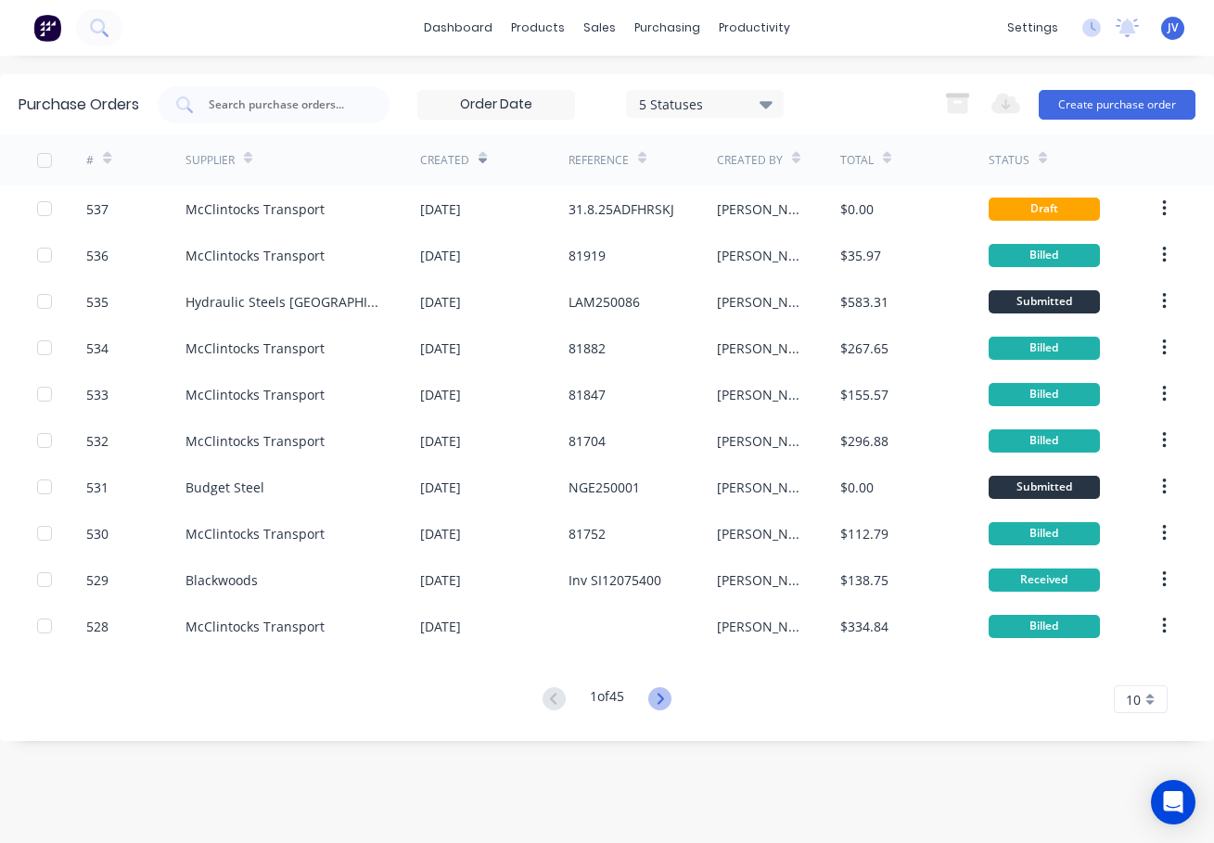
click at [660, 697] on icon at bounding box center [659, 698] width 23 height 23
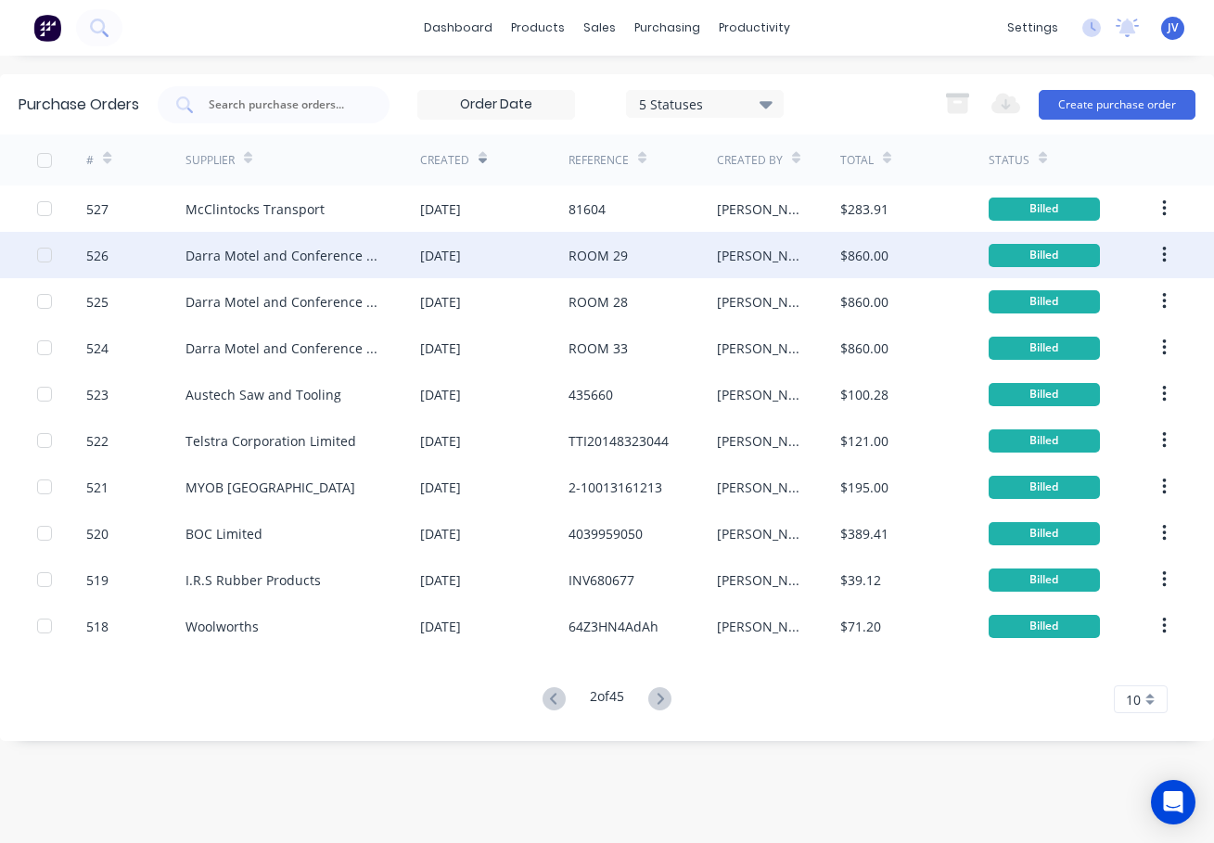
click at [94, 260] on div "526" at bounding box center [97, 255] width 22 height 19
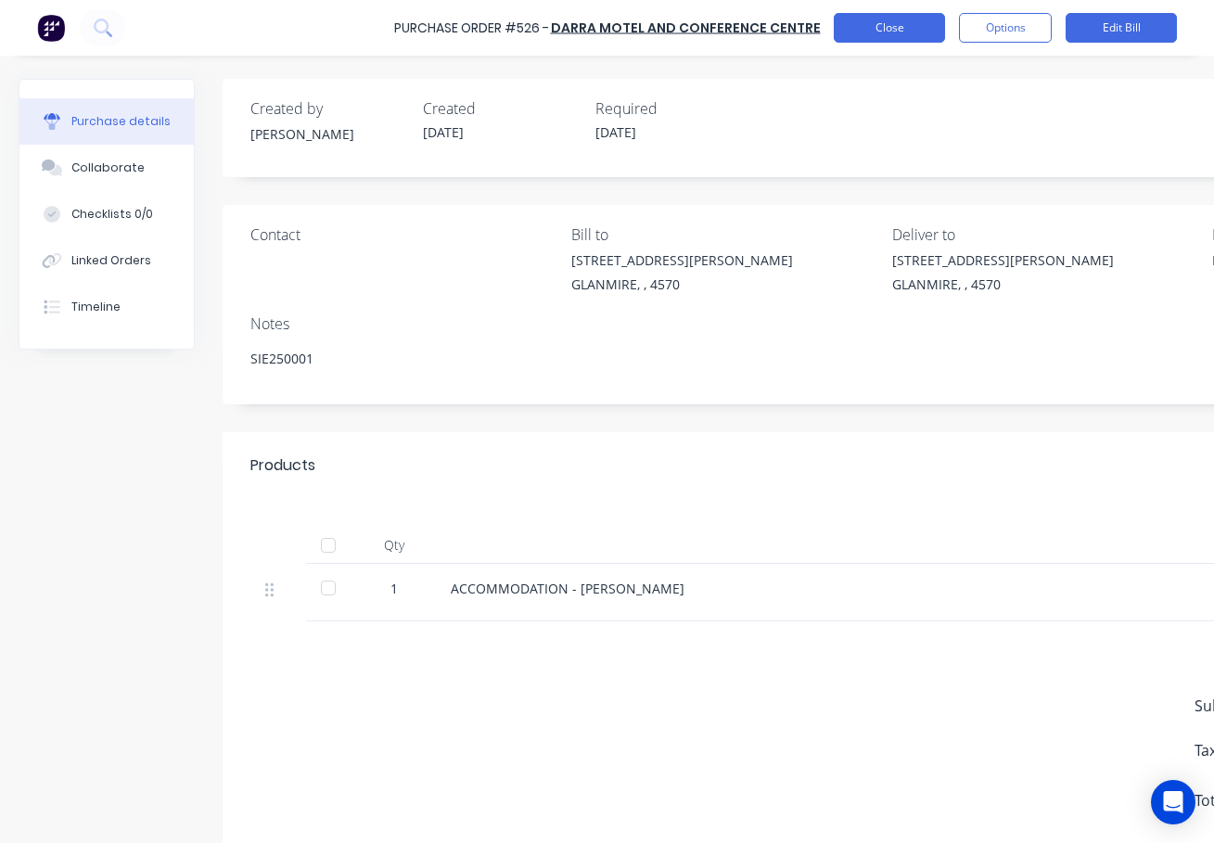
click at [889, 25] on button "Close" at bounding box center [889, 28] width 111 height 30
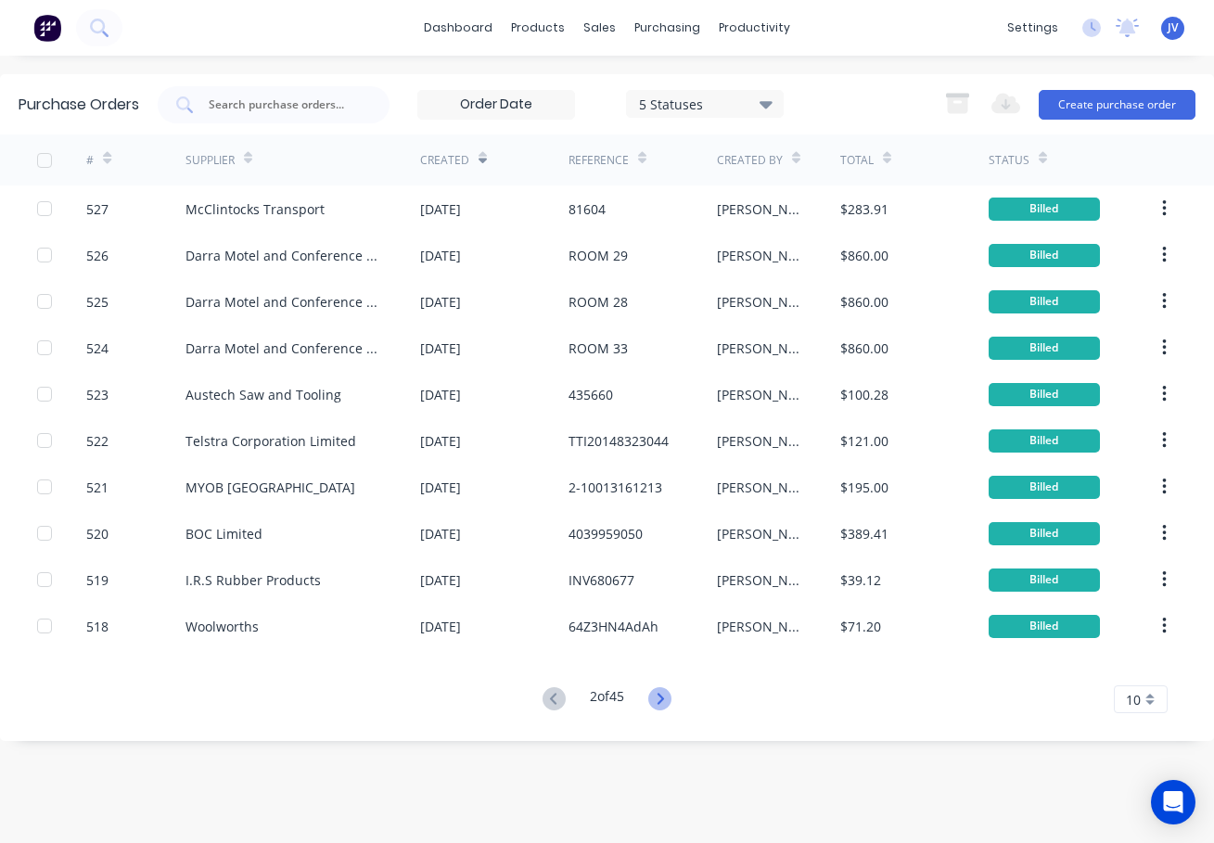
click at [662, 698] on icon at bounding box center [659, 698] width 23 height 23
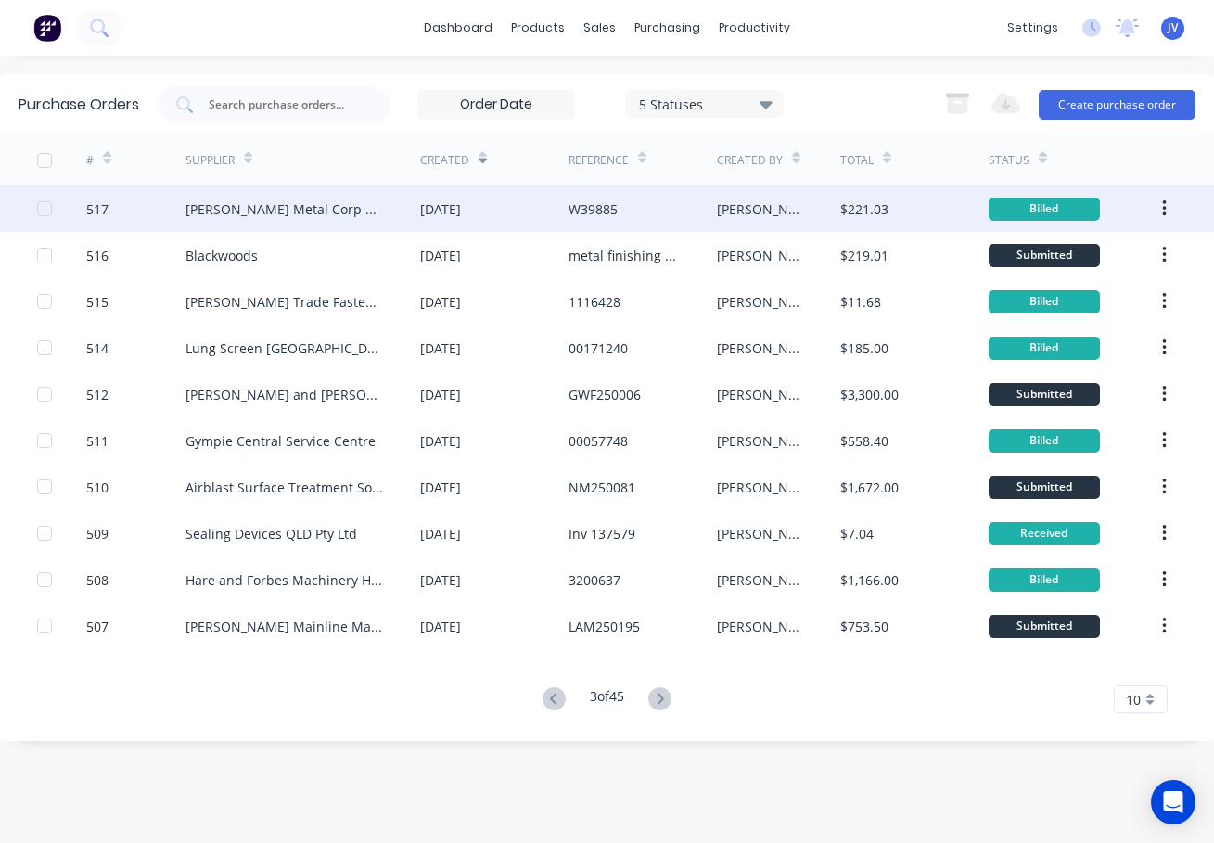
click at [96, 208] on div "517" at bounding box center [97, 208] width 22 height 19
type textarea "x"
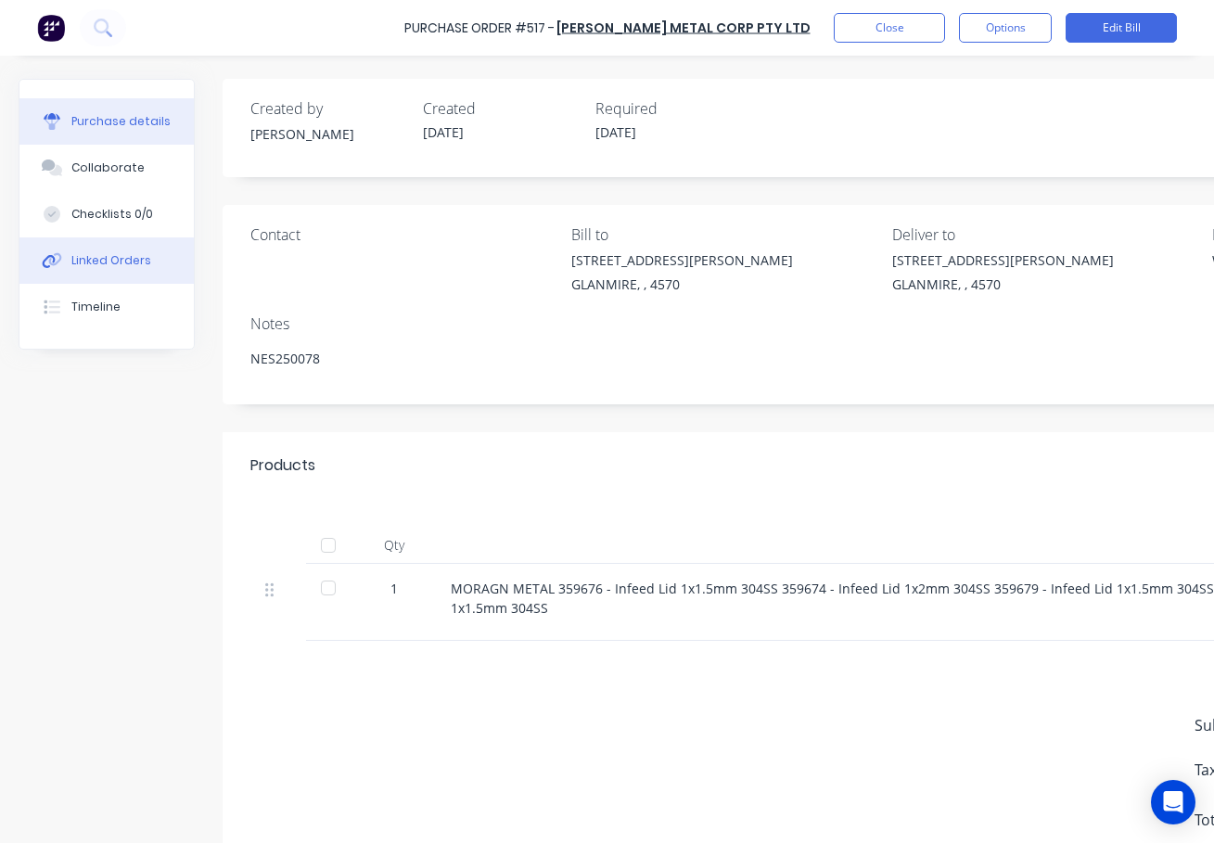
click at [83, 259] on div "Linked Orders" at bounding box center [111, 260] width 80 height 17
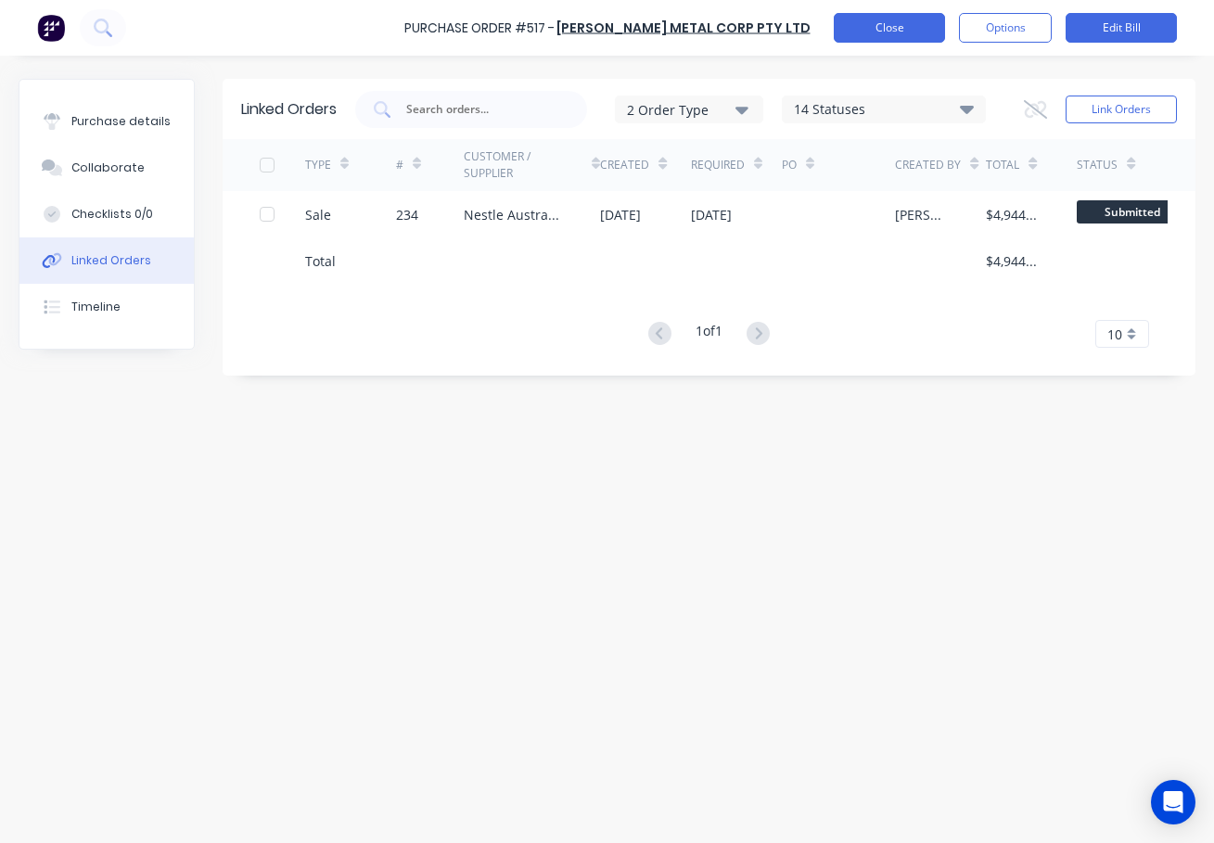
click at [853, 21] on button "Close" at bounding box center [889, 28] width 111 height 30
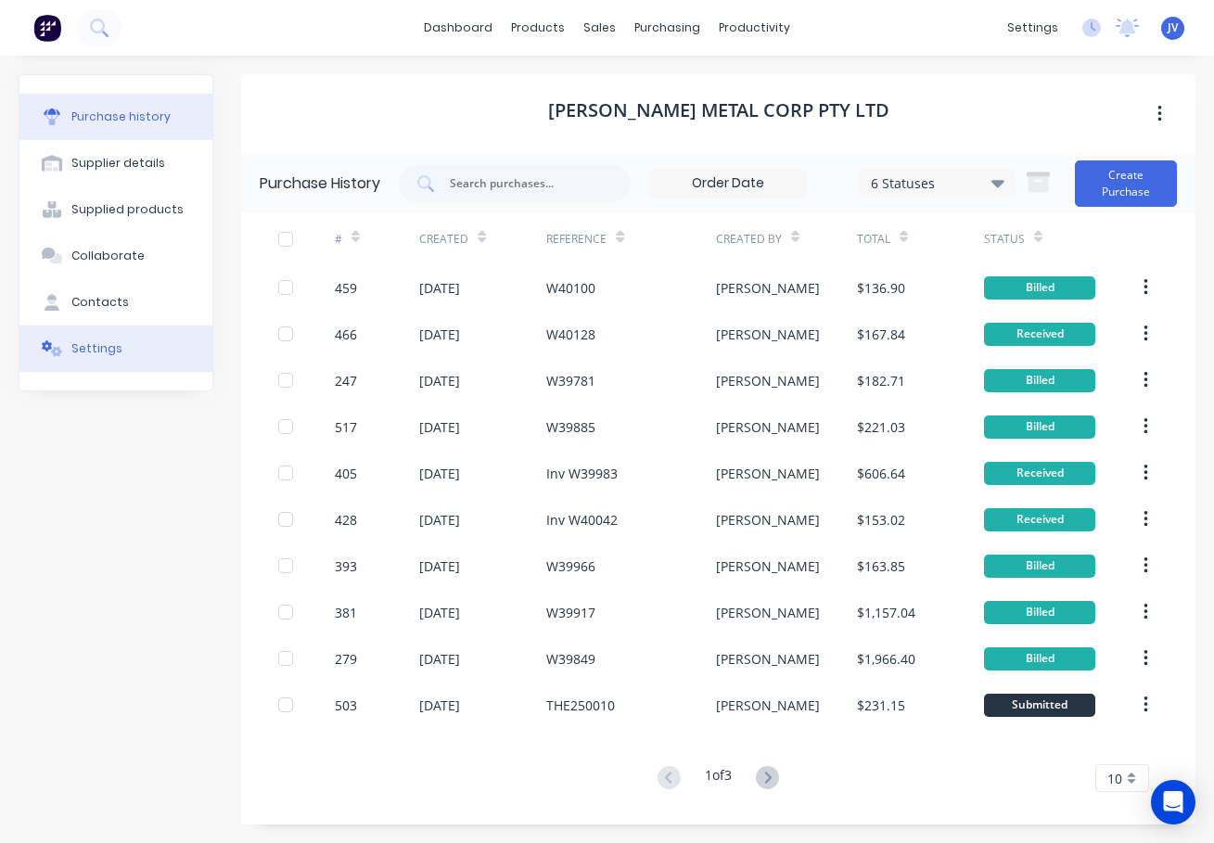
click at [101, 348] on div "Settings" at bounding box center [96, 348] width 51 height 17
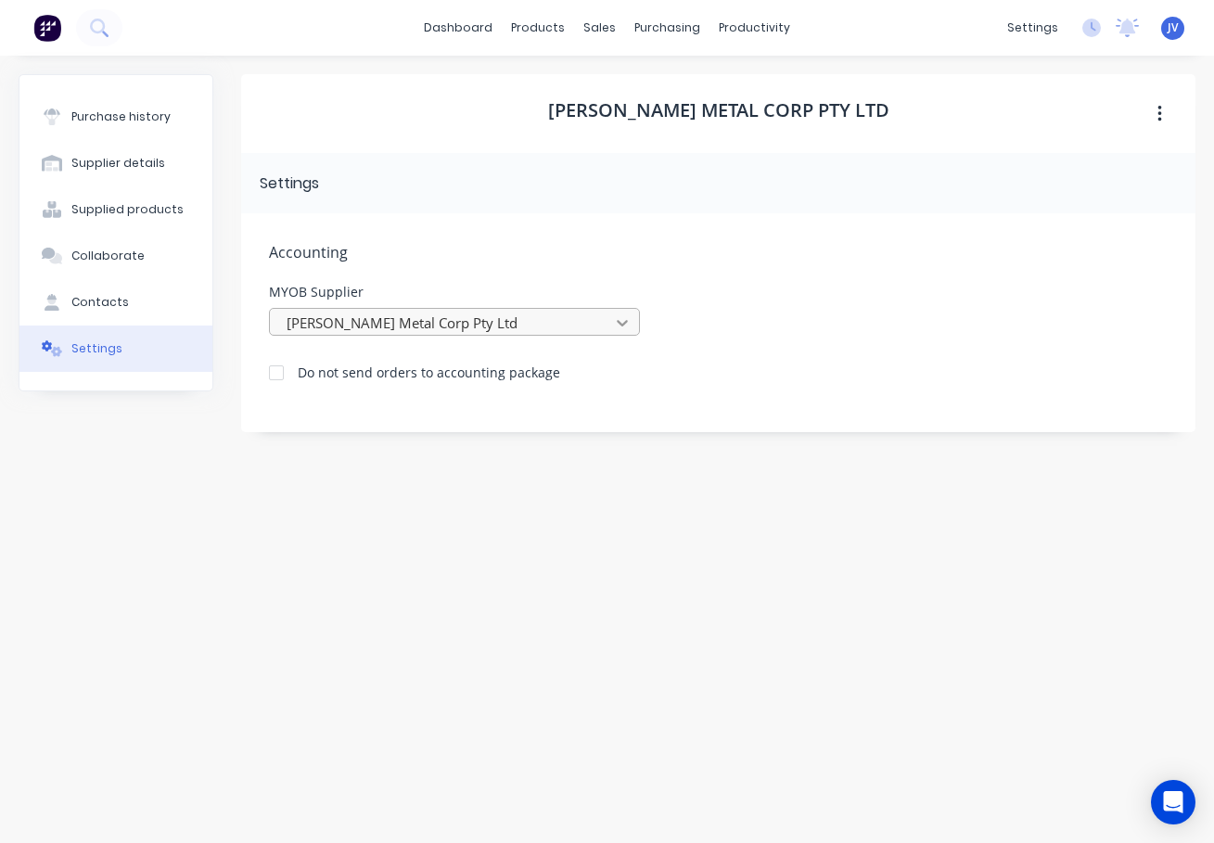
click at [627, 318] on icon at bounding box center [622, 322] width 19 height 19
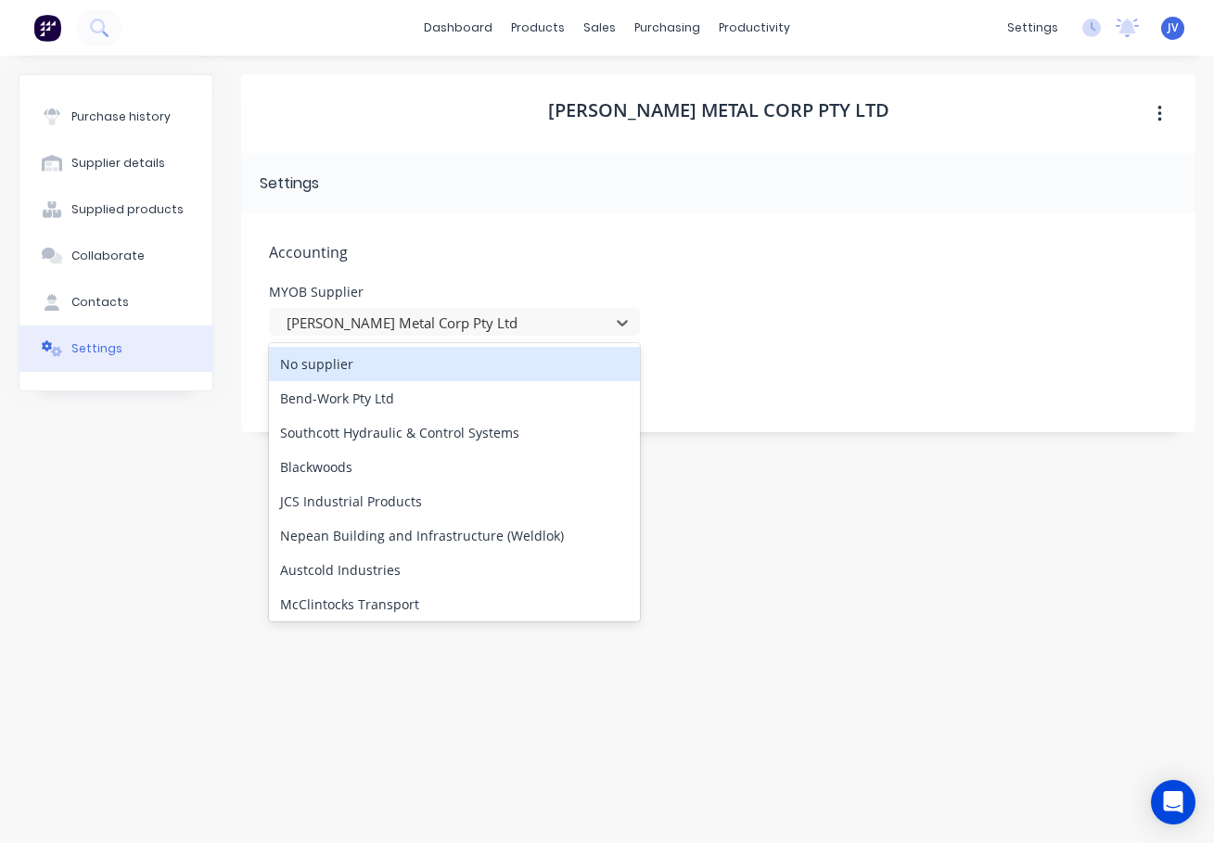
click at [423, 364] on div "No supplier" at bounding box center [454, 364] width 371 height 34
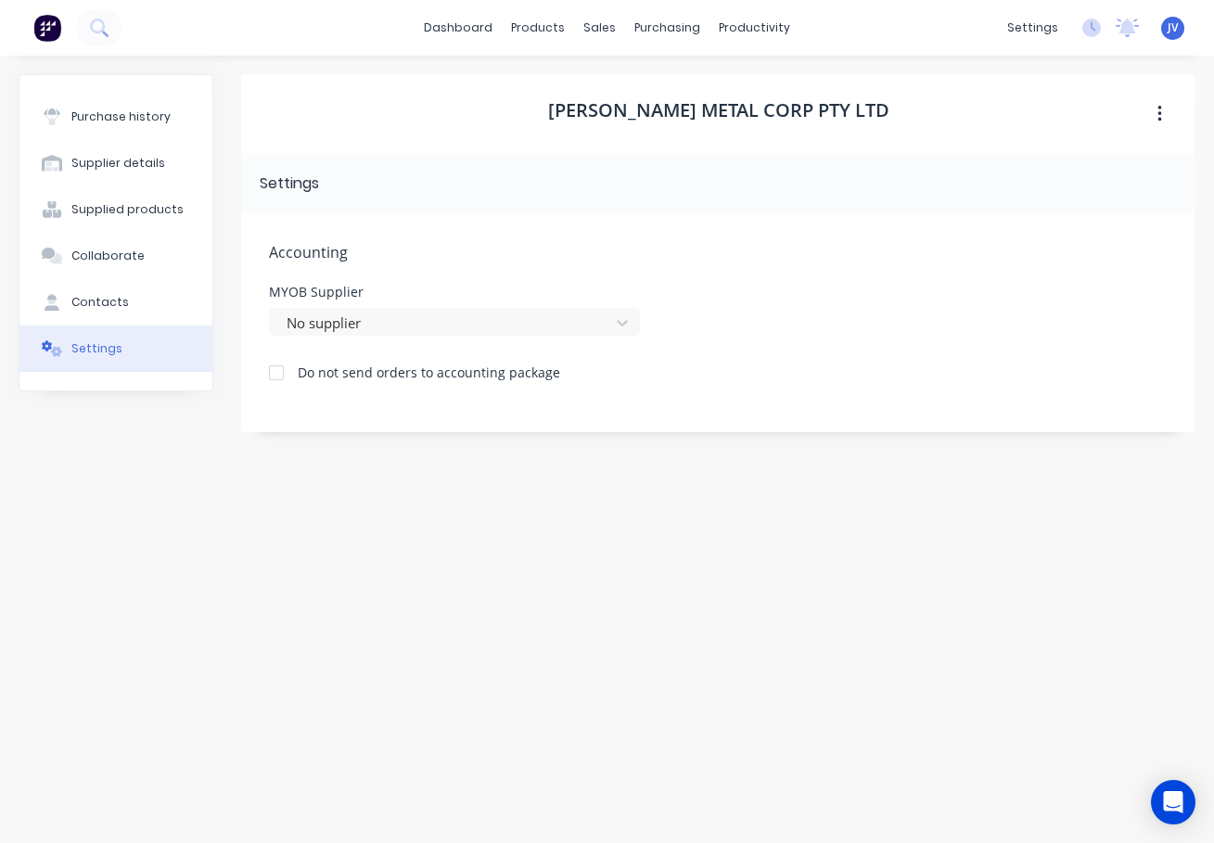
click at [278, 355] on div at bounding box center [276, 372] width 37 height 37
click at [283, 370] on div at bounding box center [276, 372] width 37 height 37
click at [699, 93] on div "Purchase Orders" at bounding box center [727, 89] width 98 height 17
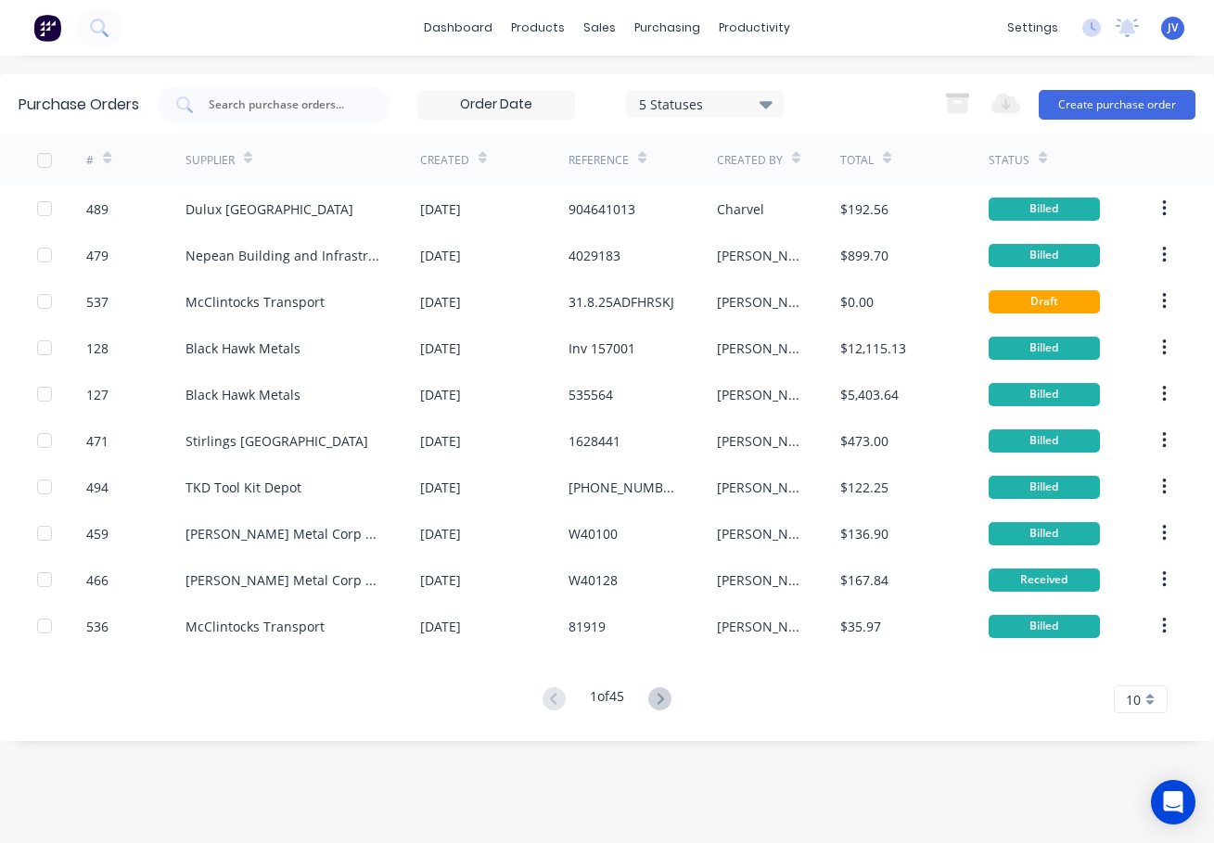
click at [479, 159] on icon at bounding box center [483, 162] width 8 height 6
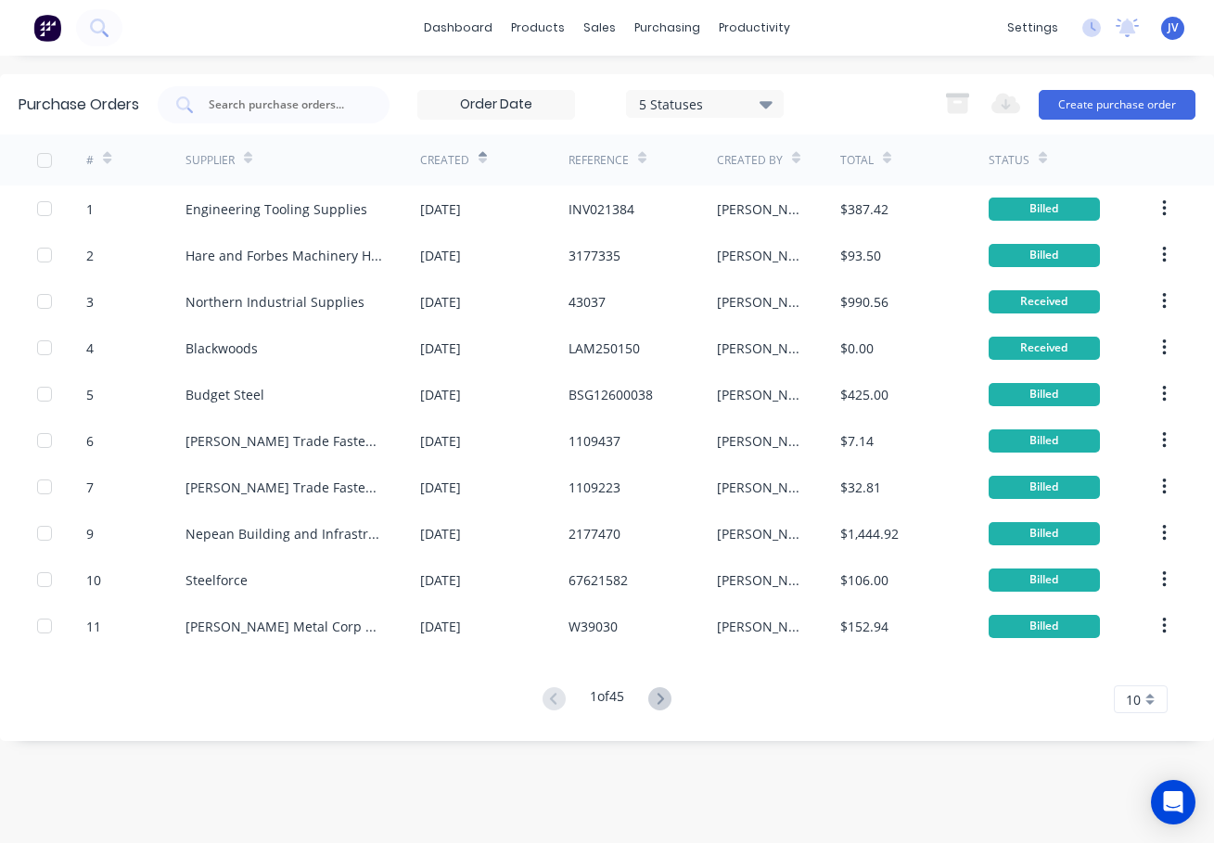
click at [480, 154] on icon at bounding box center [483, 158] width 8 height 14
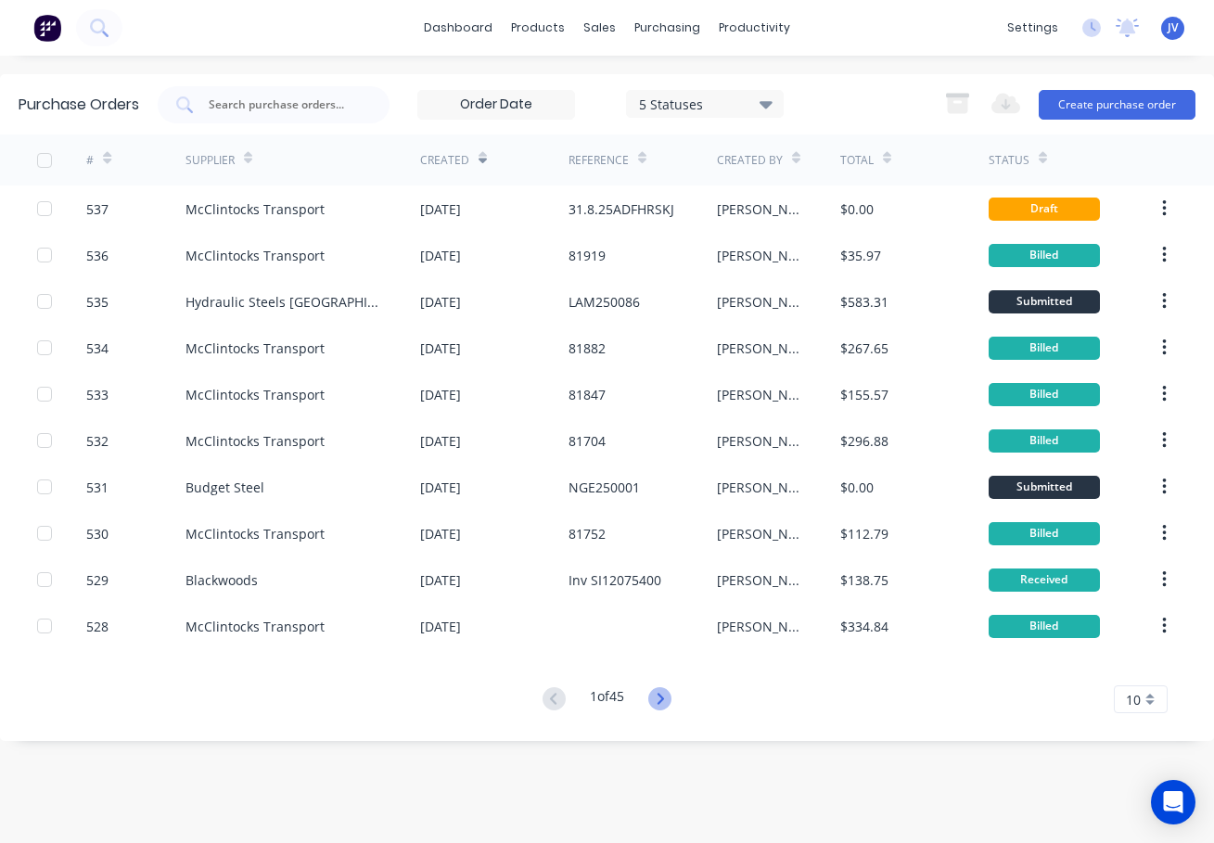
click at [662, 697] on icon at bounding box center [659, 698] width 23 height 23
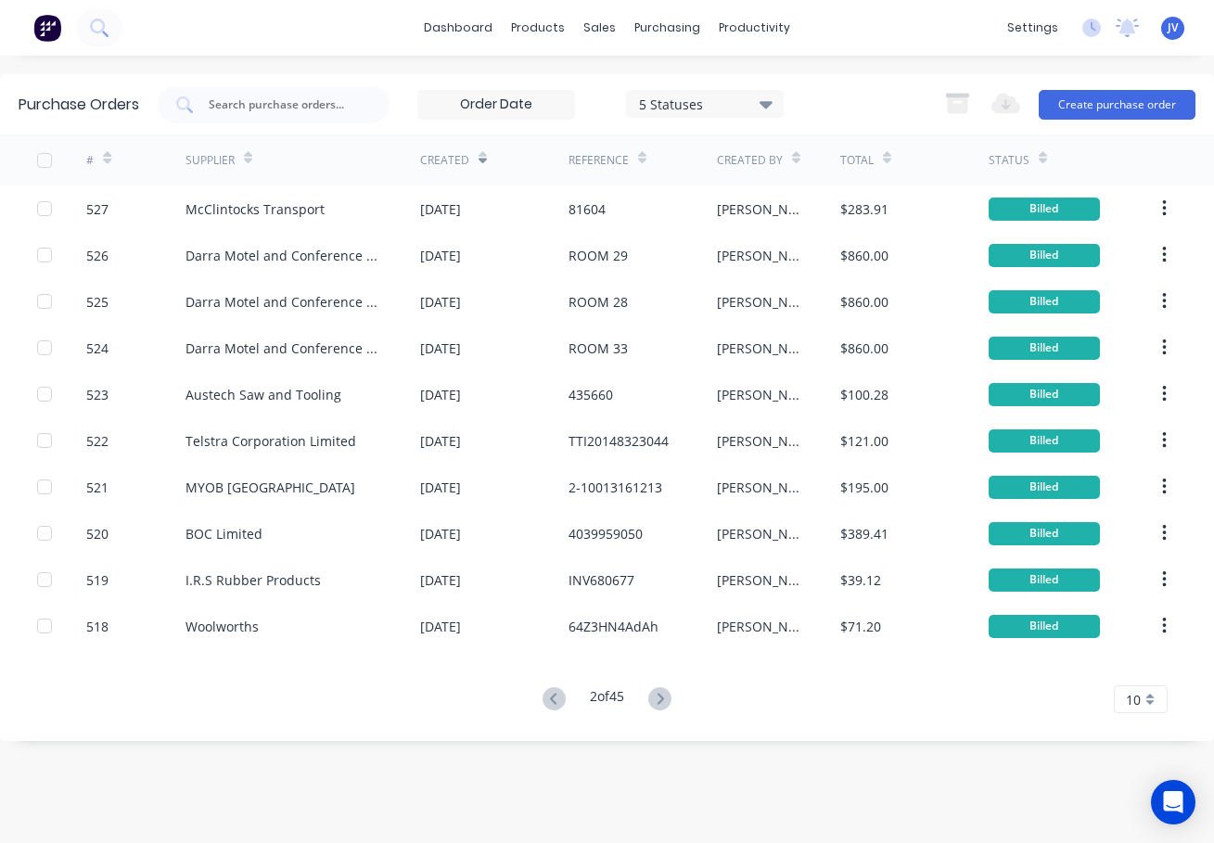
click at [662, 697] on icon at bounding box center [659, 698] width 23 height 23
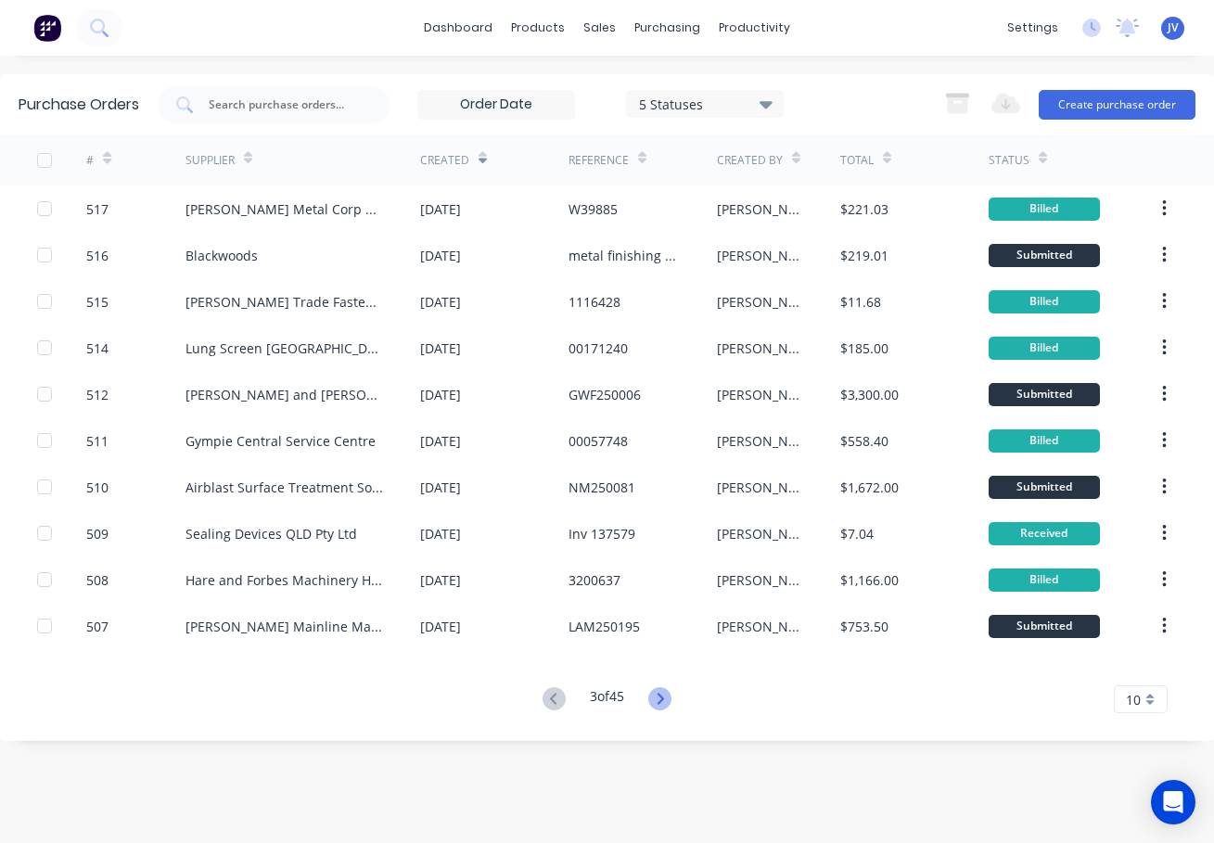
click at [662, 699] on icon at bounding box center [659, 698] width 23 height 23
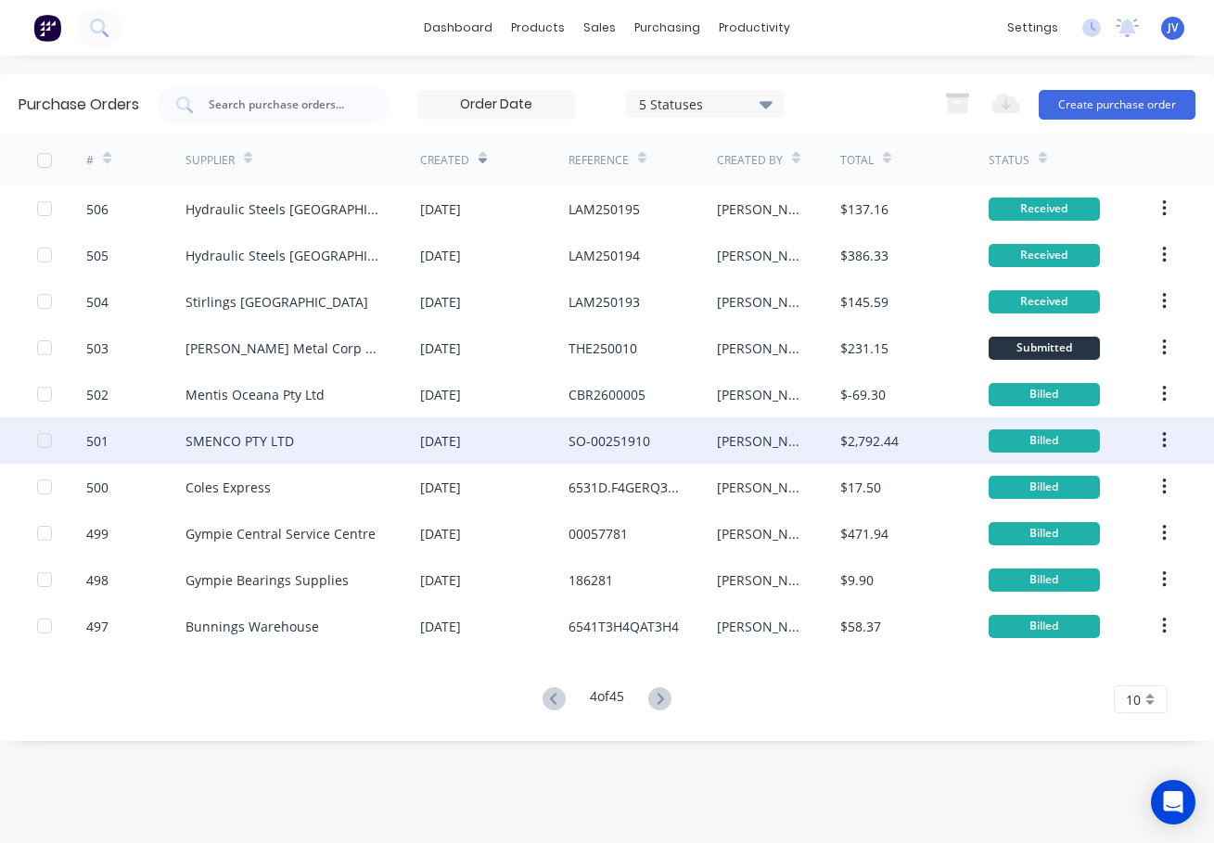
click at [93, 441] on div "501" at bounding box center [97, 440] width 22 height 19
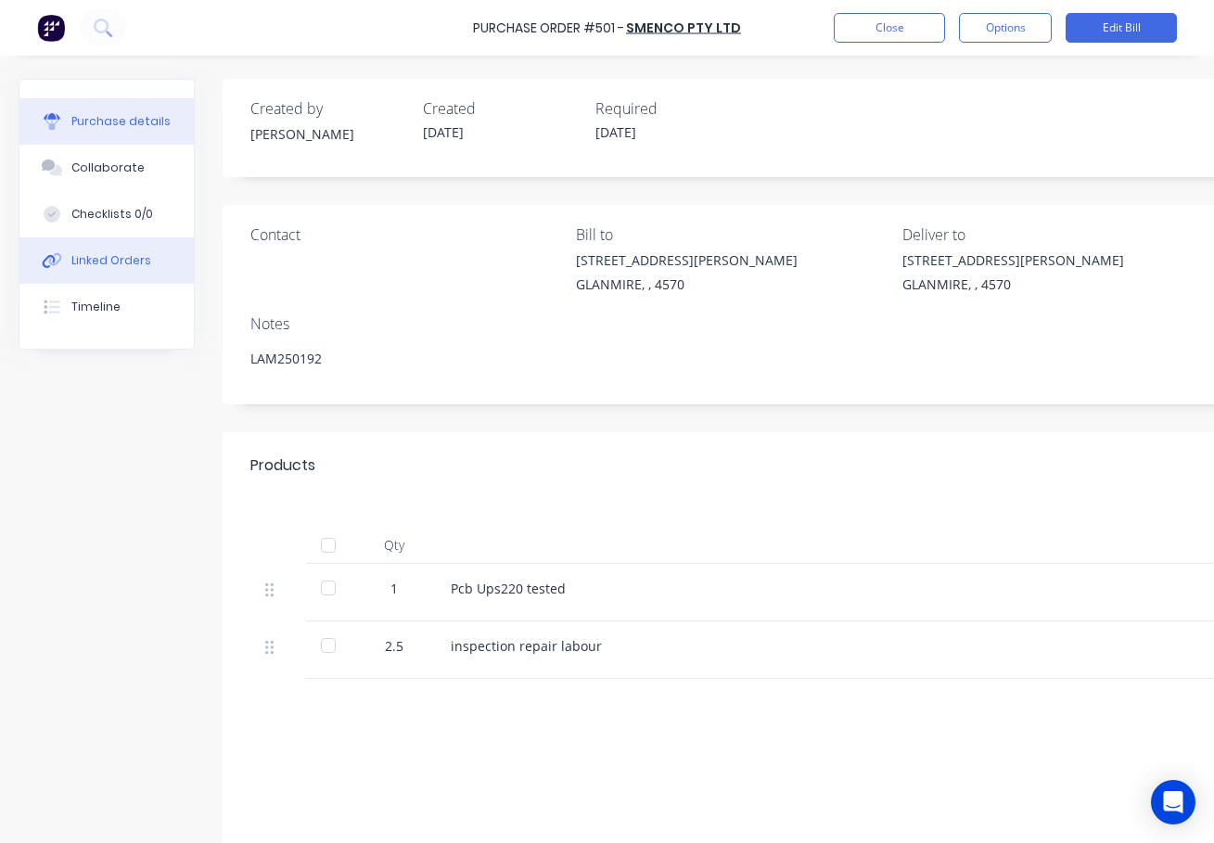
click at [108, 262] on div "Linked Orders" at bounding box center [111, 260] width 80 height 17
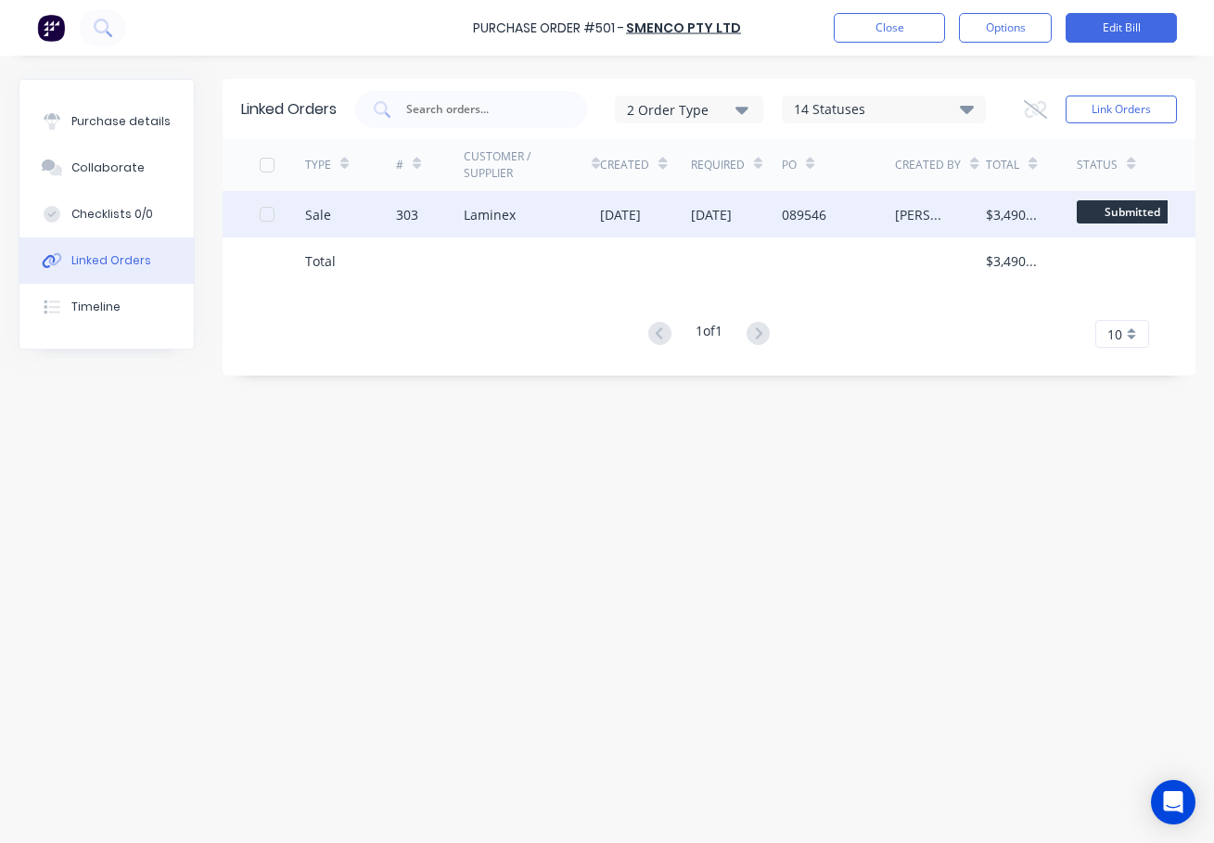
click at [412, 216] on div "303" at bounding box center [407, 214] width 22 height 19
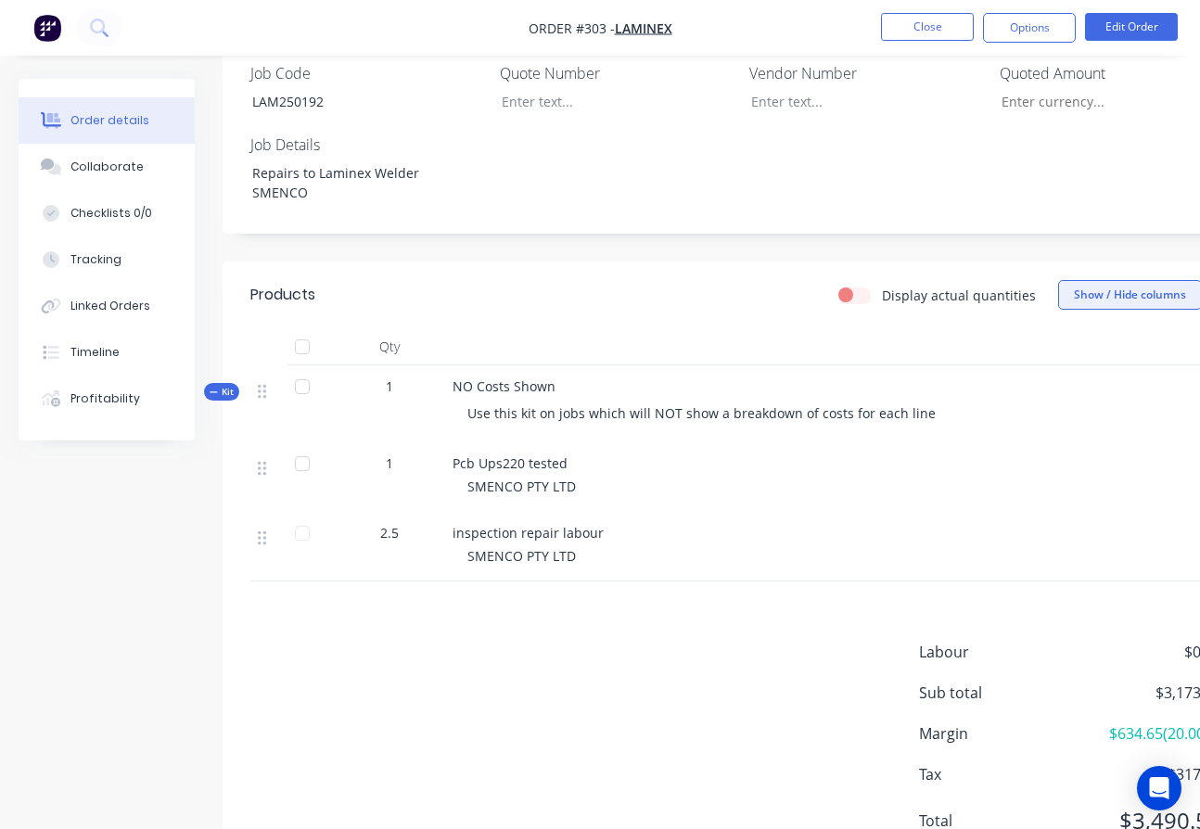
scroll to position [590, 0]
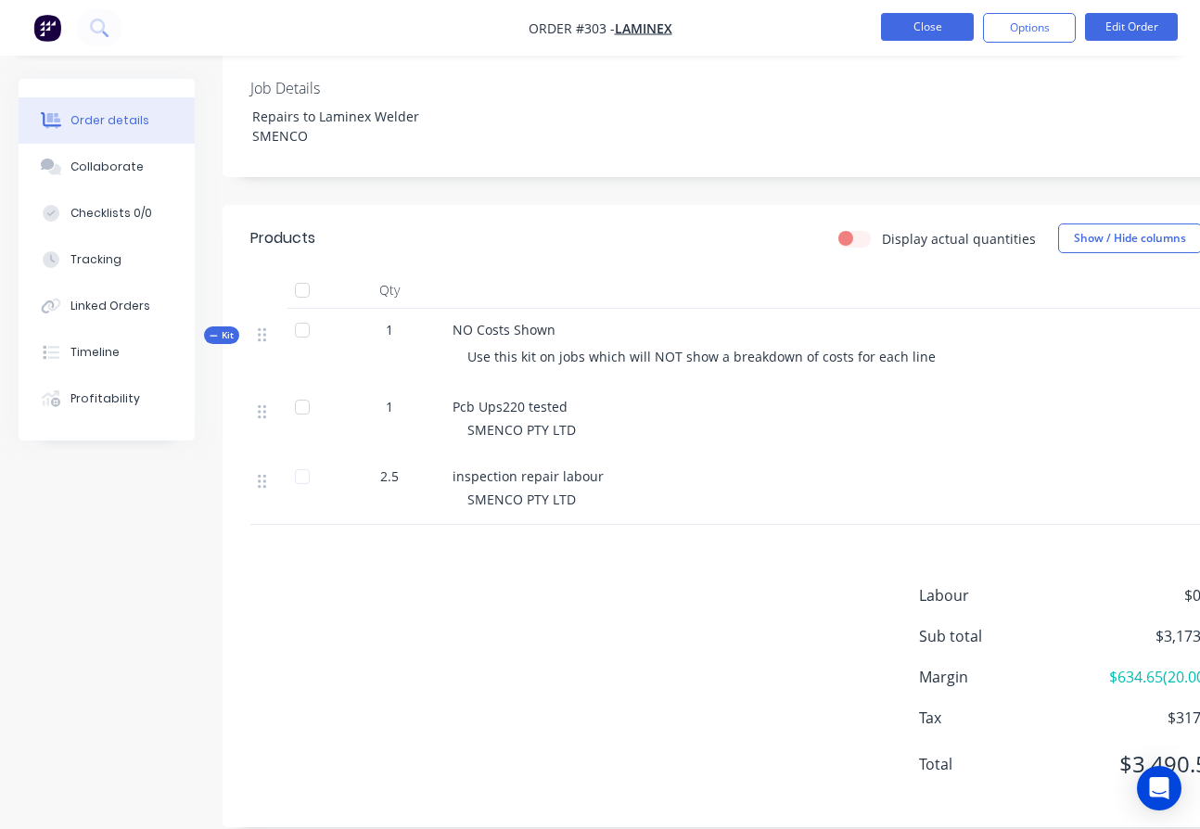
click at [908, 34] on button "Close" at bounding box center [927, 27] width 93 height 28
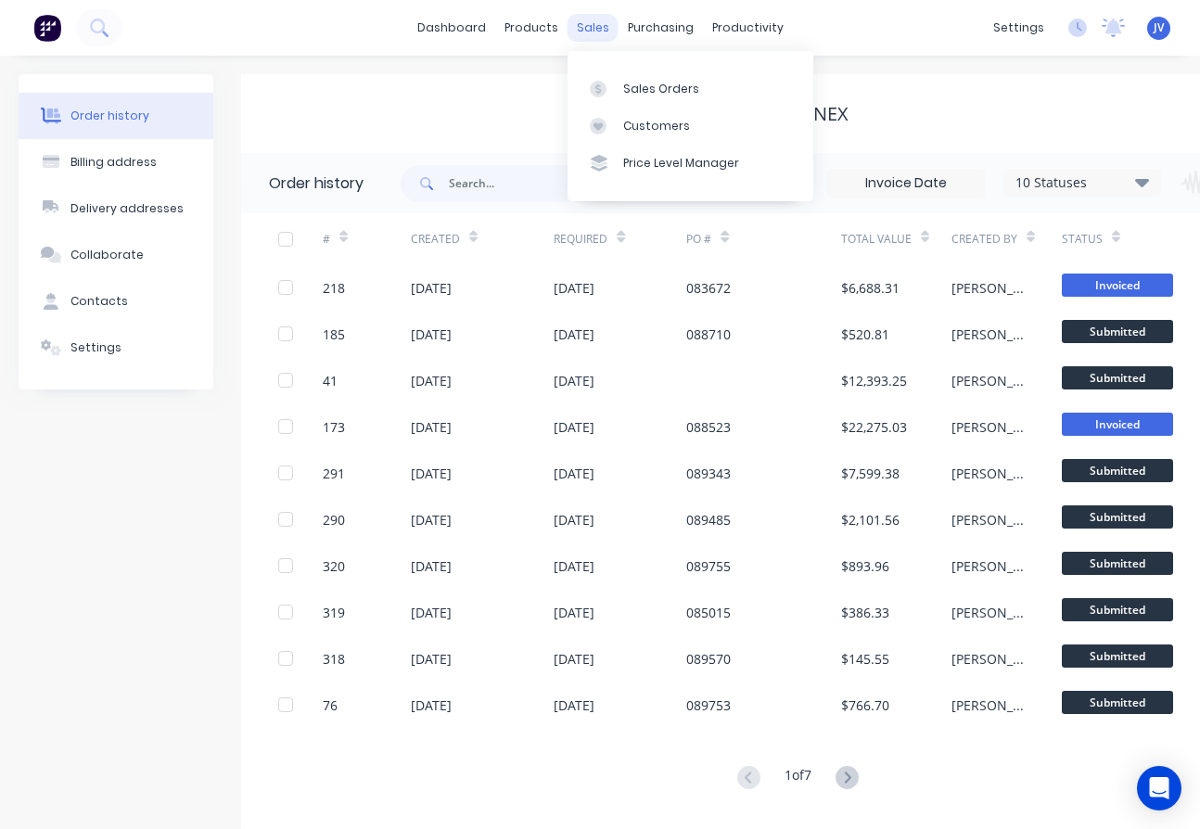
click at [594, 37] on div "sales" at bounding box center [593, 28] width 51 height 28
click at [641, 92] on div "Sales Orders" at bounding box center [661, 89] width 76 height 17
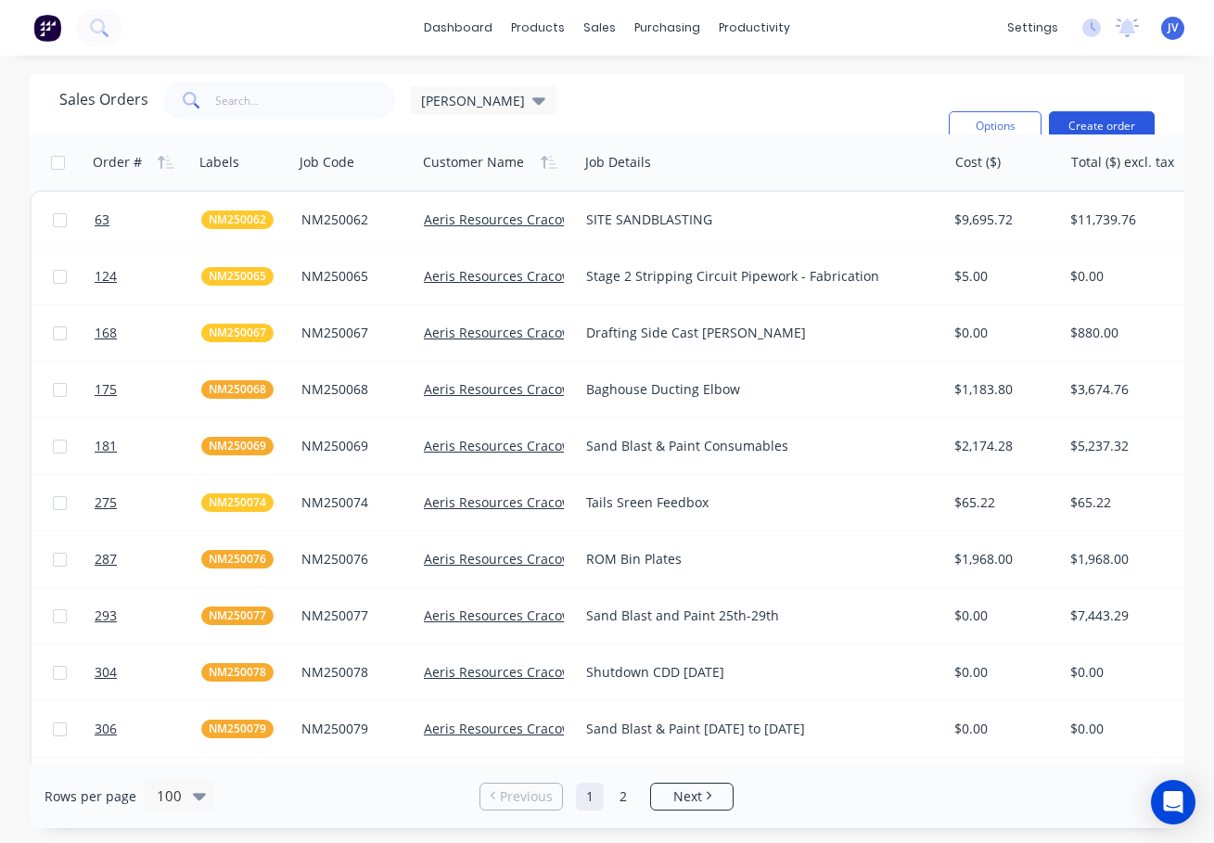
click at [1132, 116] on button "Create order" at bounding box center [1102, 126] width 106 height 30
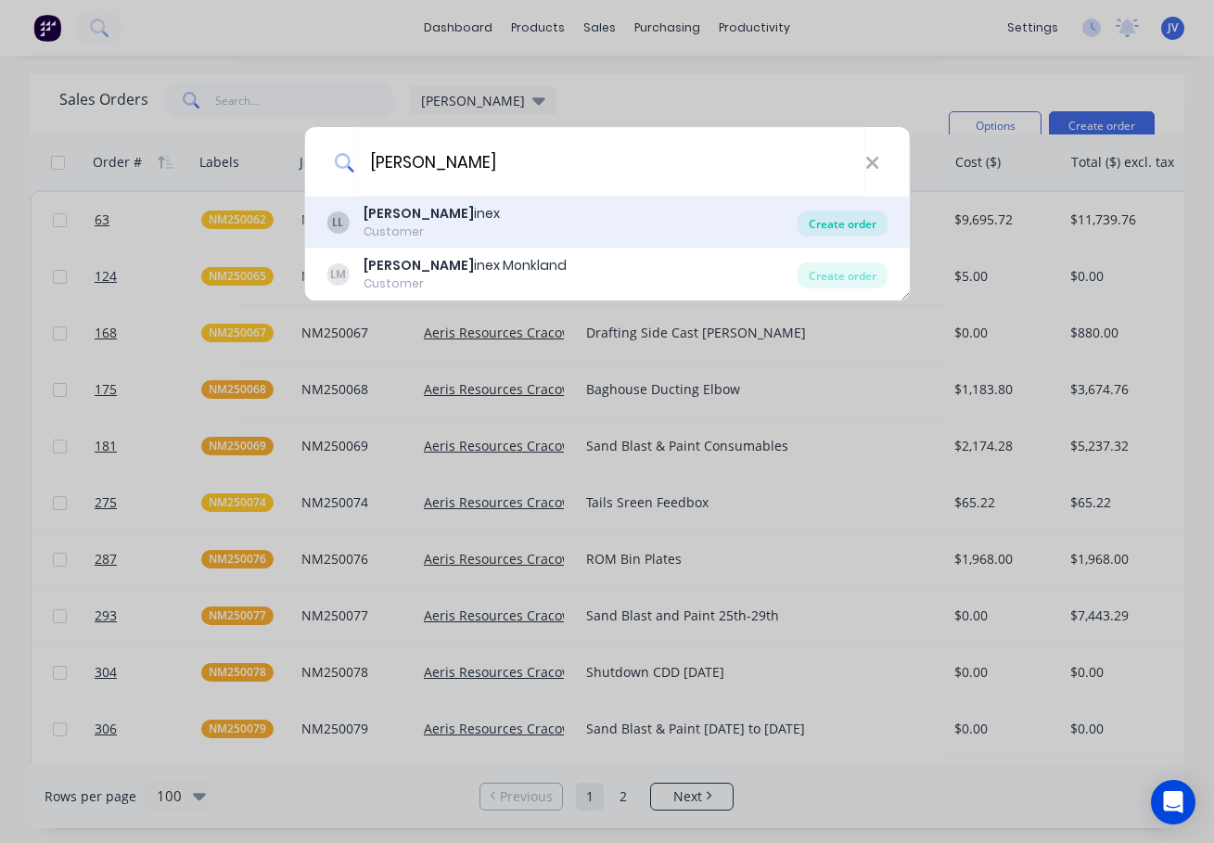
type input "[PERSON_NAME]"
click at [850, 223] on div "Create order" at bounding box center [843, 224] width 90 height 26
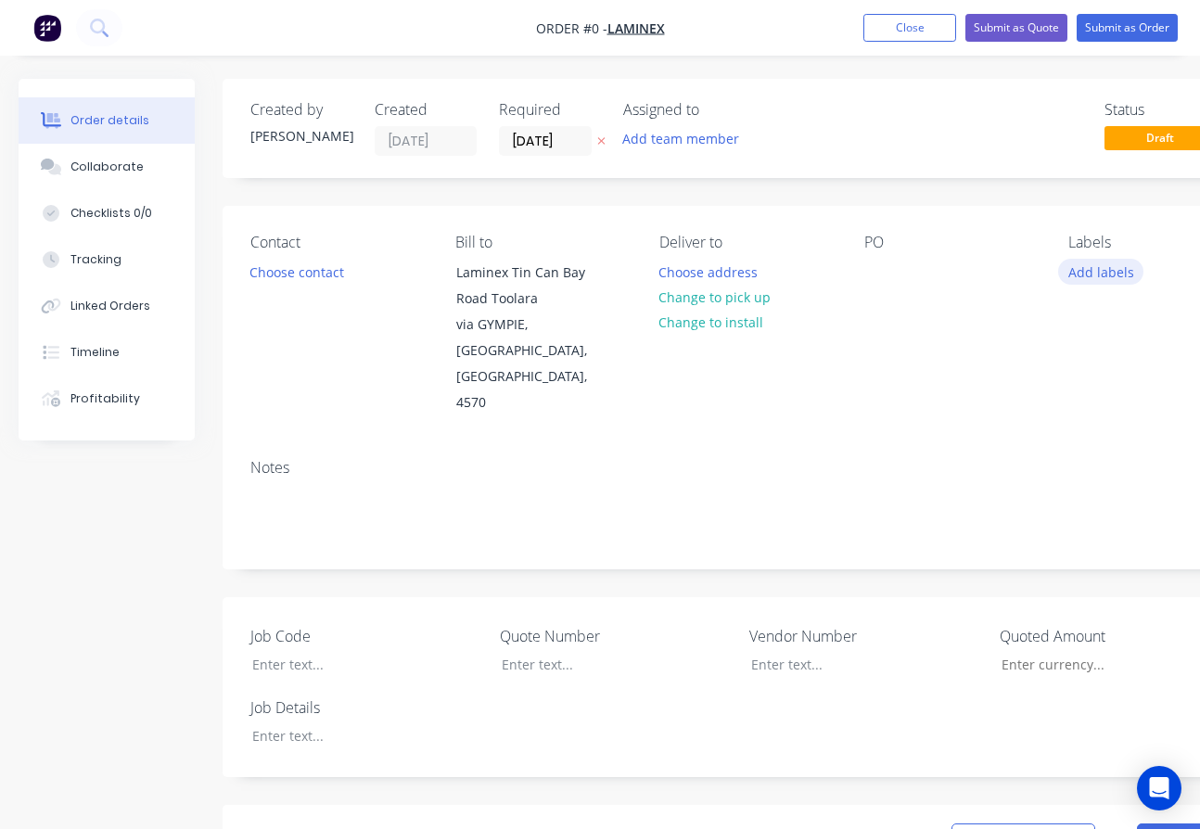
click at [1079, 272] on button "Add labels" at bounding box center [1100, 271] width 85 height 25
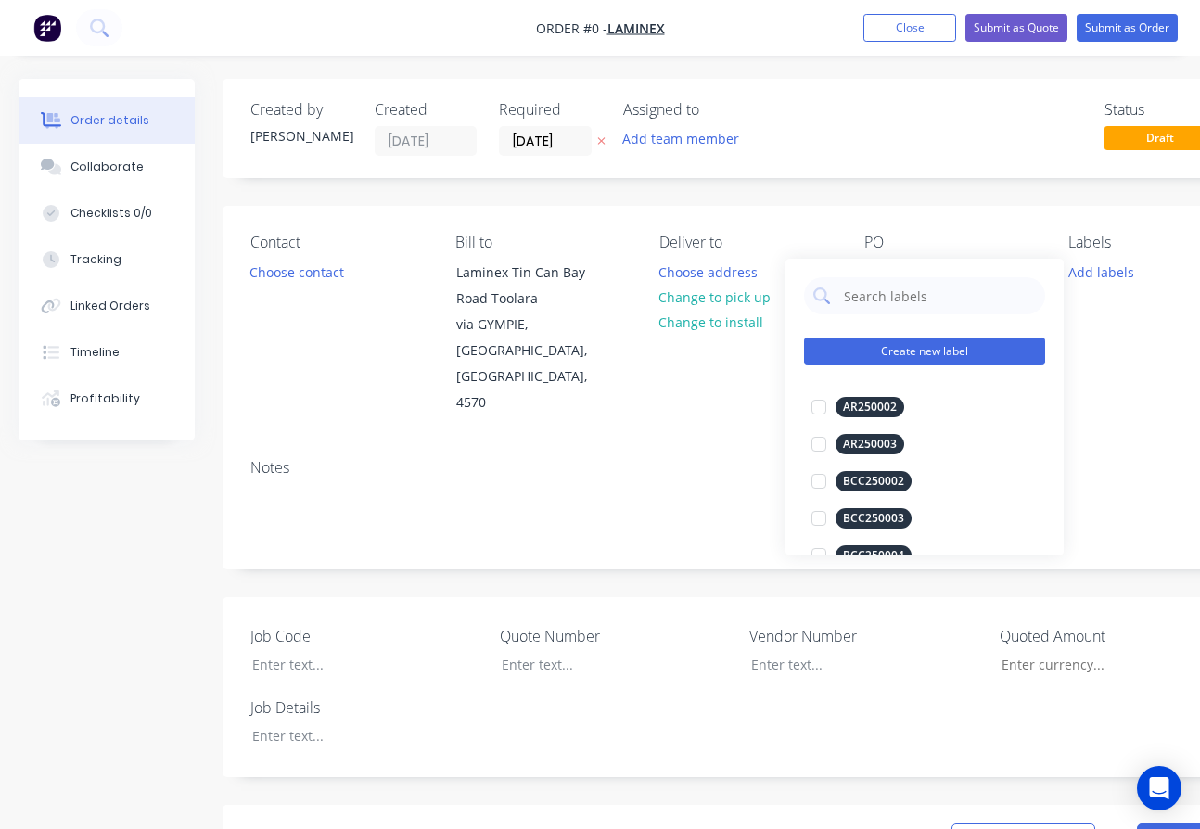
click at [874, 348] on button "Create new label" at bounding box center [924, 352] width 241 height 28
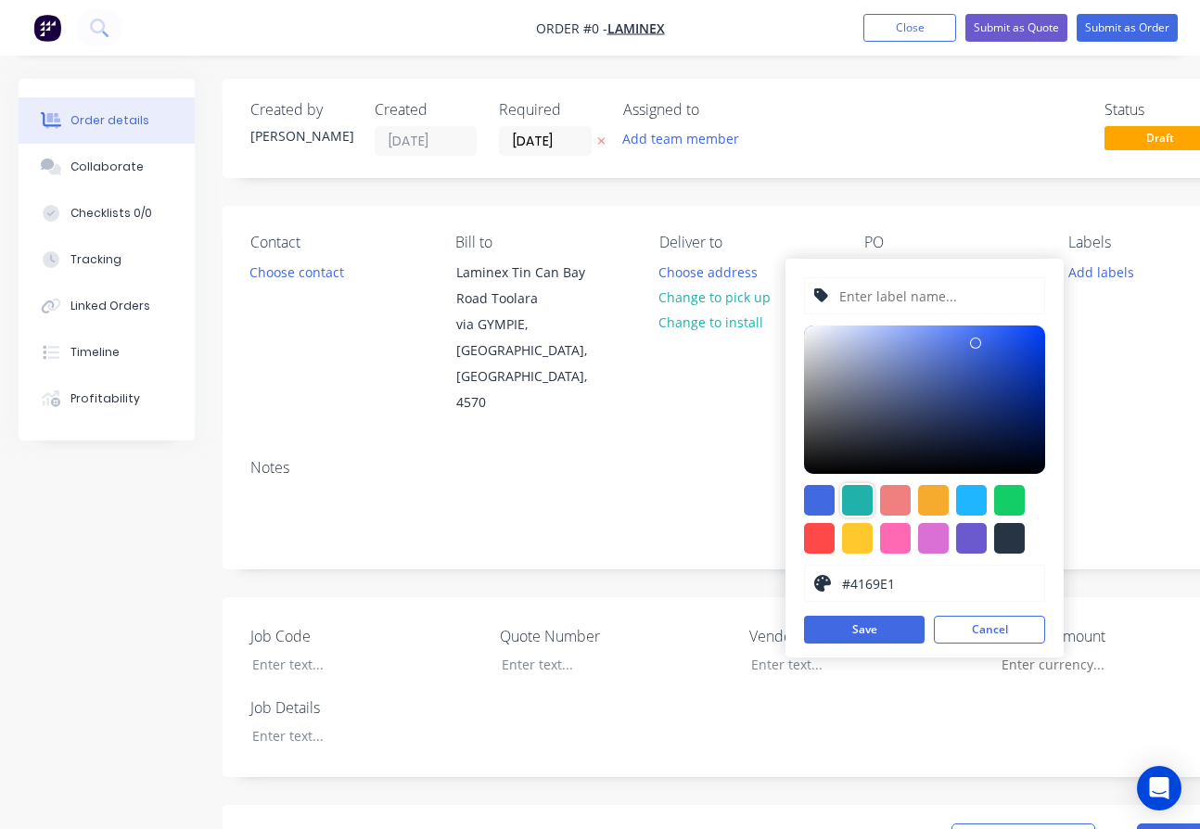
click at [856, 500] on div at bounding box center [857, 500] width 31 height 31
type input "#20B2AA"
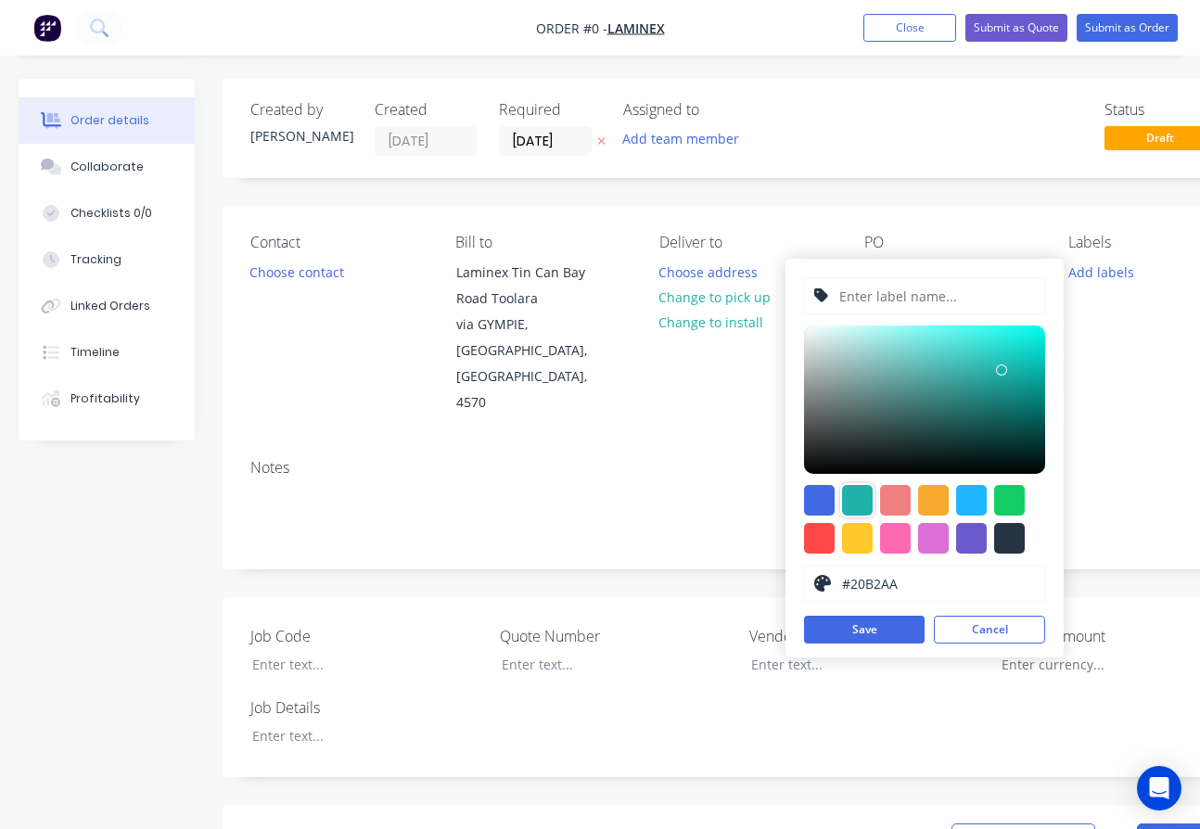
click at [851, 300] on input "text" at bounding box center [937, 295] width 198 height 35
type input "LAM250197"
click at [839, 633] on button "Save" at bounding box center [864, 630] width 121 height 28
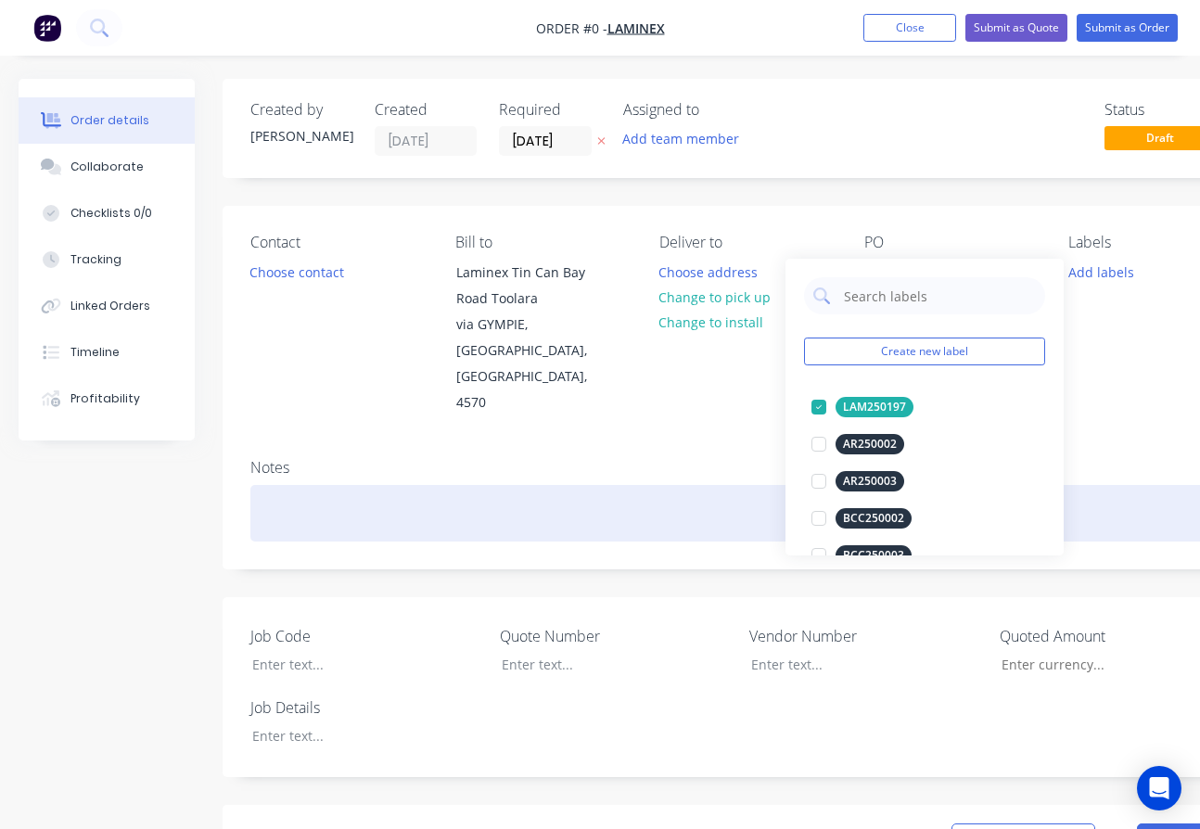
click at [732, 448] on div "Order details Collaborate Checklists 0/0 Tracking Linked Orders Timeline Profit…" at bounding box center [645, 743] width 1290 height 1328
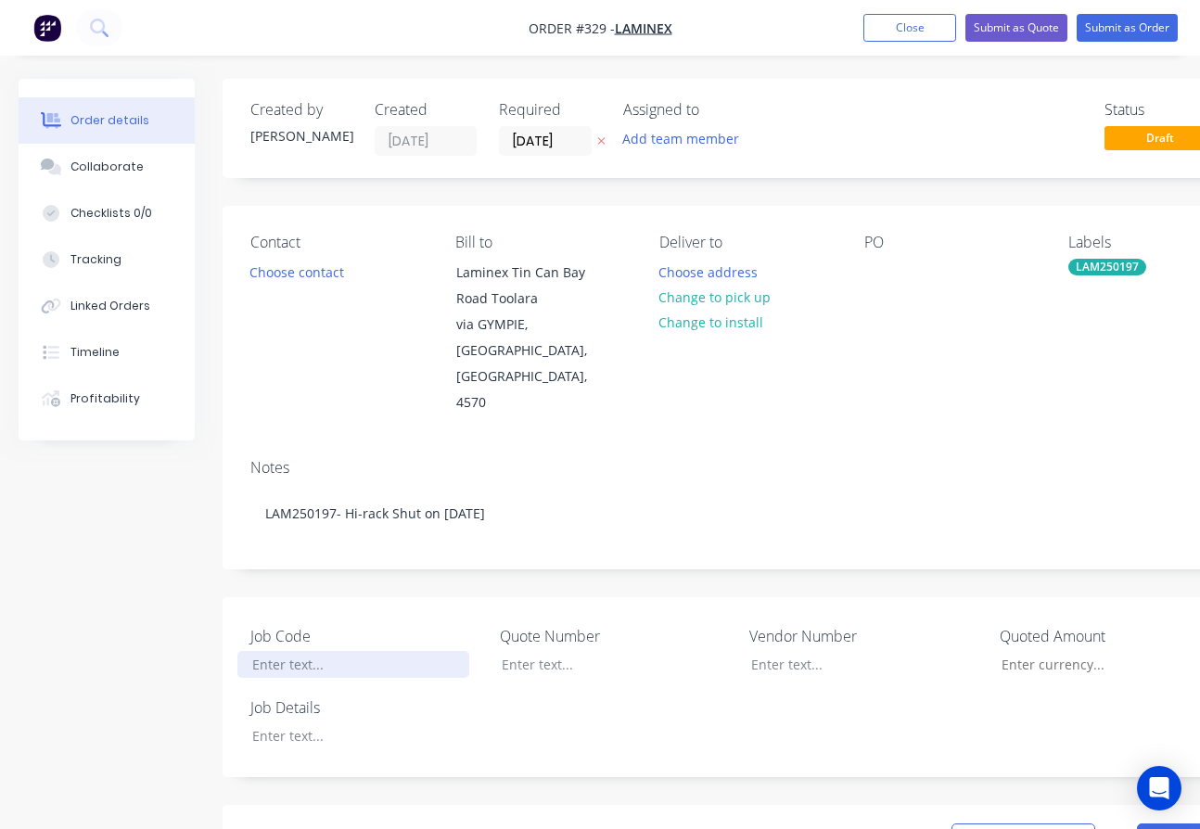
click at [282, 651] on div at bounding box center [353, 664] width 232 height 27
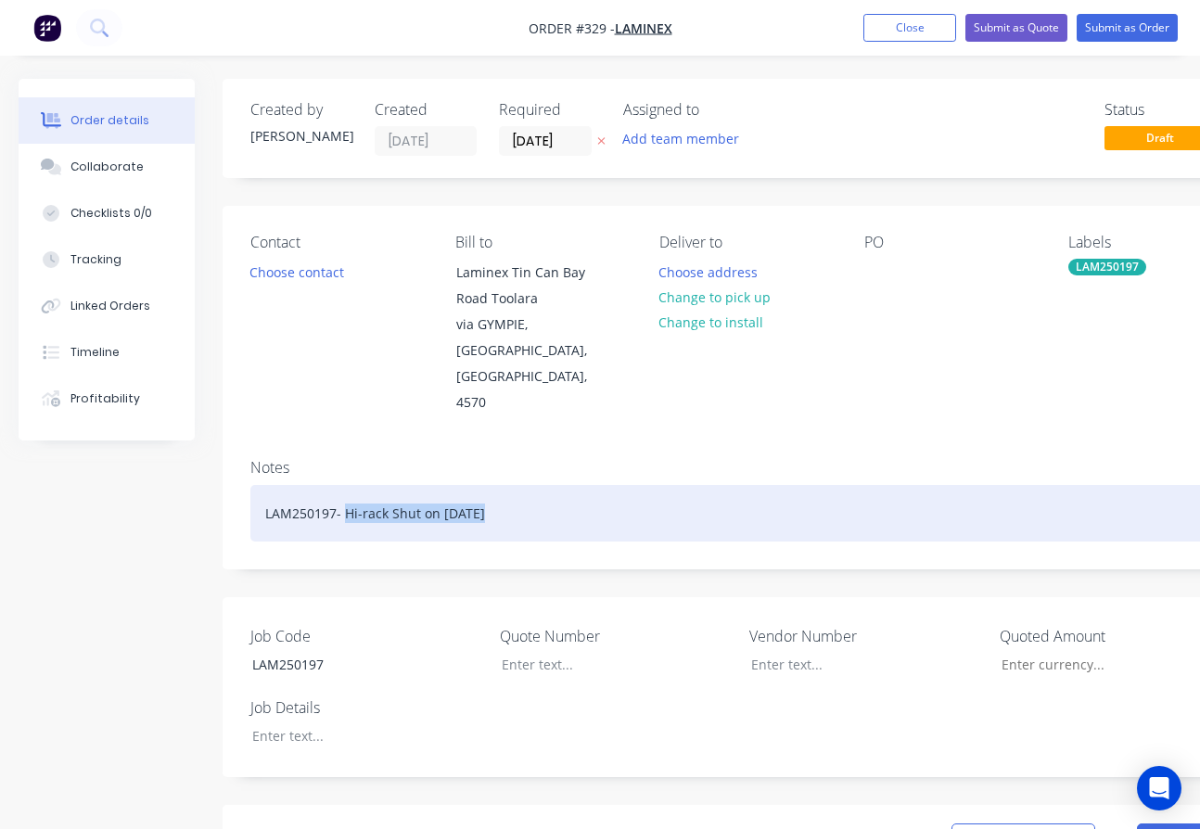
drag, startPoint x: 526, startPoint y: 462, endPoint x: 349, endPoint y: 457, distance: 177.2
click at [349, 485] on div "LAM250197- Hi-rack Shut on 3/9/25" at bounding box center [746, 513] width 993 height 57
copy div "Hi-rack Shut on [DATE]"
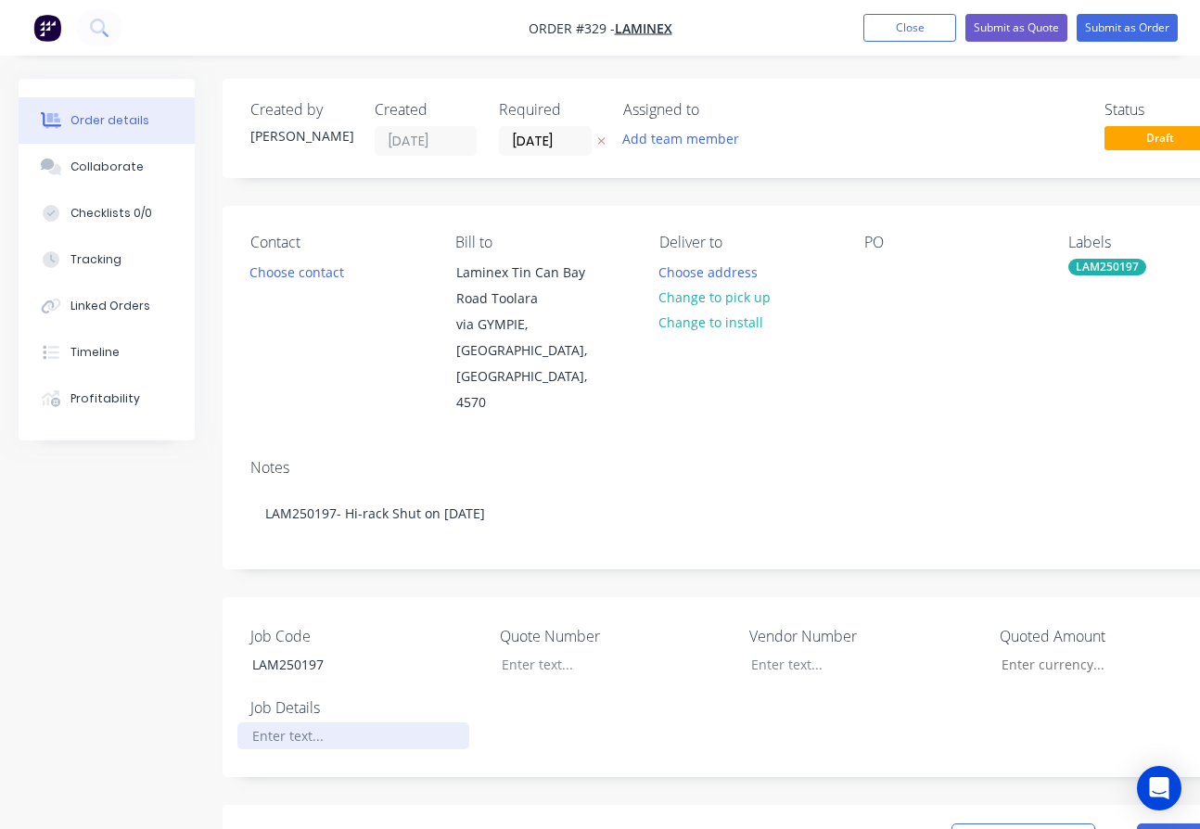
paste div
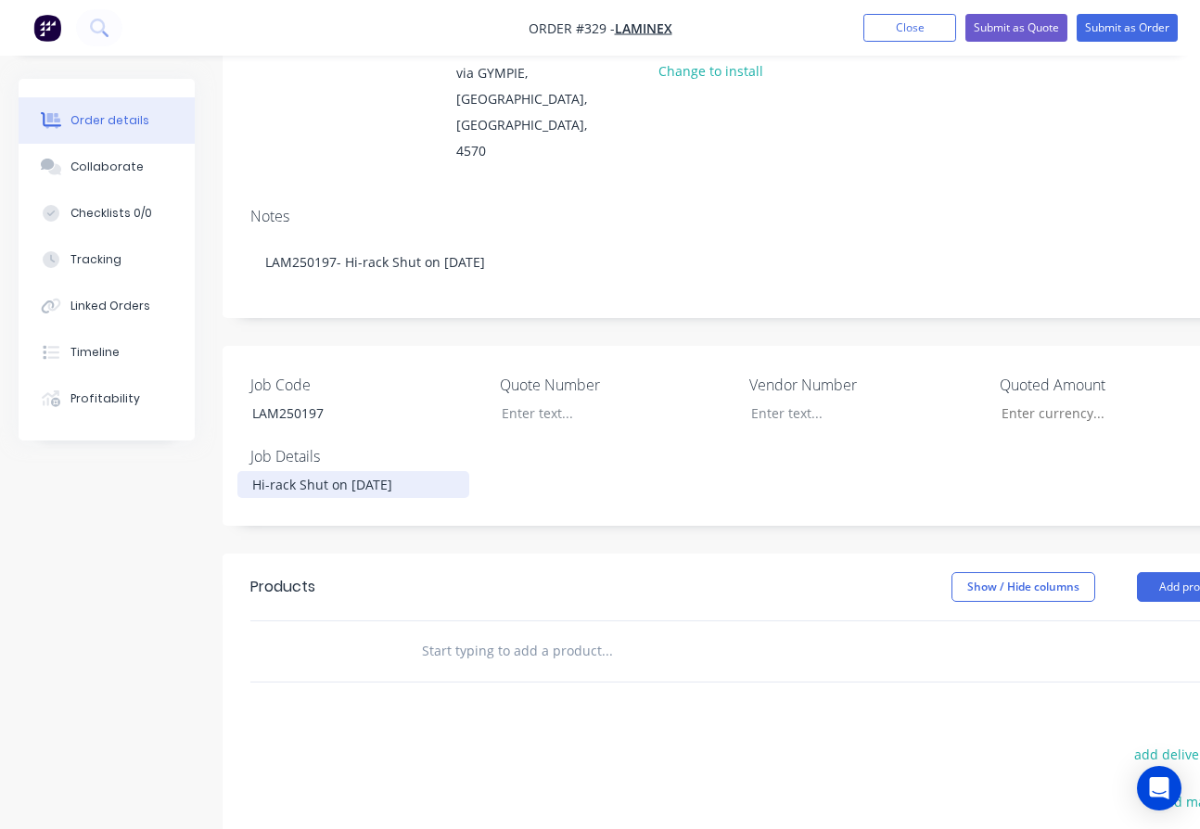
scroll to position [278, 0]
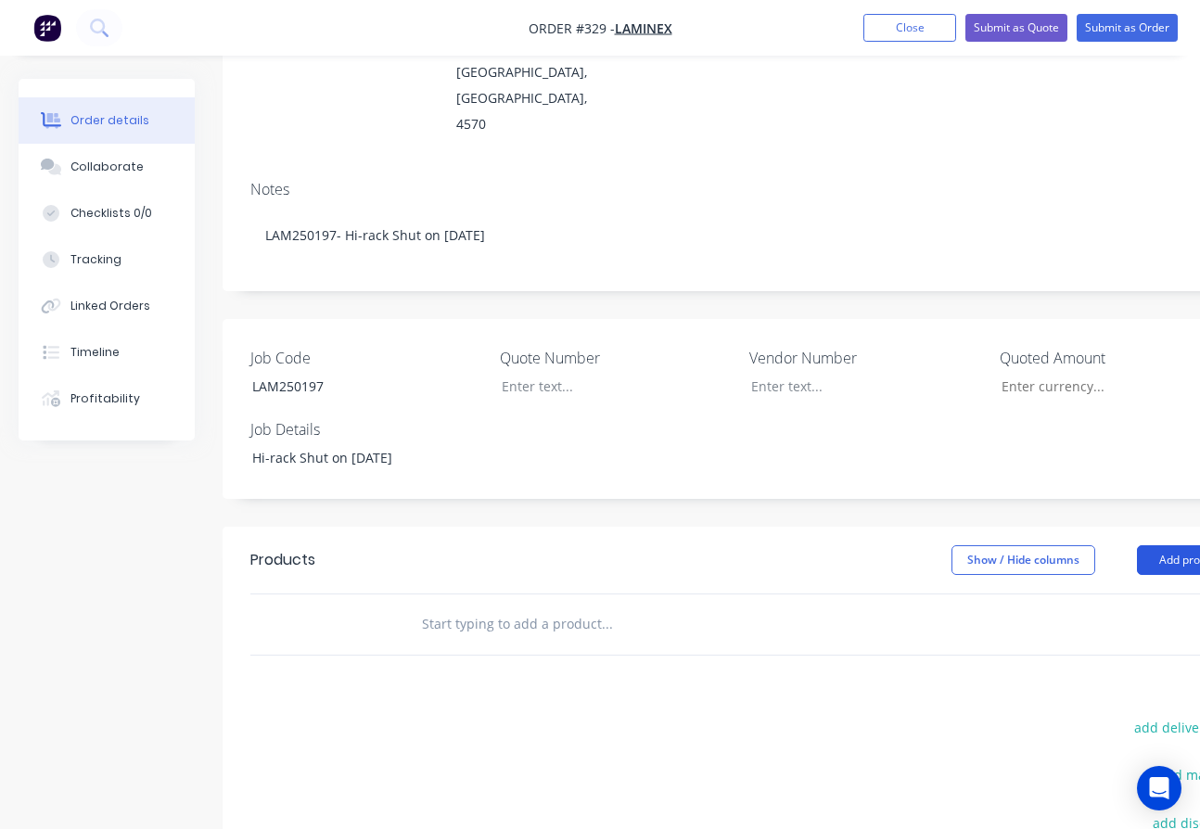
click at [1170, 545] on button "Add product" at bounding box center [1190, 560] width 107 height 30
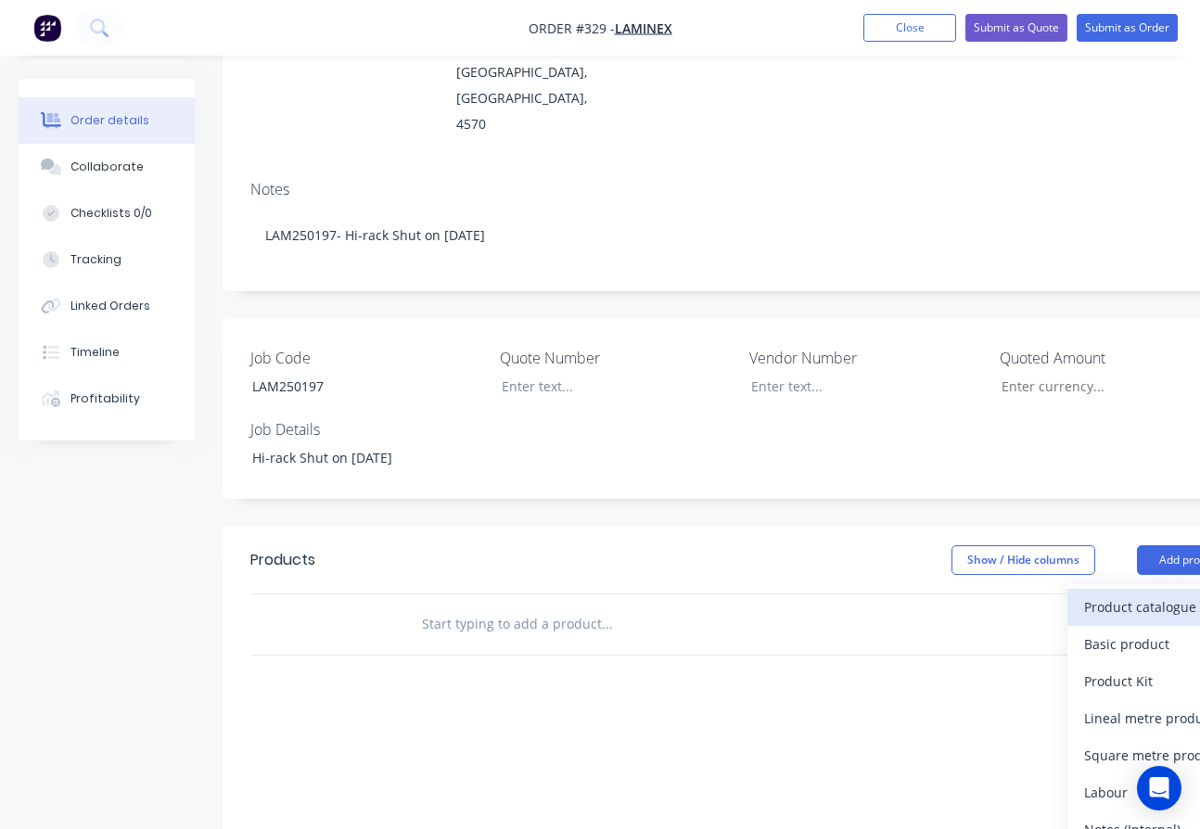
click at [1114, 594] on div "Product catalogue" at bounding box center [1155, 607] width 143 height 27
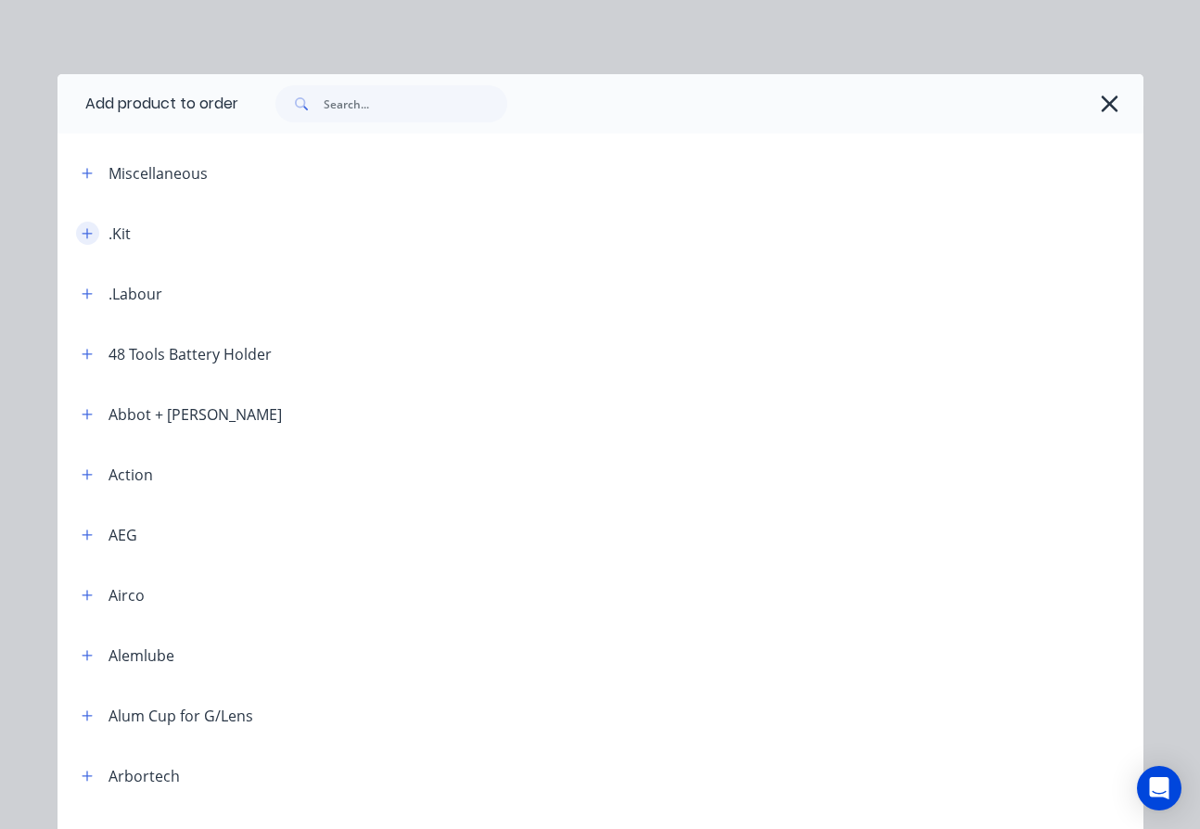
click at [82, 234] on icon "button" at bounding box center [87, 233] width 10 height 10
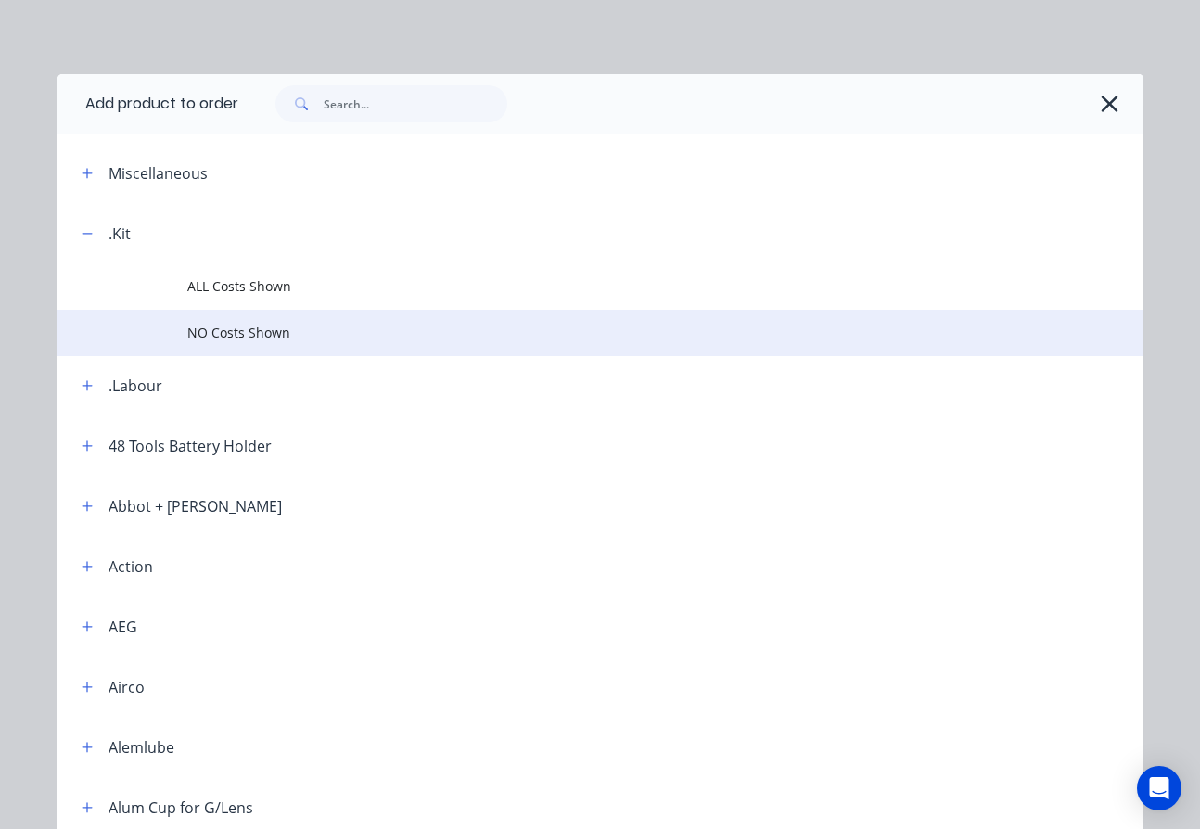
click at [261, 332] on span "NO Costs Shown" at bounding box center [569, 332] width 764 height 19
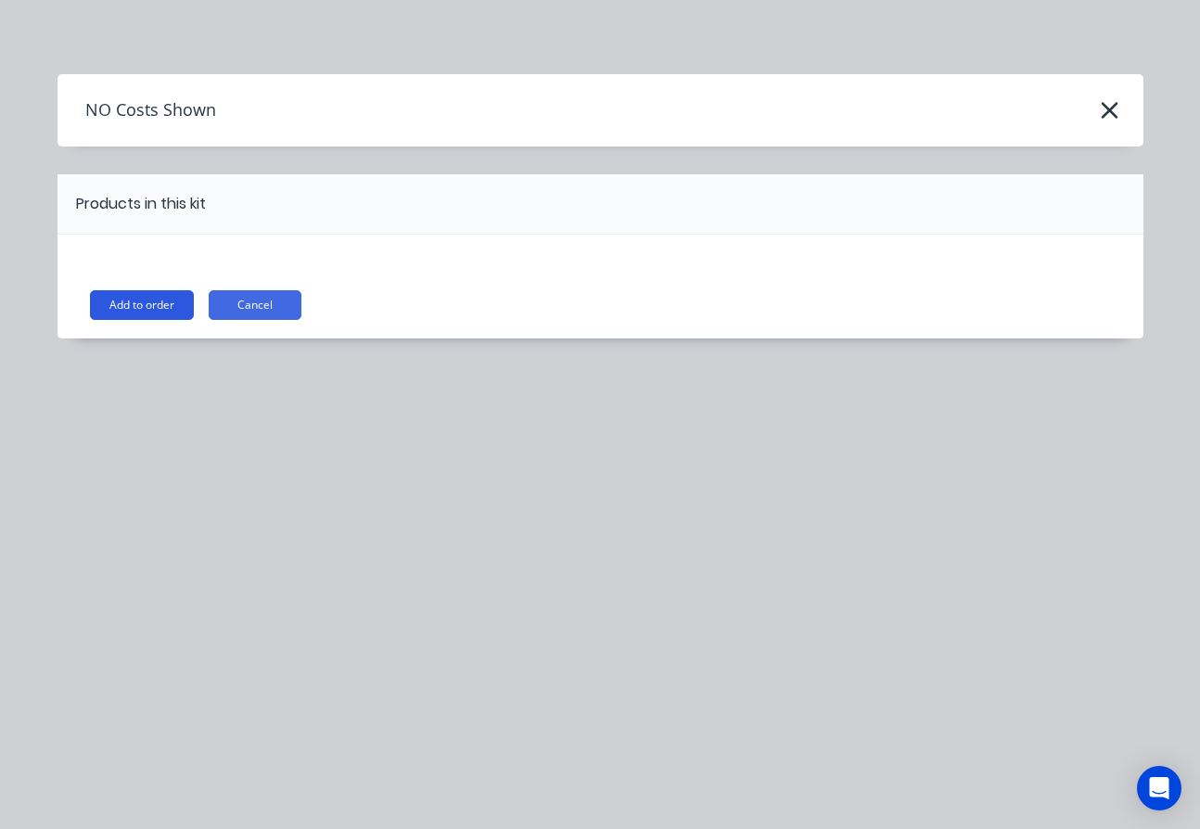
click at [121, 303] on button "Add to order" at bounding box center [142, 305] width 104 height 30
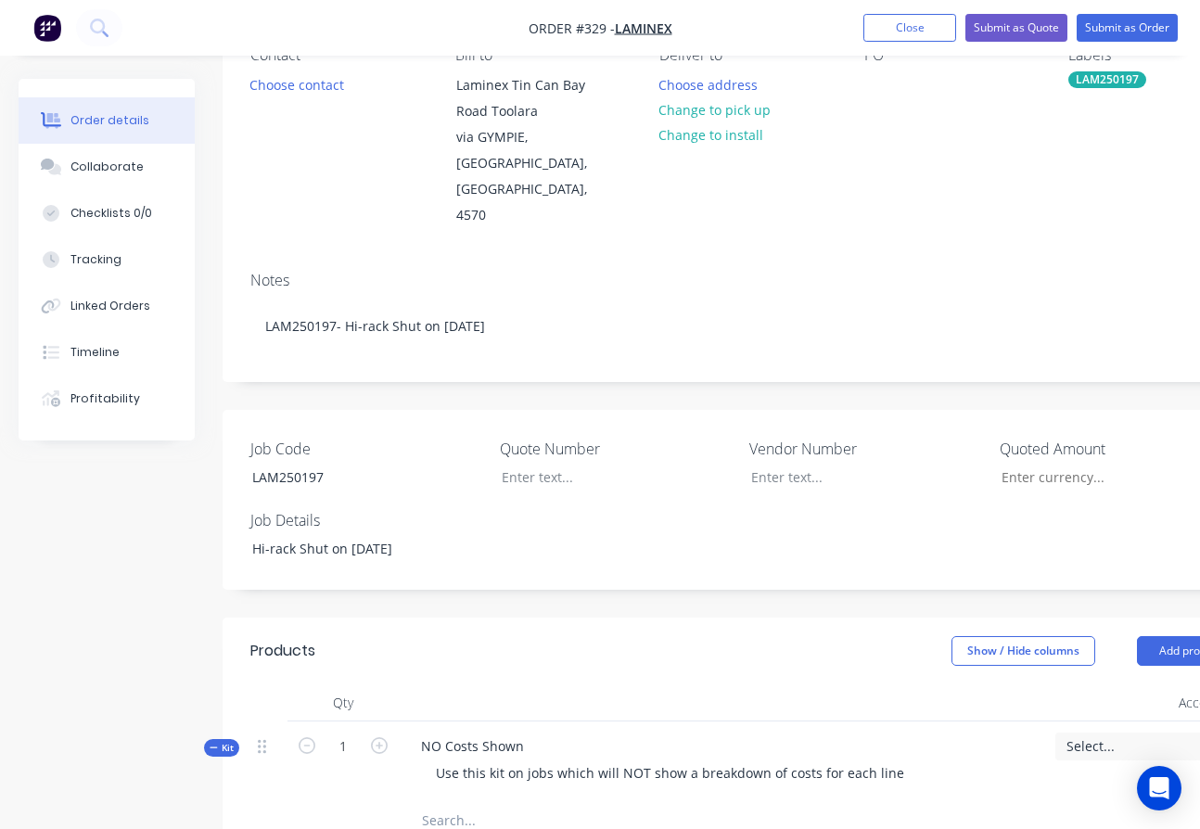
scroll to position [185, 0]
click at [1118, 30] on button "Submit as Order" at bounding box center [1127, 28] width 101 height 28
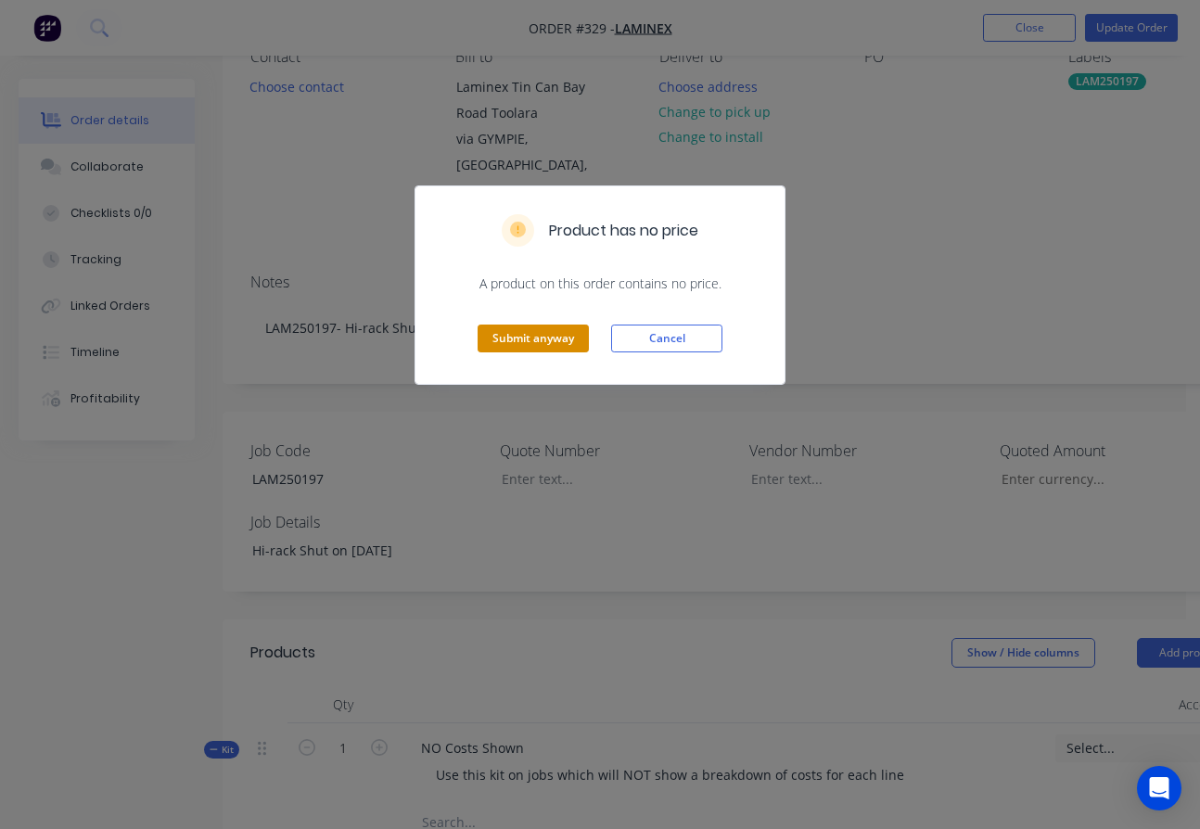
click at [506, 337] on button "Submit anyway" at bounding box center [533, 339] width 111 height 28
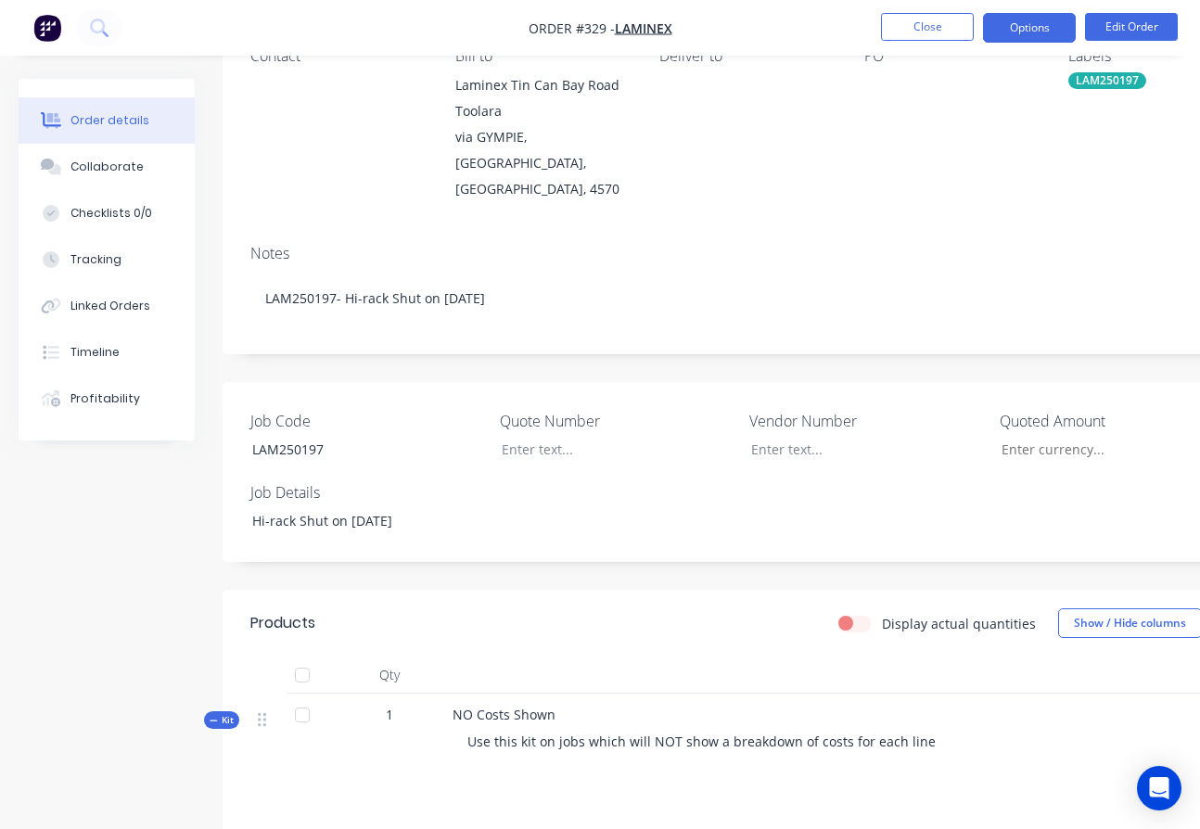
click at [1029, 24] on button "Options" at bounding box center [1029, 28] width 93 height 30
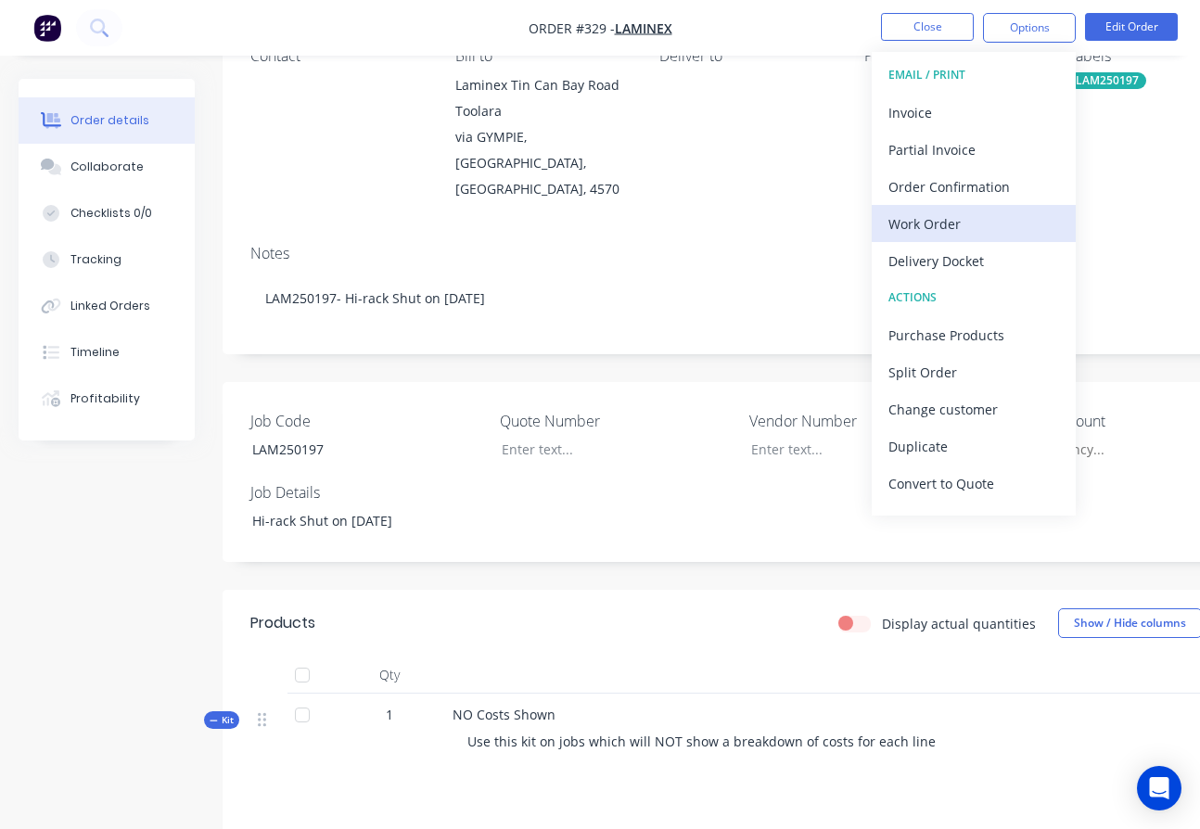
click at [965, 226] on div "Work Order" at bounding box center [974, 224] width 171 height 27
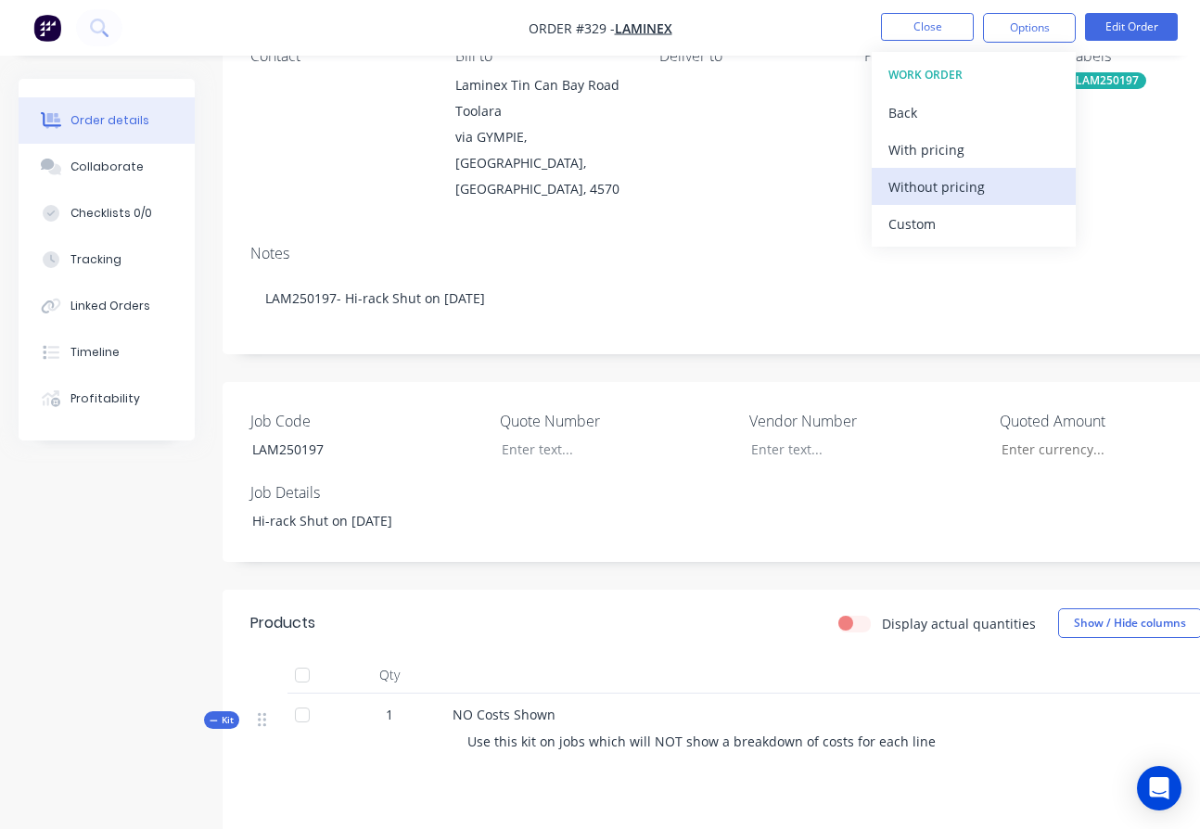
click at [977, 181] on div "Without pricing" at bounding box center [974, 186] width 171 height 27
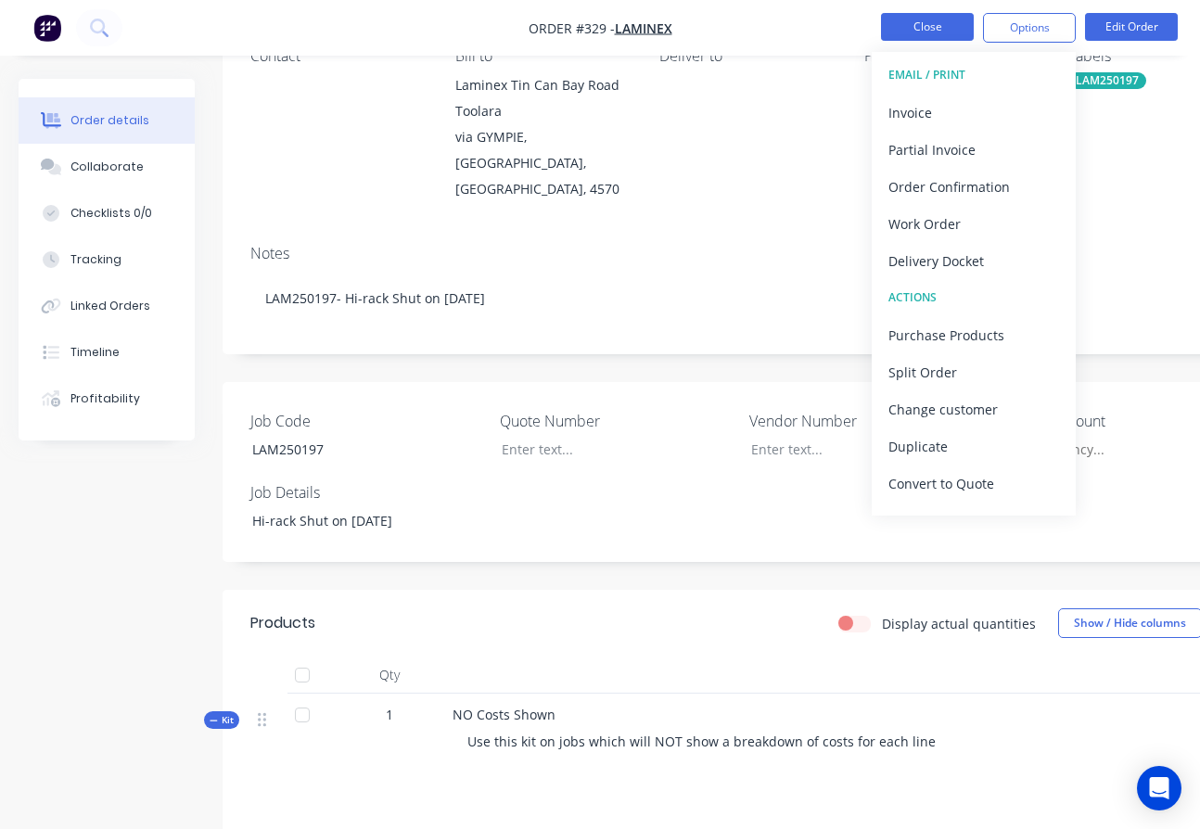
click at [904, 35] on button "Close" at bounding box center [927, 27] width 93 height 28
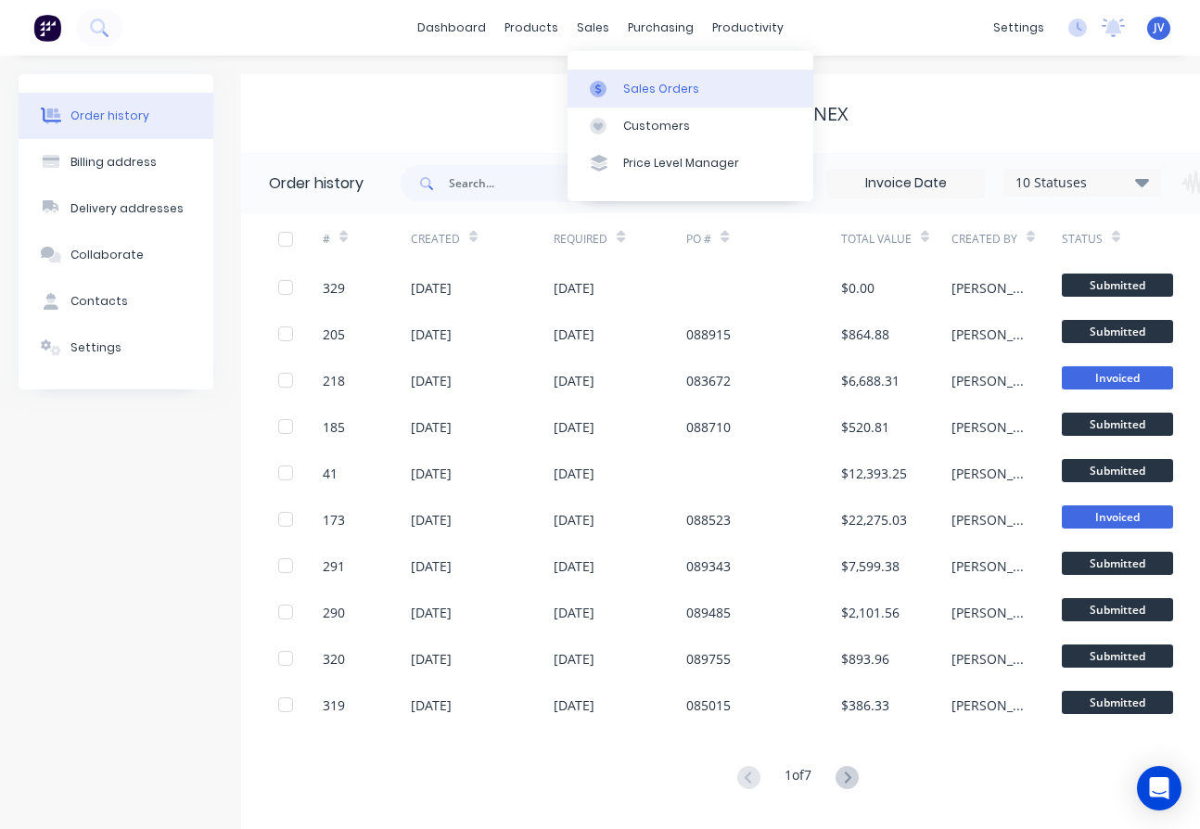
click at [620, 87] on link "Sales Orders" at bounding box center [691, 88] width 246 height 37
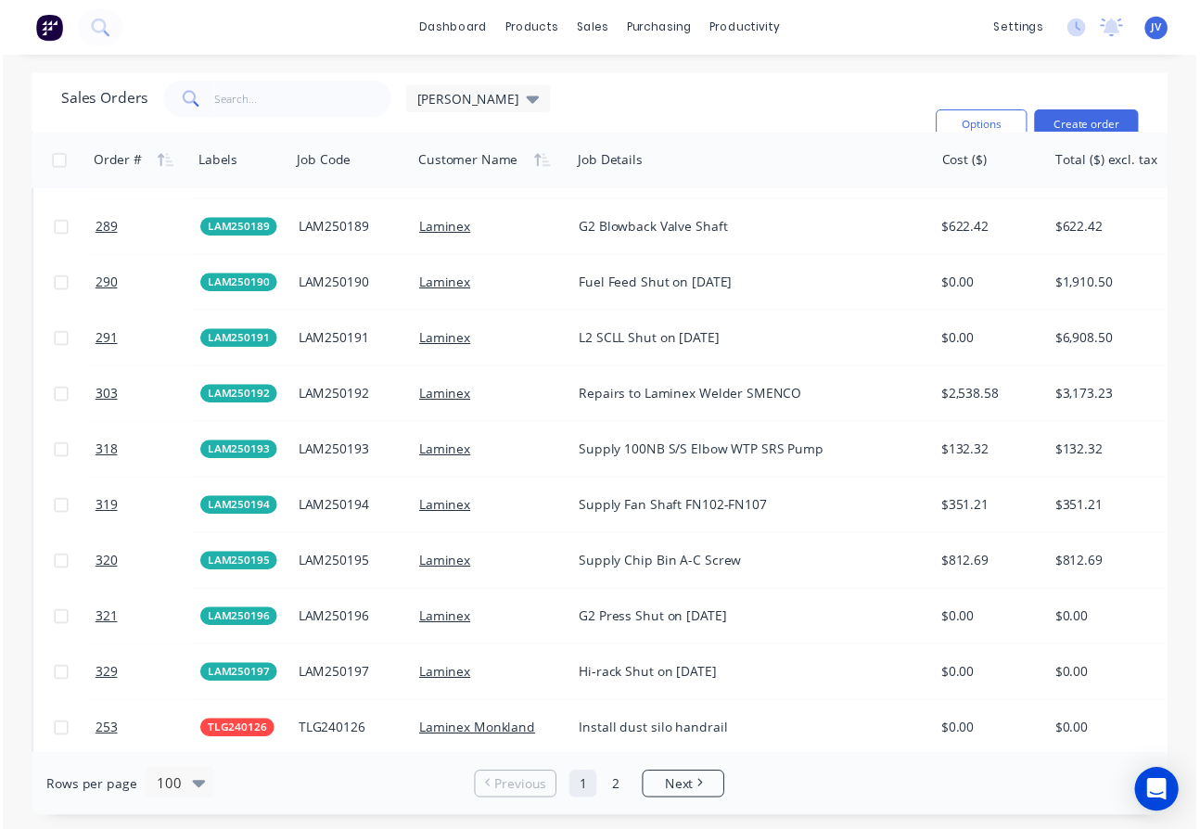
scroll to position [3210, 0]
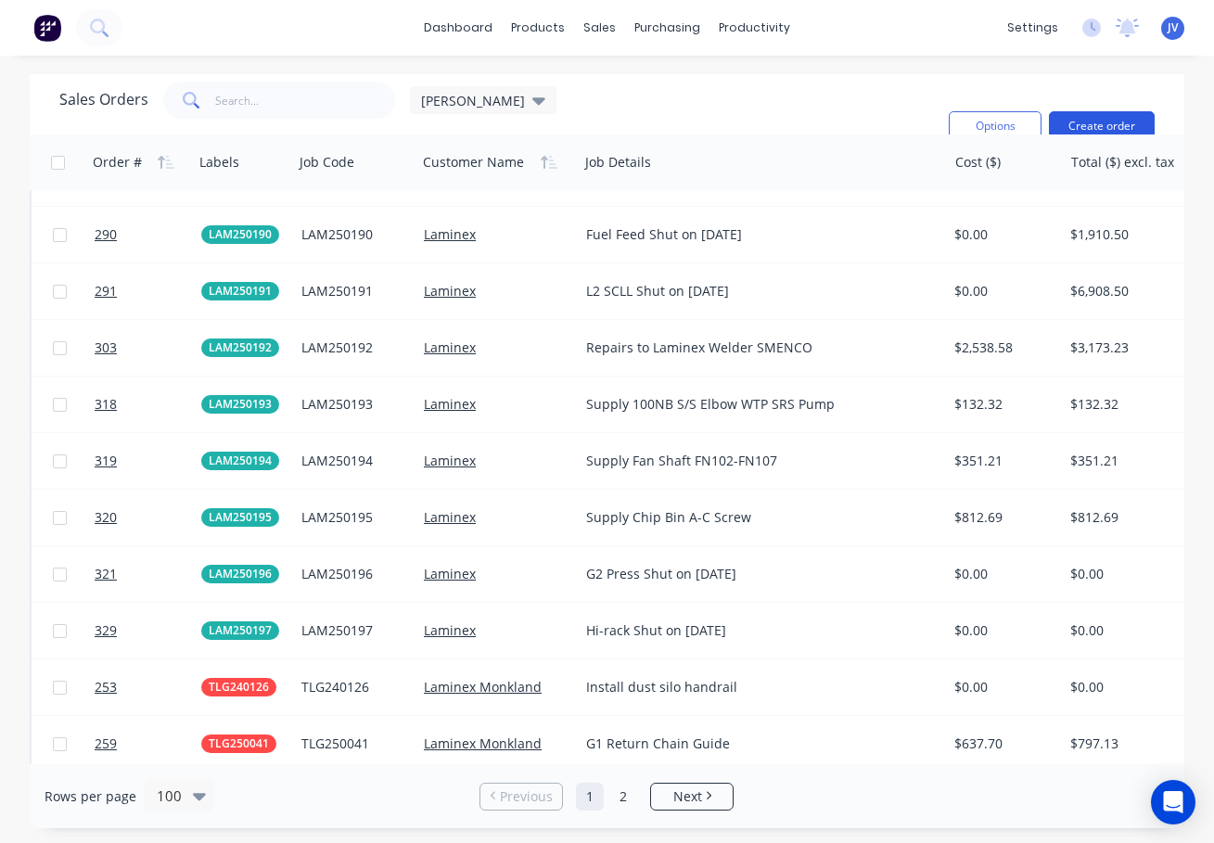
click at [1072, 120] on button "Create order" at bounding box center [1102, 126] width 106 height 30
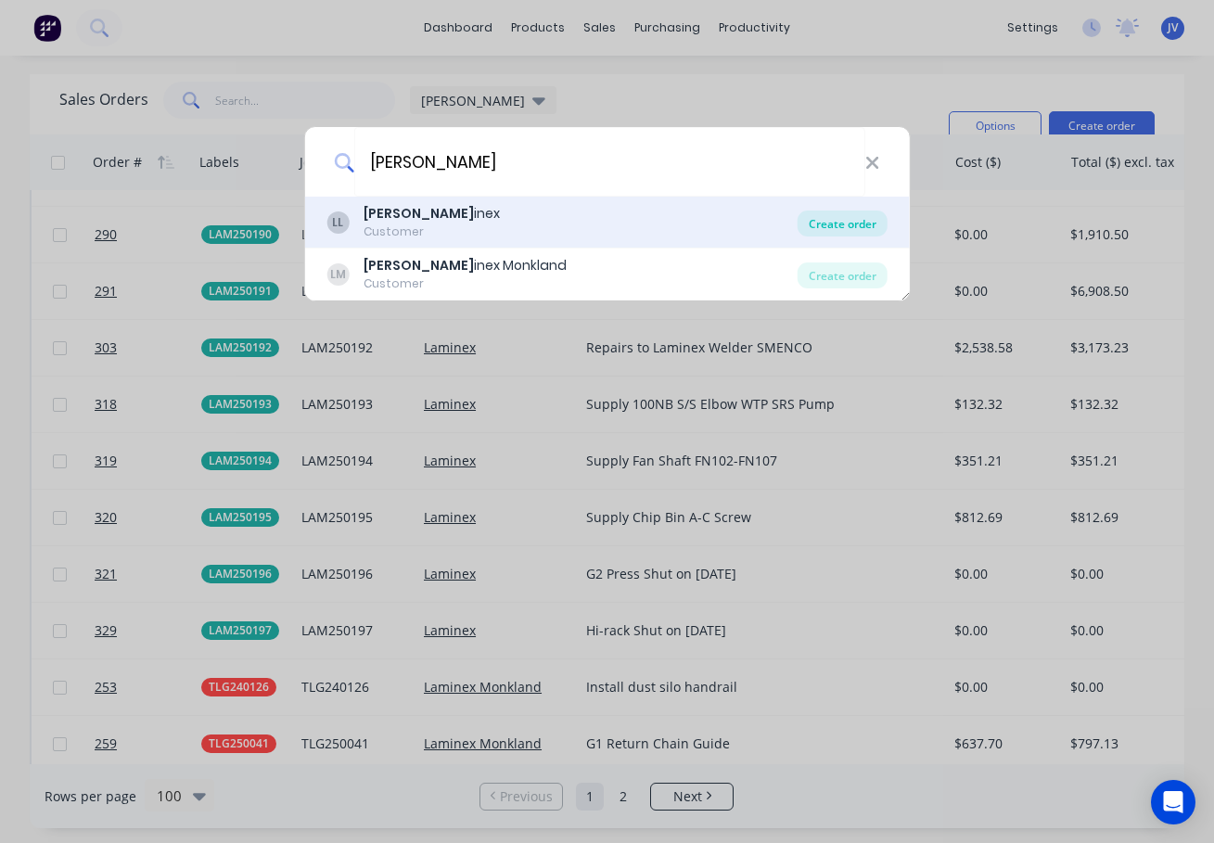
type input "[PERSON_NAME]"
click at [874, 225] on div "Create order" at bounding box center [843, 224] width 90 height 26
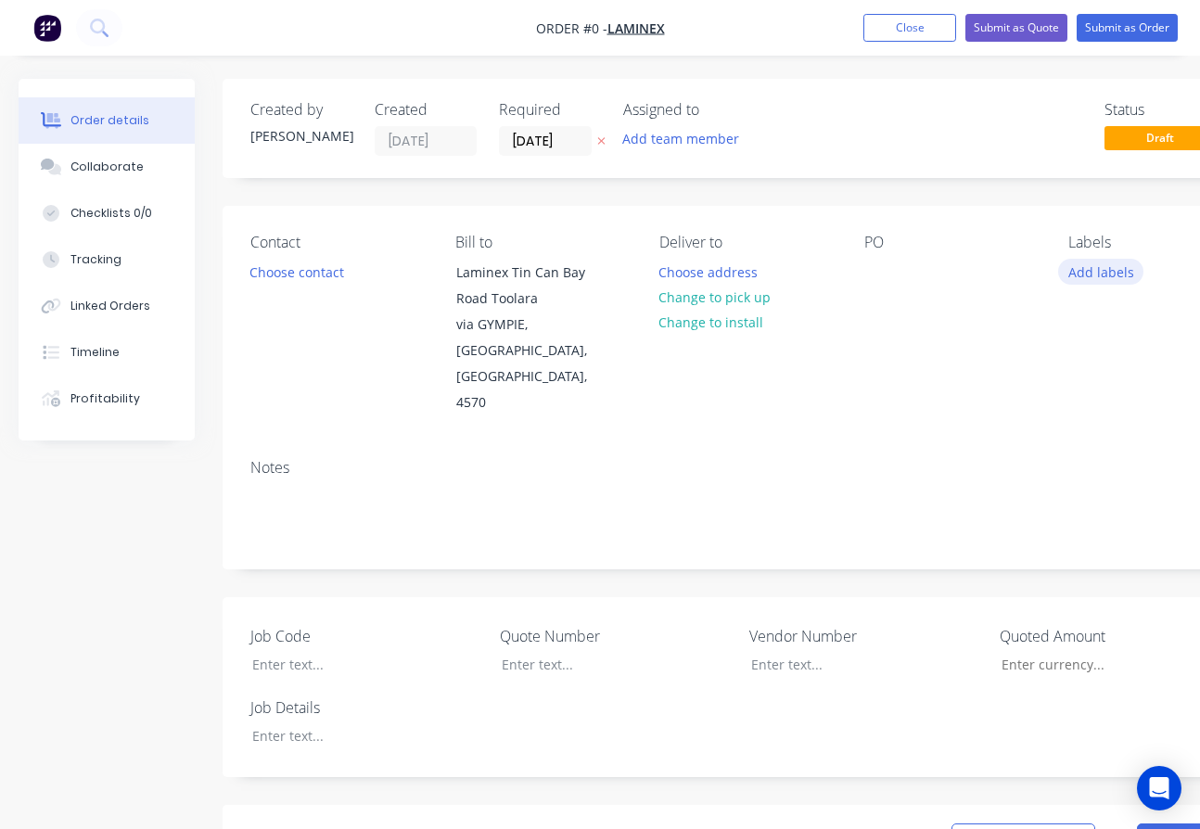
click at [1092, 272] on button "Add labels" at bounding box center [1100, 271] width 85 height 25
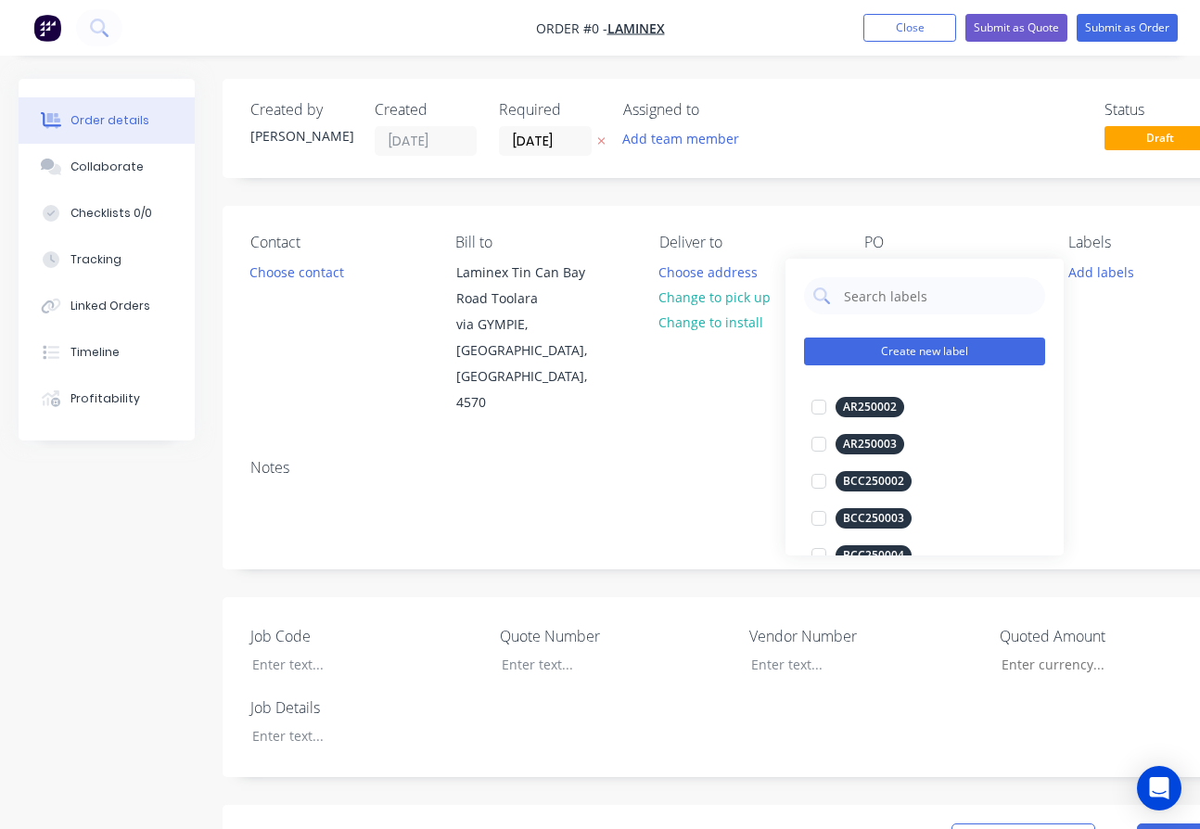
click at [920, 351] on button "Create new label" at bounding box center [924, 352] width 241 height 28
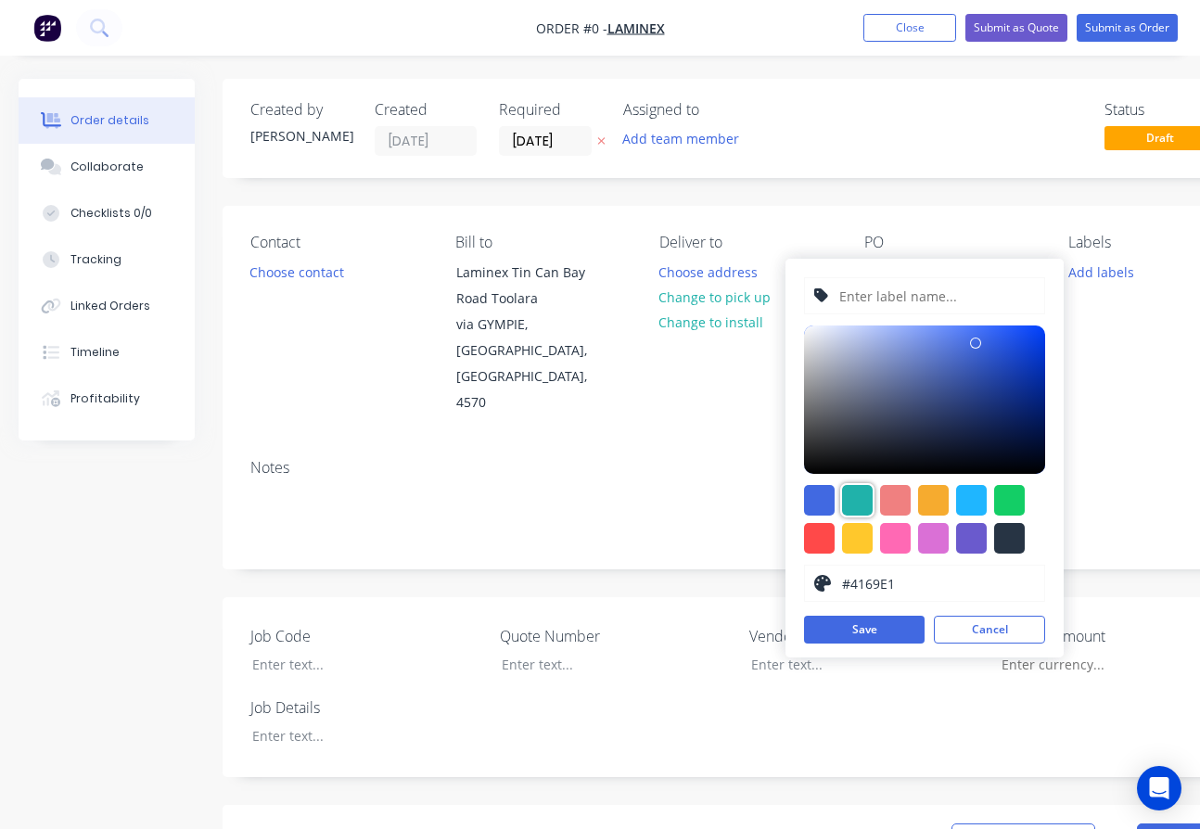
click at [853, 486] on div at bounding box center [857, 500] width 31 height 31
type input "#20B2AA"
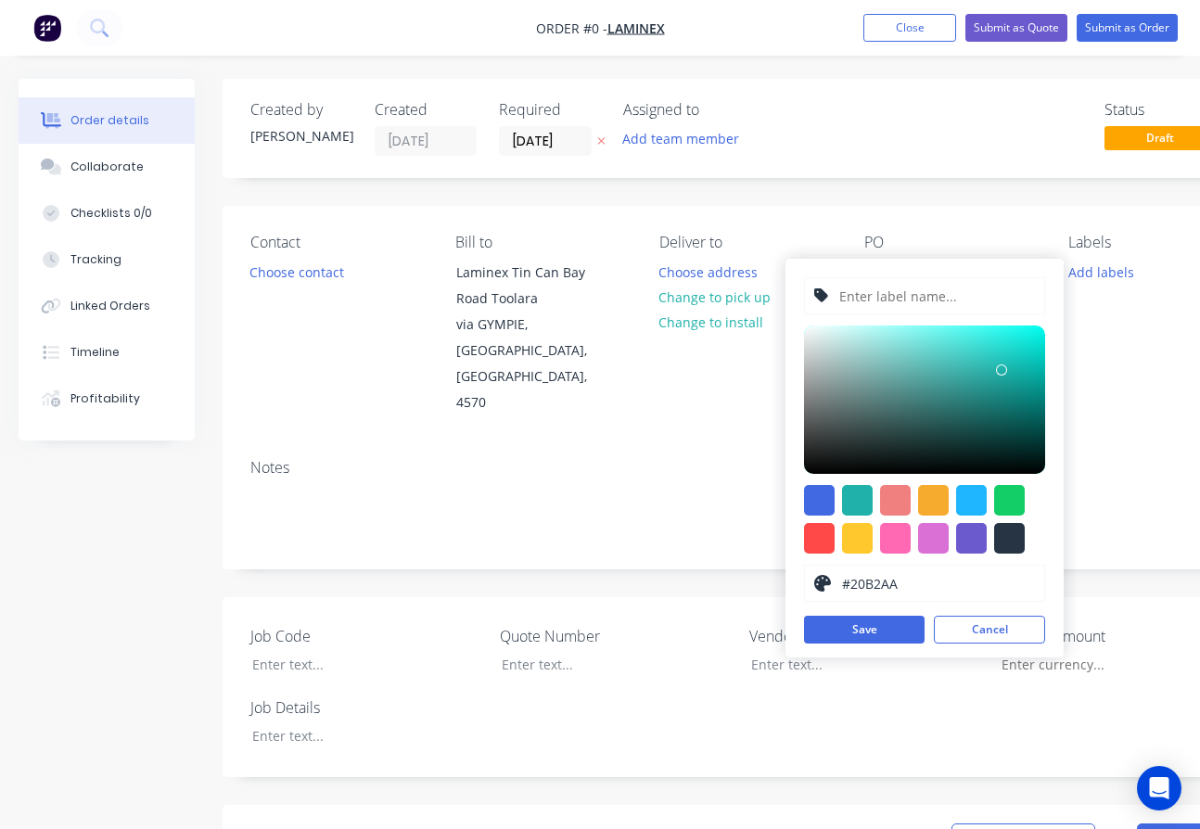
click at [855, 297] on input "text" at bounding box center [937, 295] width 198 height 35
type input "LAM250198"
click at [903, 623] on button "Save" at bounding box center [864, 630] width 121 height 28
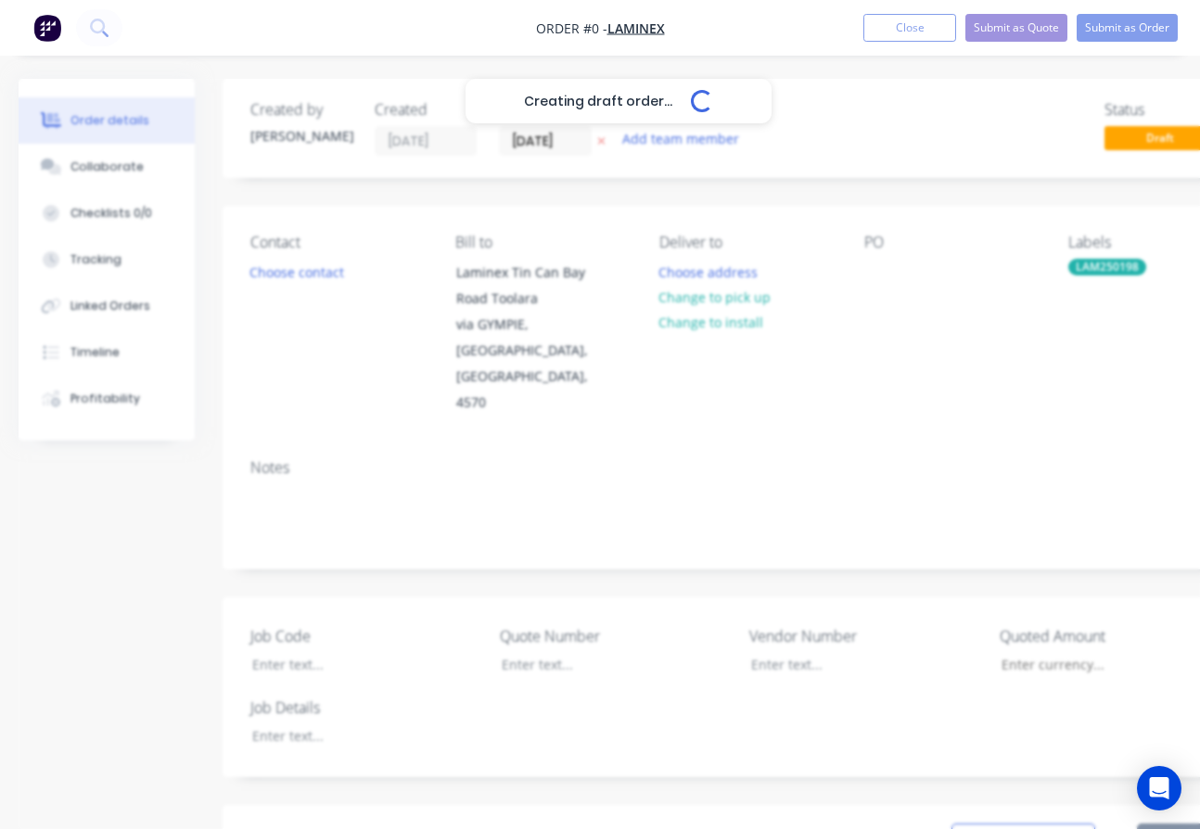
click at [755, 368] on div "Creating draft order... Loading... Order details Collaborate Checklists 0/0 Tra…" at bounding box center [645, 743] width 1290 height 1328
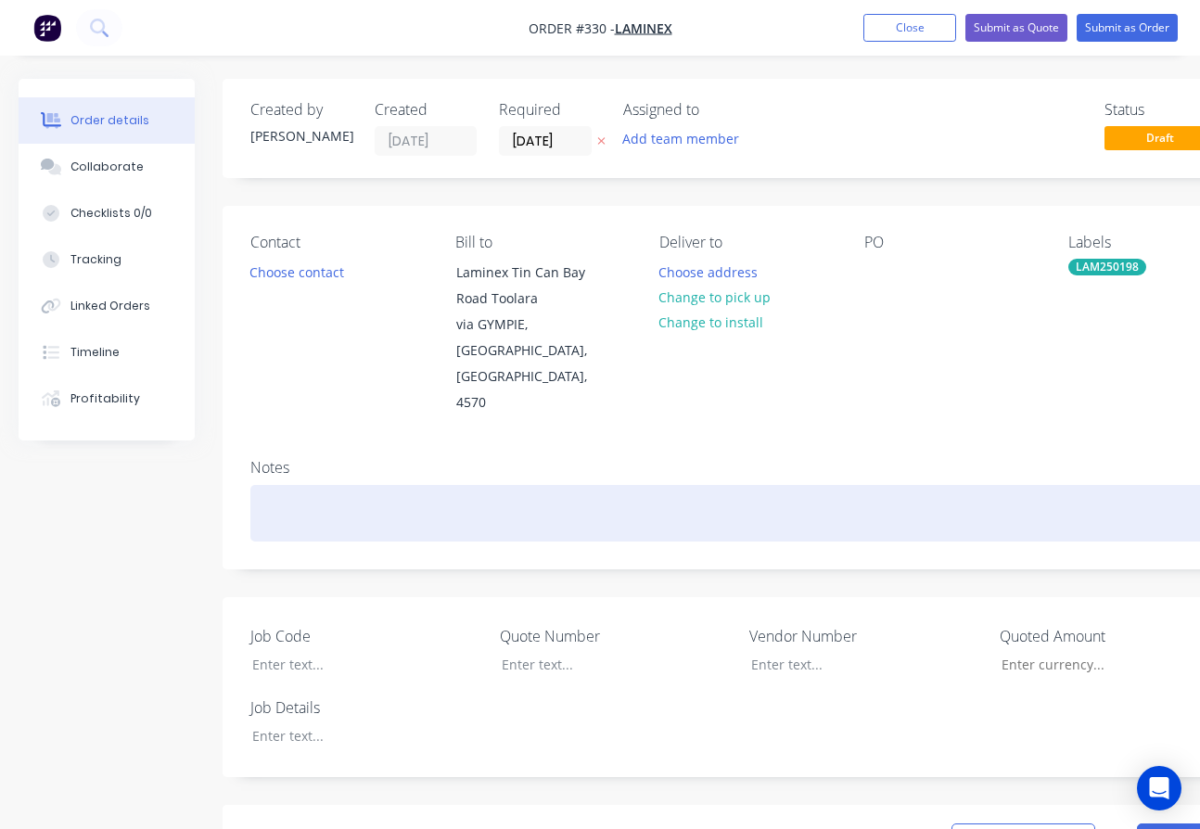
click at [265, 485] on div at bounding box center [746, 513] width 993 height 57
drag, startPoint x: 500, startPoint y: 464, endPoint x: 346, endPoint y: 467, distance: 154.0
click at [346, 485] on div "LAM250198- CV-2 Curved Covers" at bounding box center [746, 513] width 993 height 57
copy div "CV-2 Curved Covers"
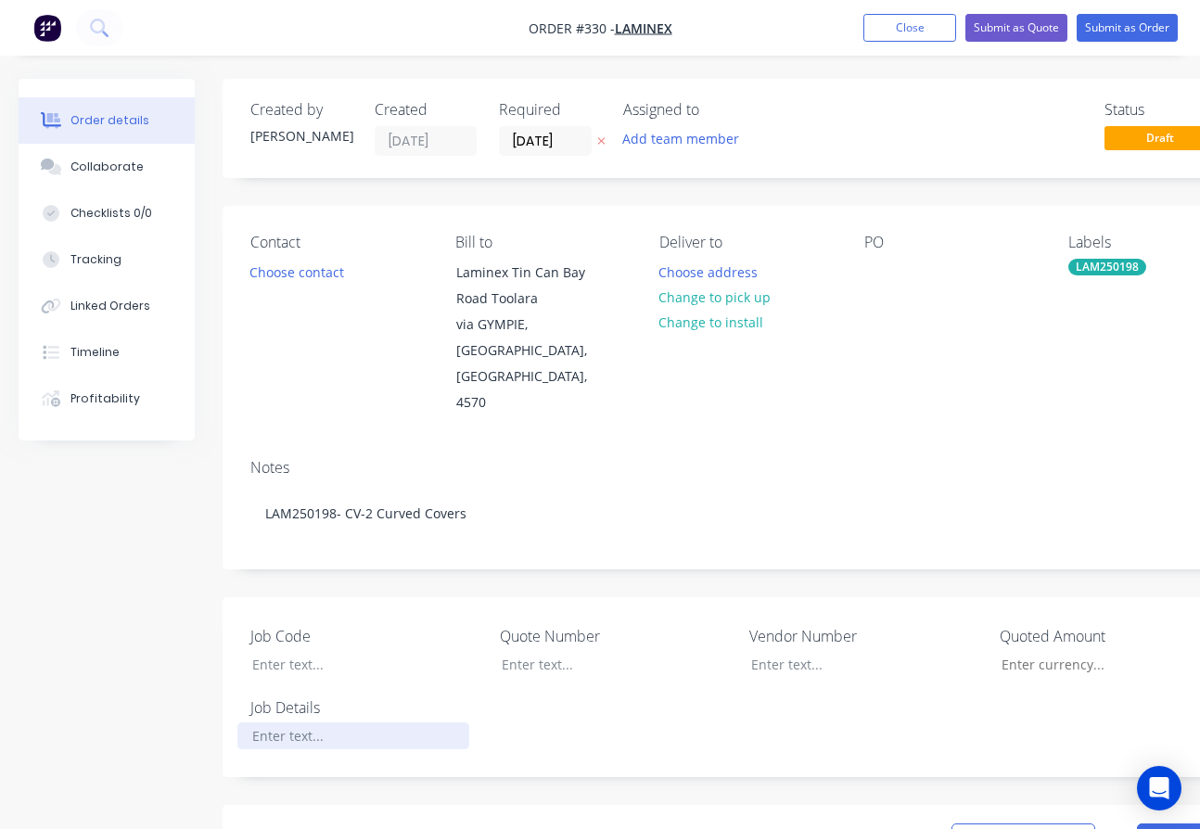
paste div
click at [288, 651] on div at bounding box center [353, 664] width 232 height 27
click at [1017, 715] on div "Job Code LAM250198 Quote Number Vendor Number Quoted Amount Job Details CV-2 Cu…" at bounding box center [747, 687] width 1049 height 180
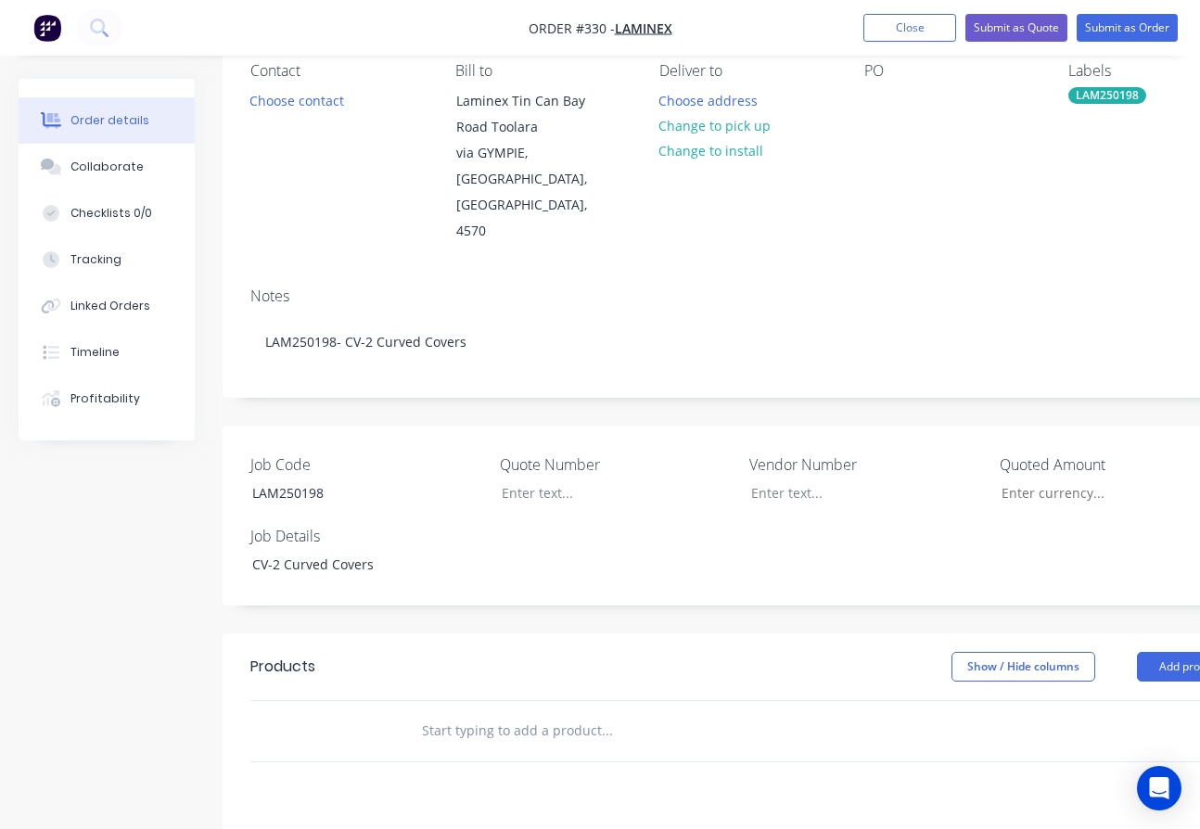
scroll to position [185, 0]
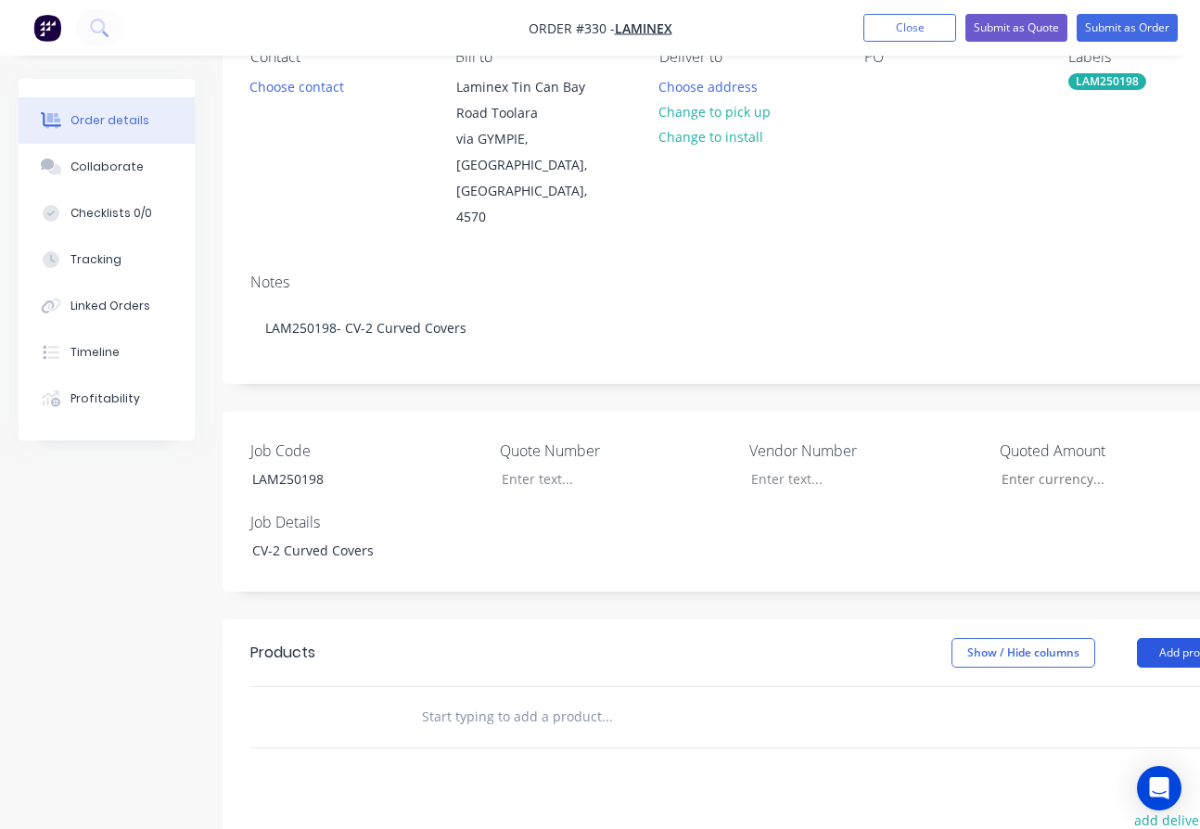
click at [1172, 638] on button "Add product" at bounding box center [1190, 653] width 107 height 30
click at [1132, 686] on div "Product catalogue" at bounding box center [1155, 699] width 143 height 27
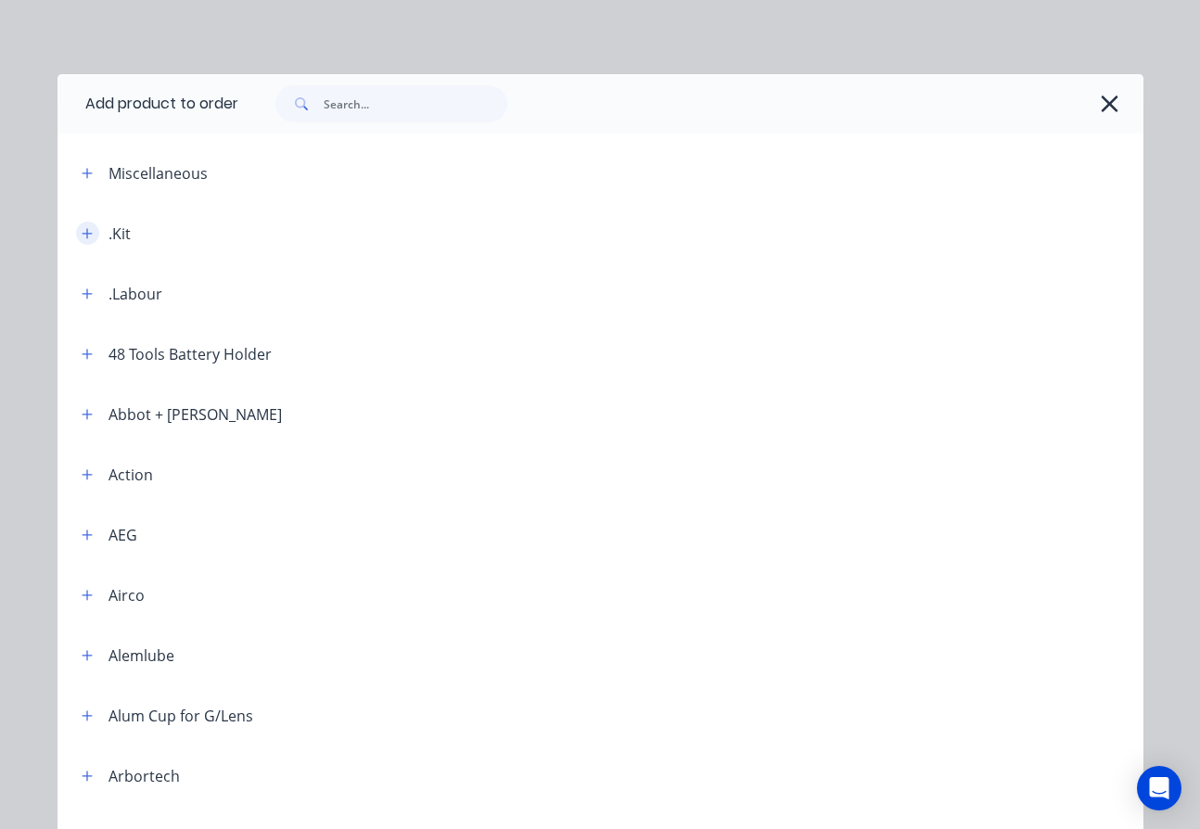
click at [82, 236] on icon "button" at bounding box center [87, 233] width 11 height 13
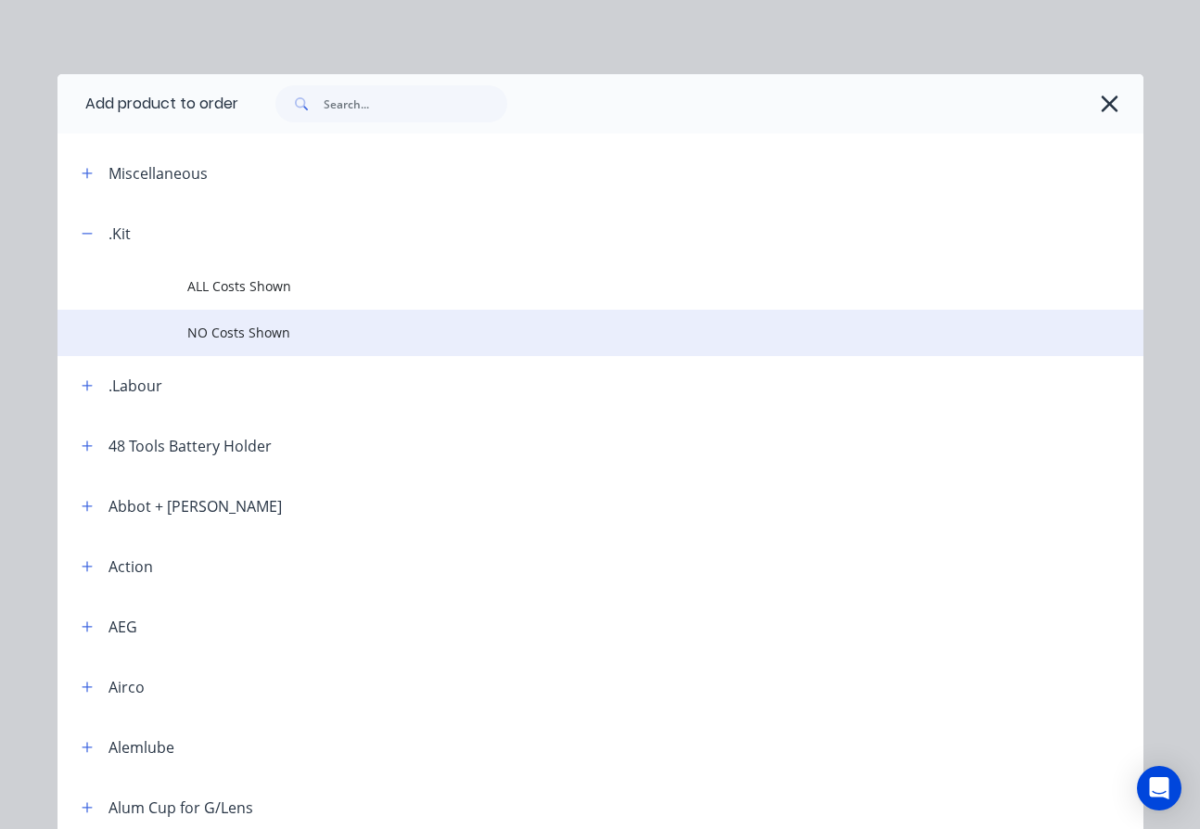
click at [221, 334] on span "NO Costs Shown" at bounding box center [569, 332] width 764 height 19
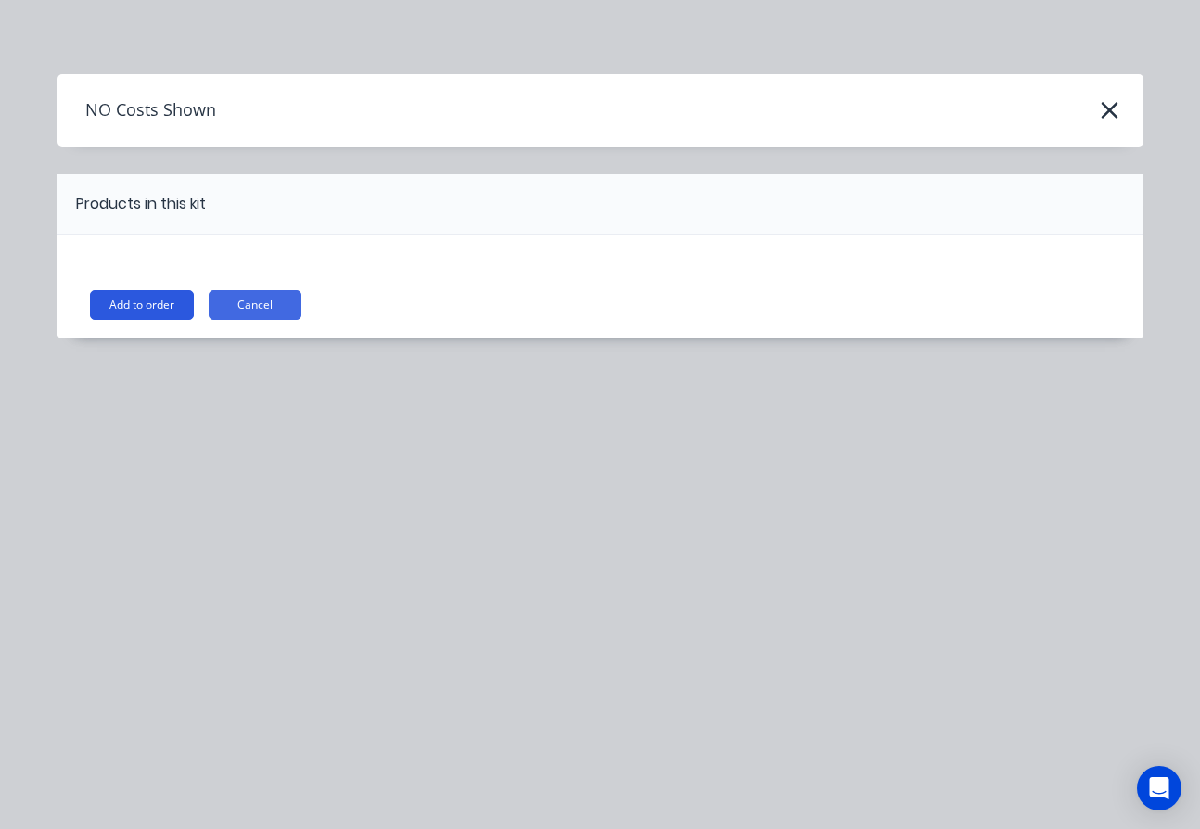
click at [127, 304] on button "Add to order" at bounding box center [142, 305] width 104 height 30
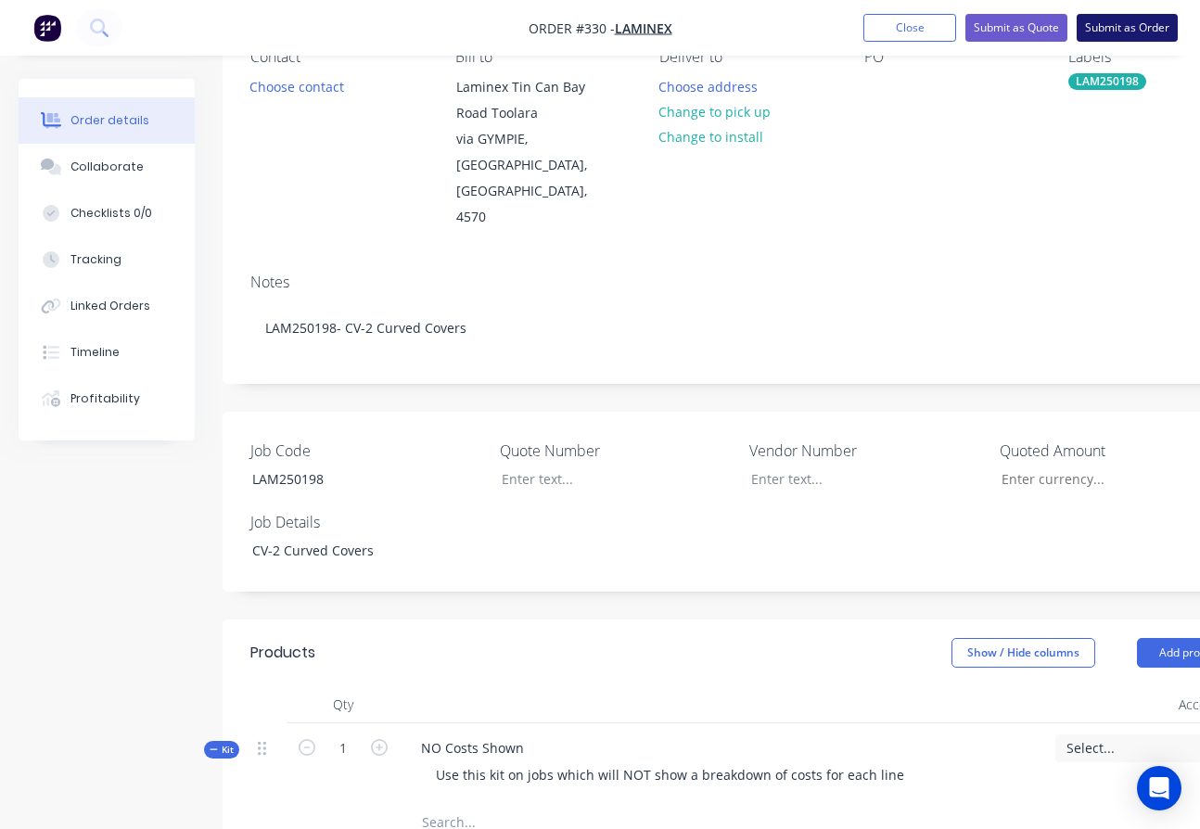
click at [1120, 32] on button "Submit as Order" at bounding box center [1127, 28] width 101 height 28
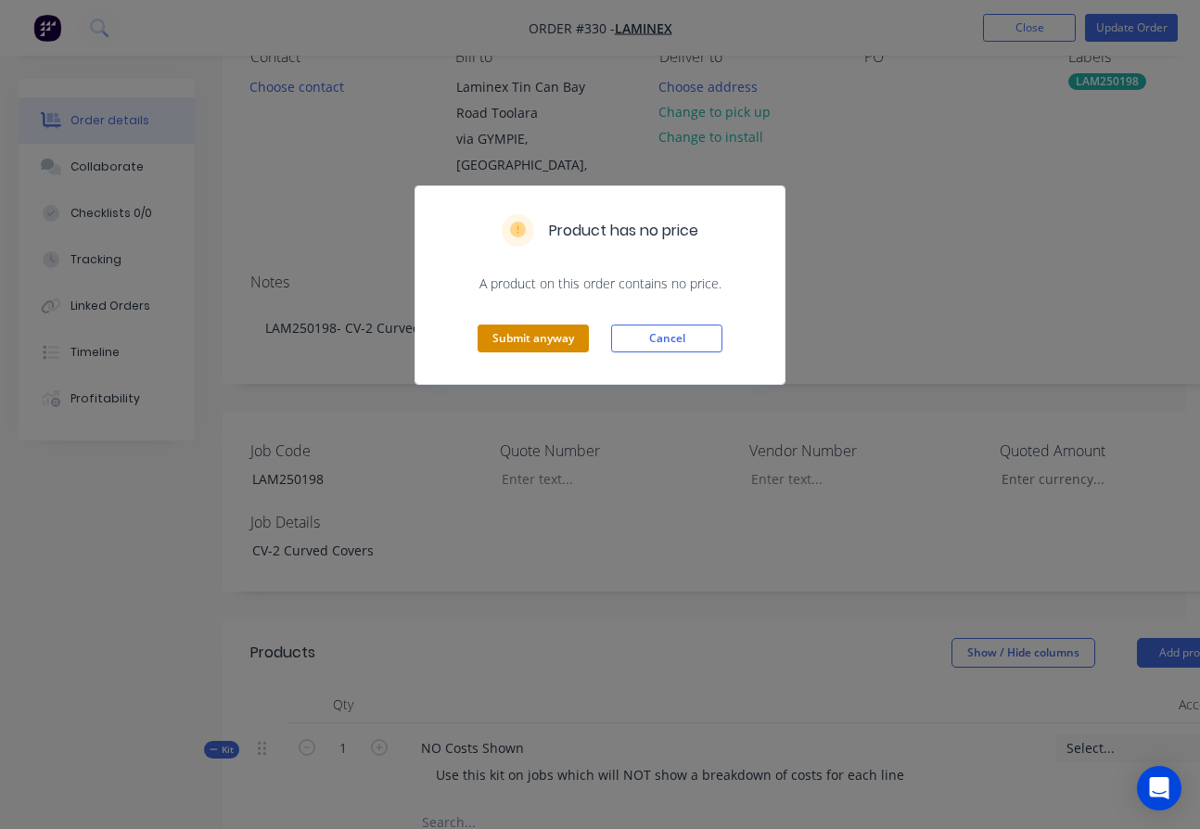
click at [518, 334] on button "Submit anyway" at bounding box center [533, 339] width 111 height 28
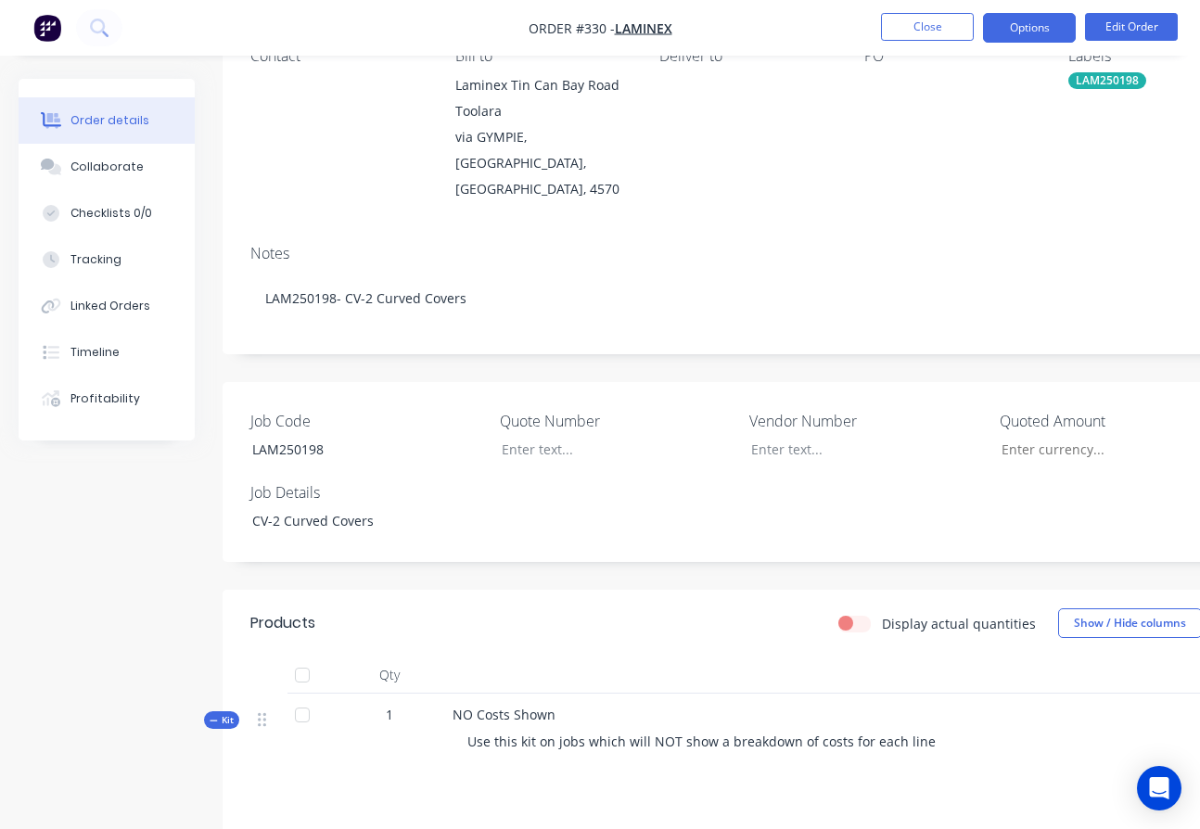
drag, startPoint x: 1043, startPoint y: 36, endPoint x: 1032, endPoint y: 45, distance: 13.9
click at [1041, 41] on button "Options" at bounding box center [1029, 28] width 93 height 30
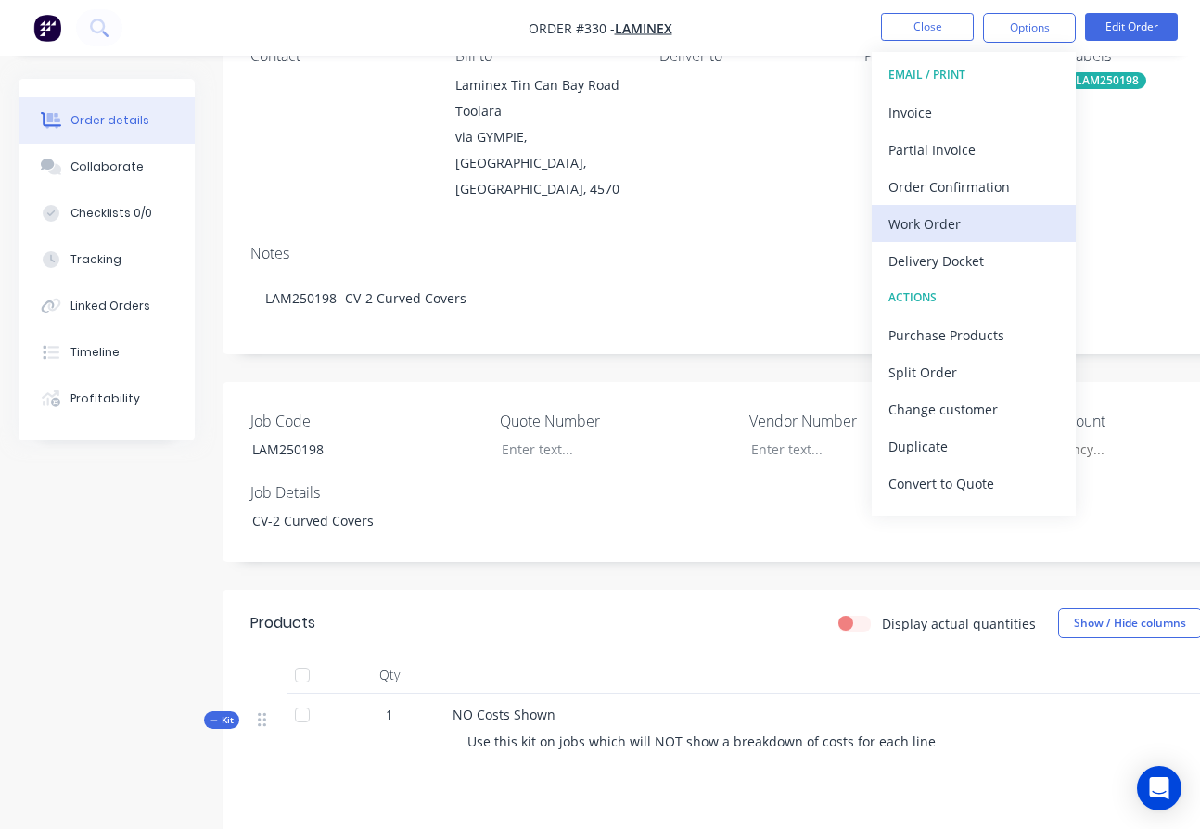
click at [930, 226] on div "Work Order" at bounding box center [974, 224] width 171 height 27
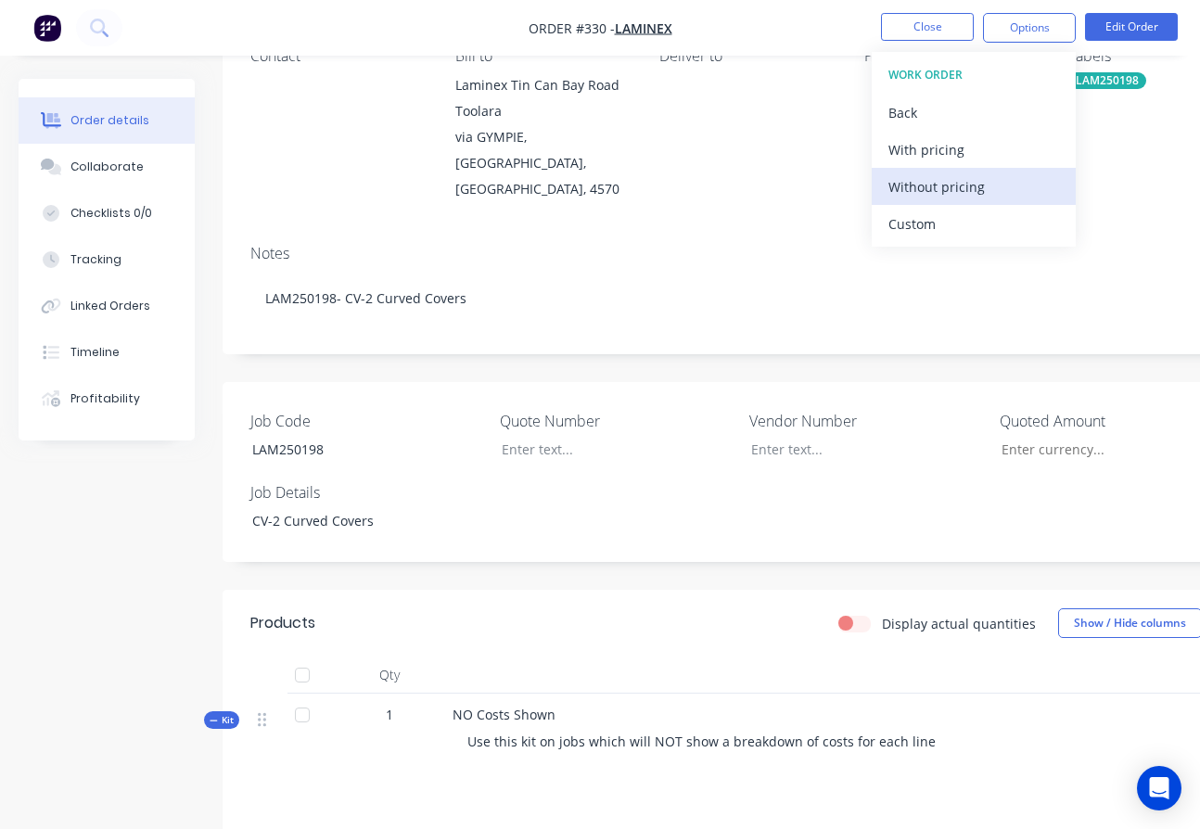
click at [937, 191] on div "Without pricing" at bounding box center [974, 186] width 171 height 27
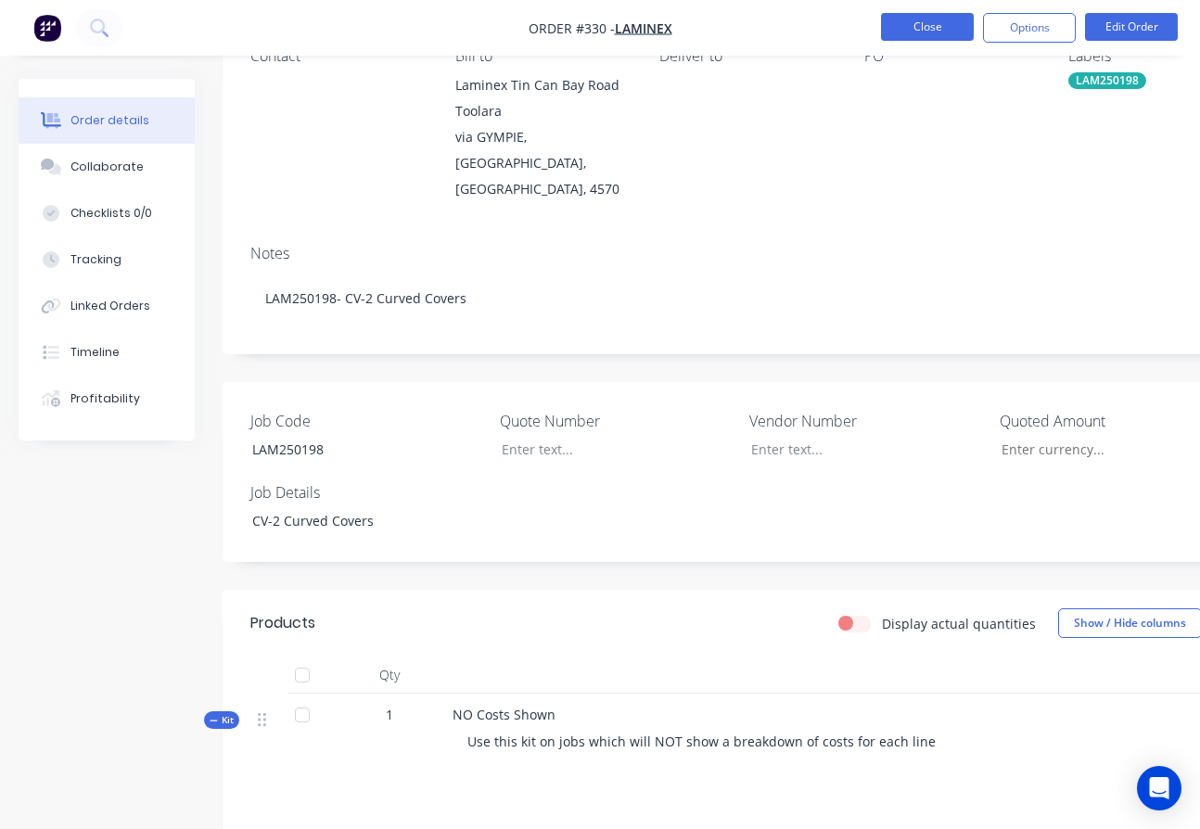
click at [915, 27] on button "Close" at bounding box center [927, 27] width 93 height 28
